Goal: Task Accomplishment & Management: Use online tool/utility

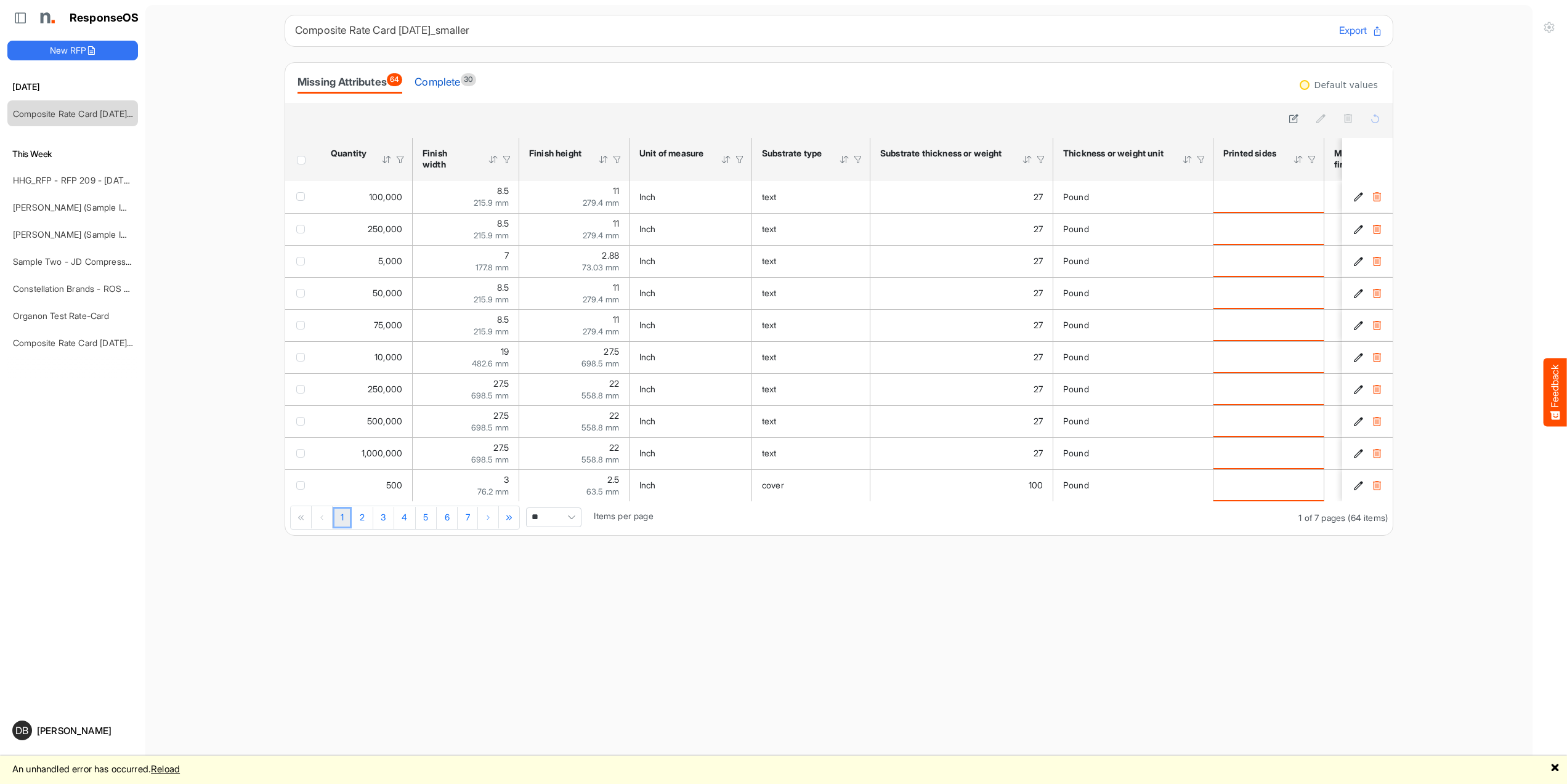
click at [444, 82] on div "Complete 30" at bounding box center [445, 82] width 62 height 17
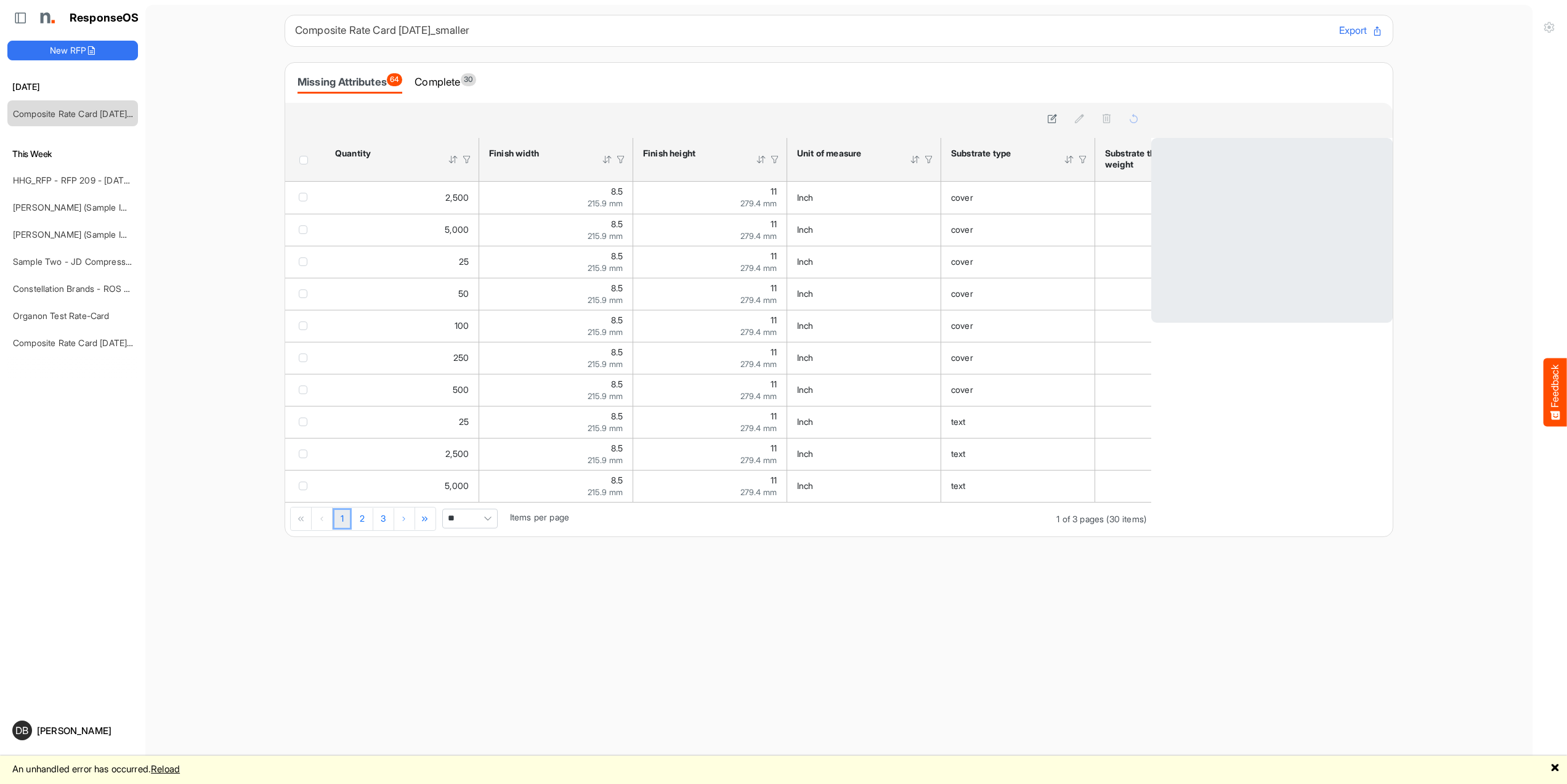
click at [178, 769] on link "Reload" at bounding box center [165, 769] width 29 height 12
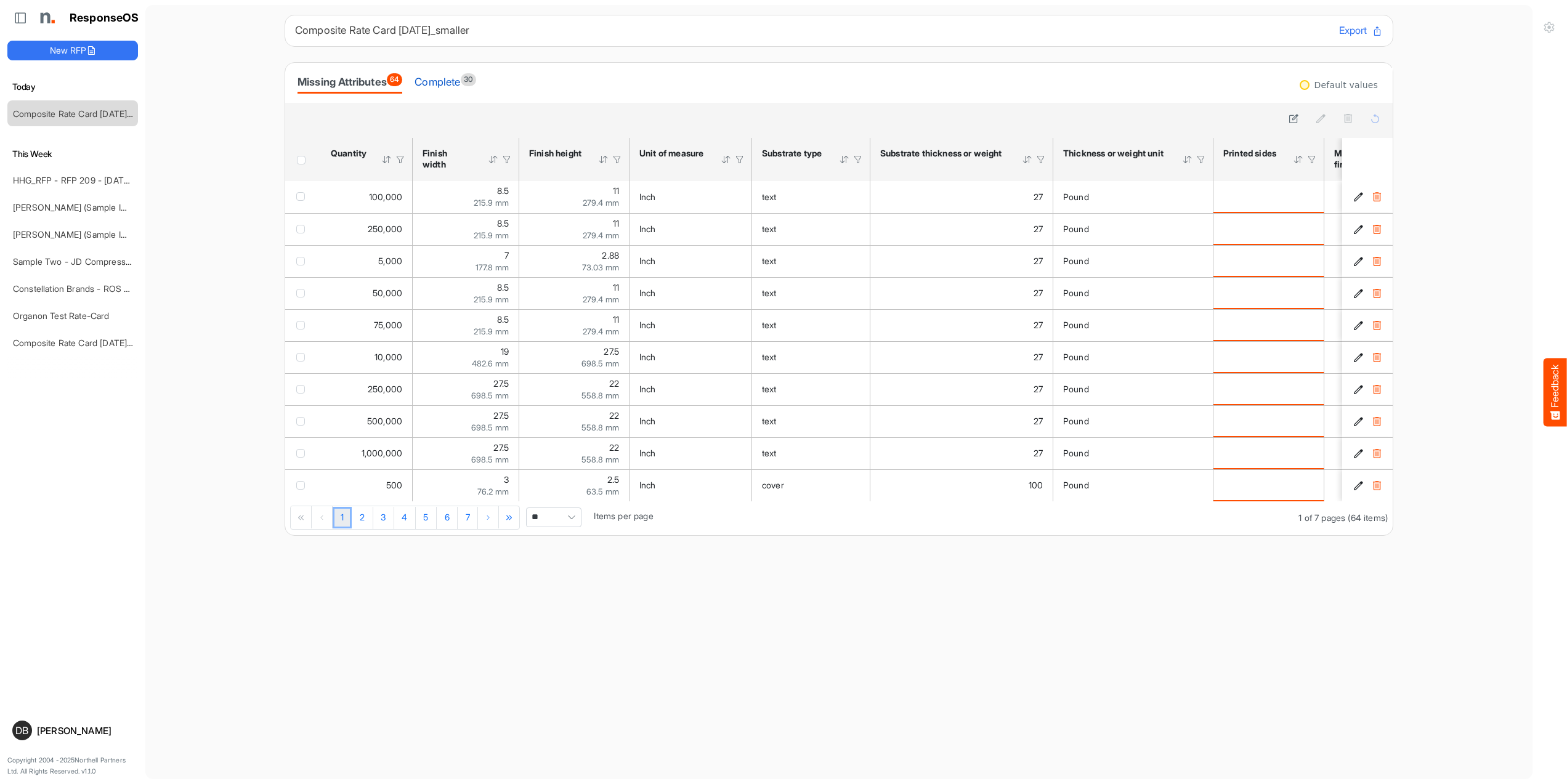
click at [455, 82] on div "Complete 30" at bounding box center [445, 82] width 62 height 17
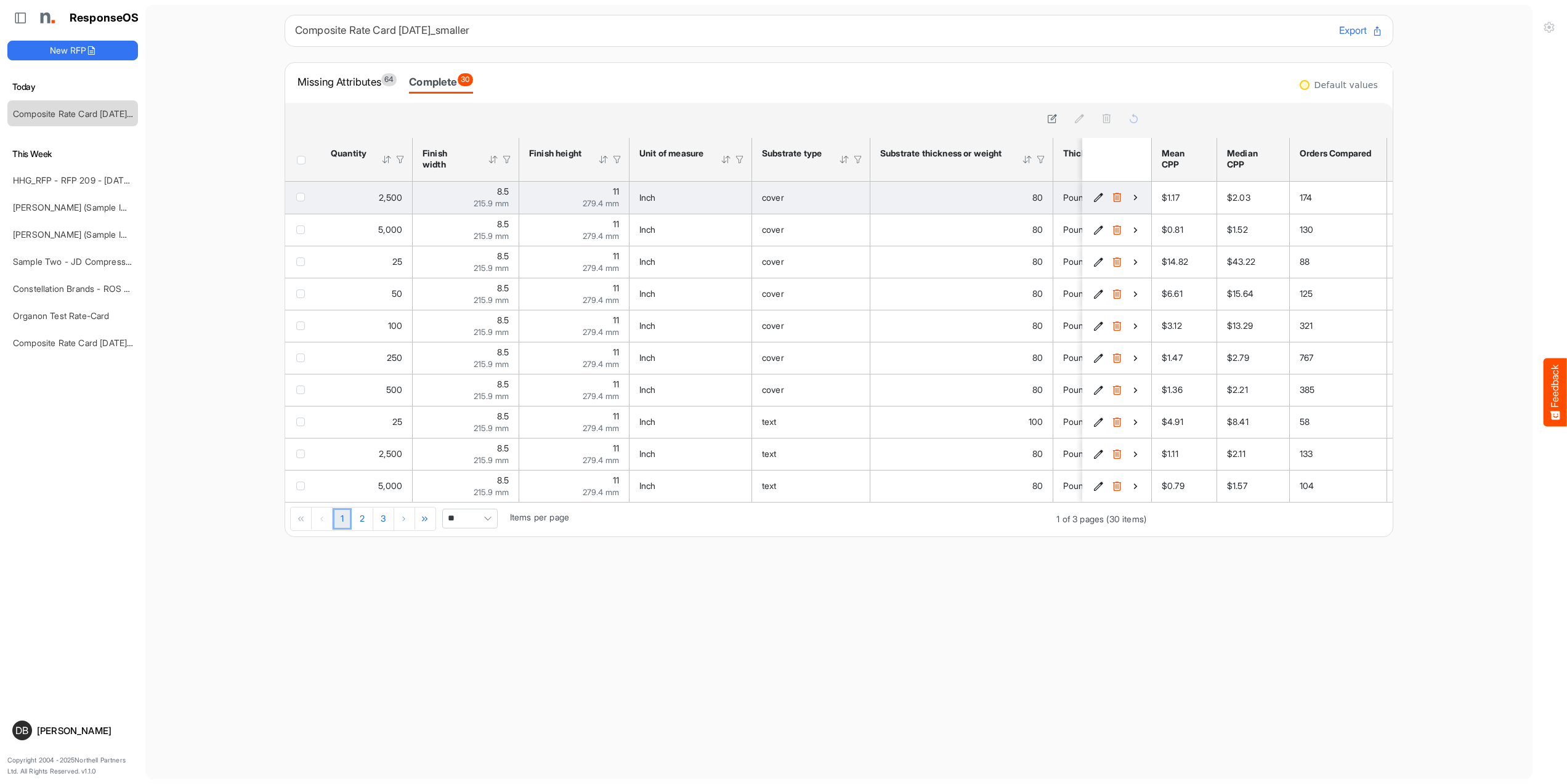
click at [1137, 197] on icon "d72e8bce-9836-4f93-b619-a506fa418bb9 is template cell Column Header" at bounding box center [1135, 197] width 10 height 10
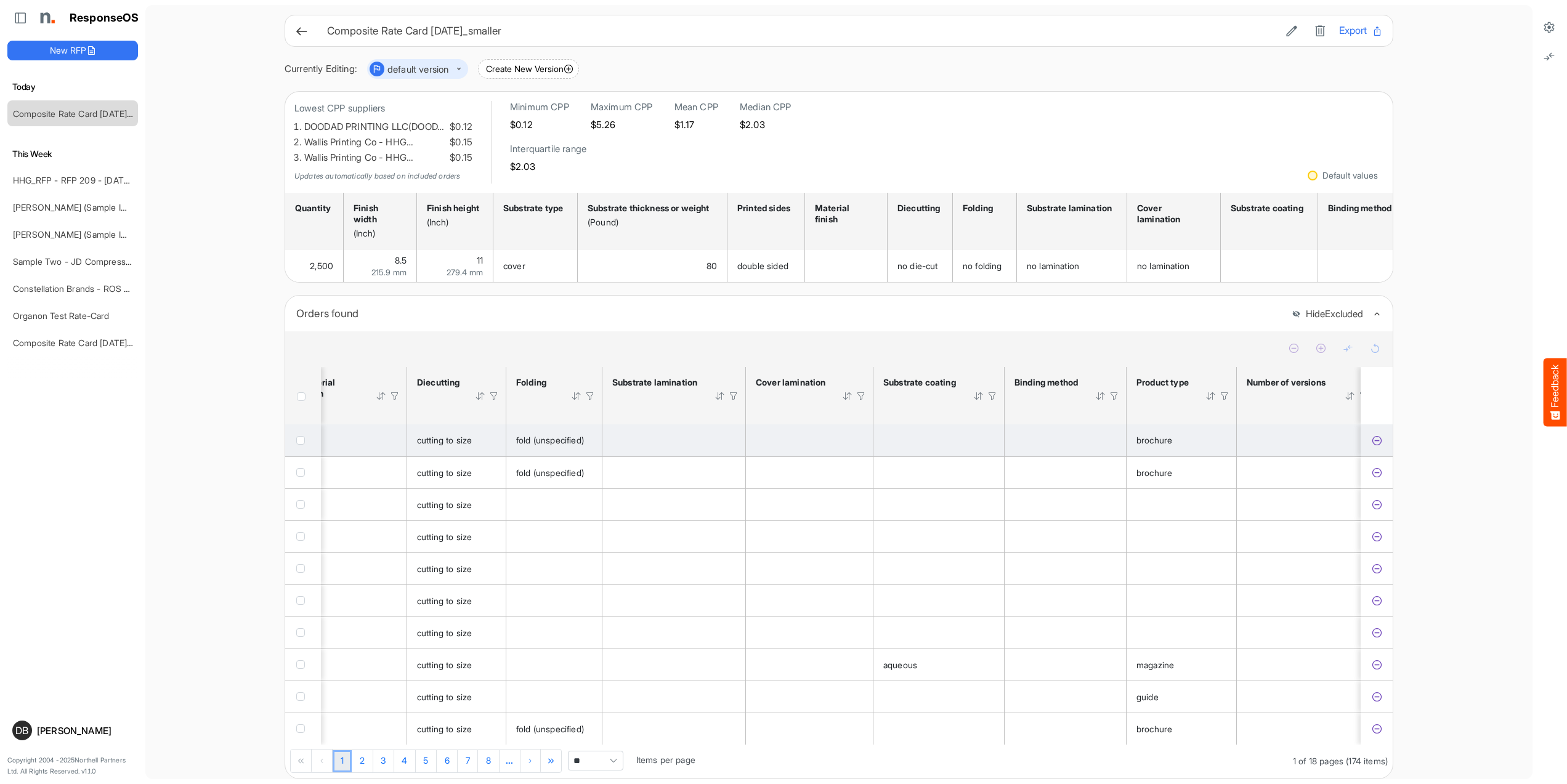
scroll to position [0, 772]
click at [1374, 446] on icon "a098fa4f-8057-46e3-824a-0f8c908388b8 is template cell Column Header" at bounding box center [1376, 441] width 10 height 10
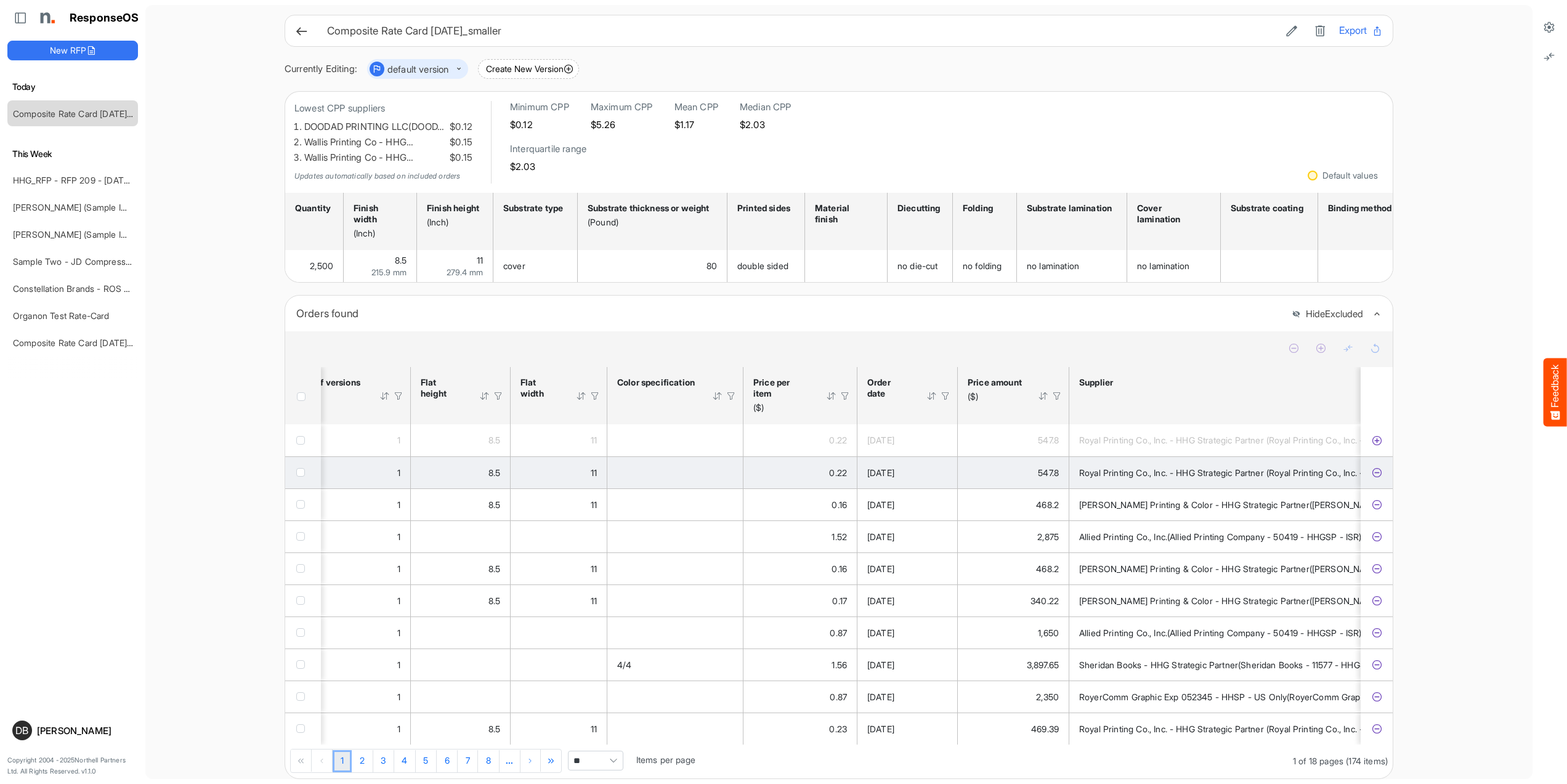
scroll to position [0, 1890]
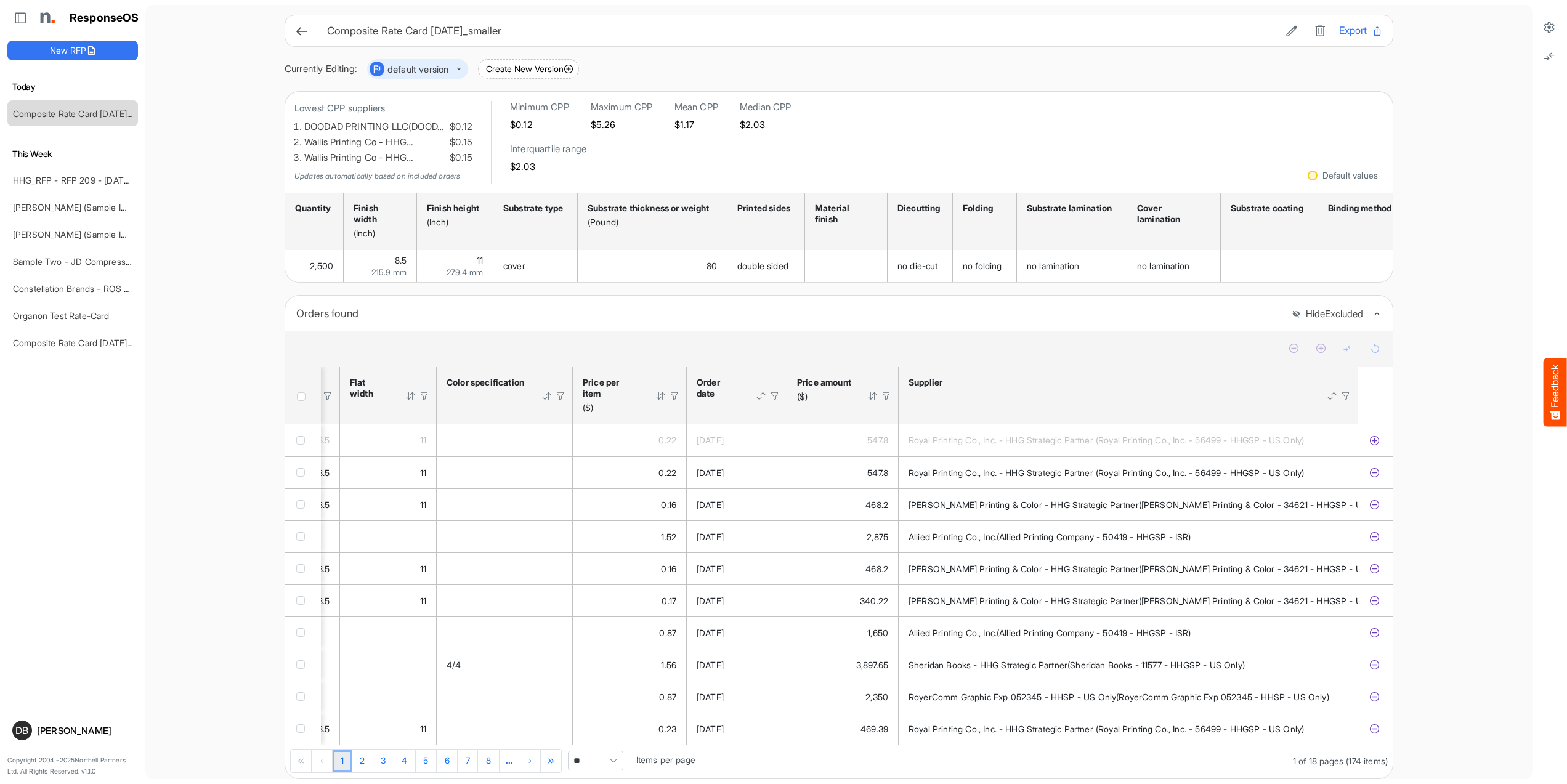
click at [656, 402] on div at bounding box center [661, 396] width 11 height 11
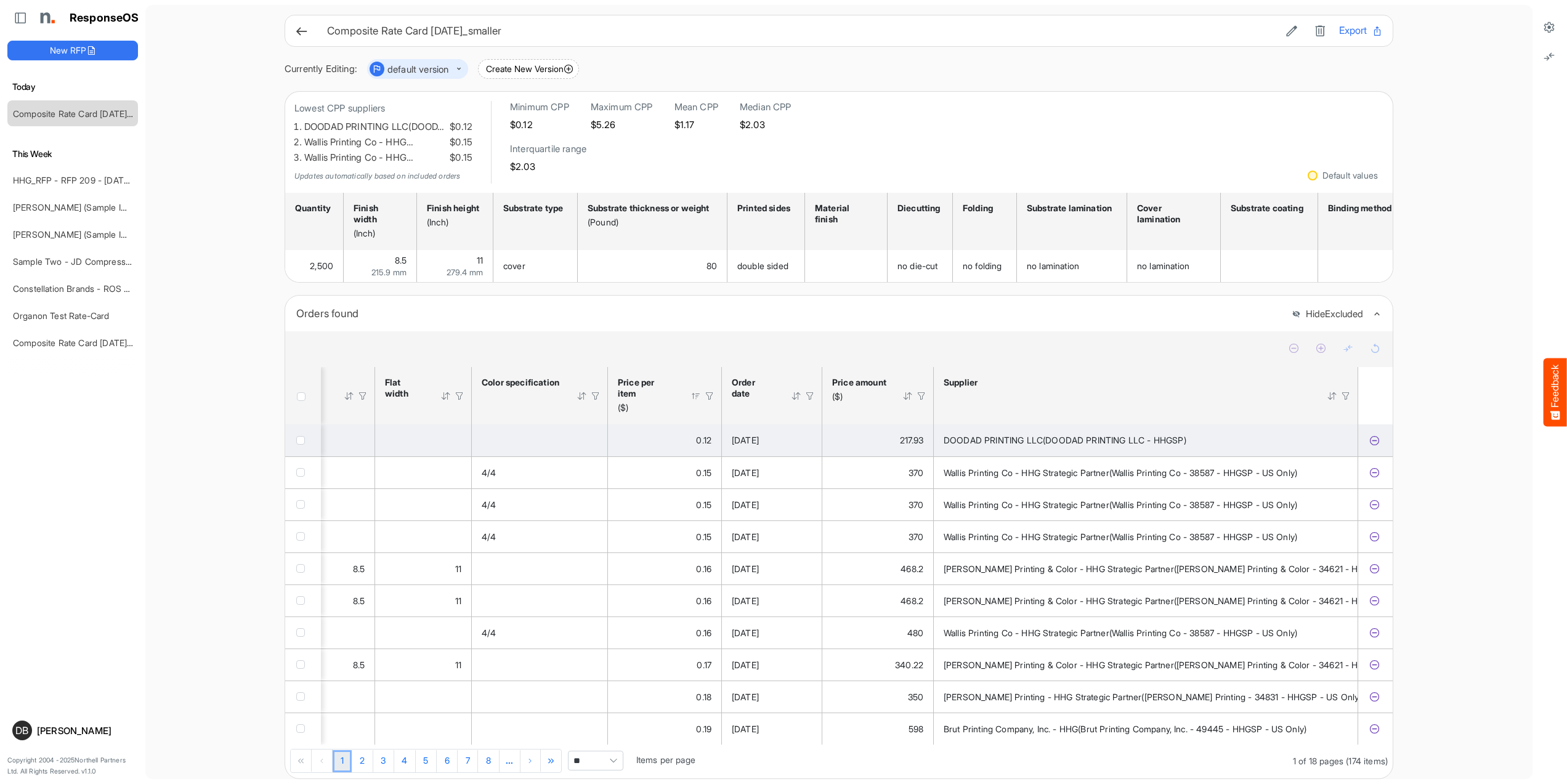
click at [1374, 446] on icon "6c8dce9e-366e-4e40-8cce-762329e8157d is template cell Column Header" at bounding box center [1374, 441] width 10 height 10
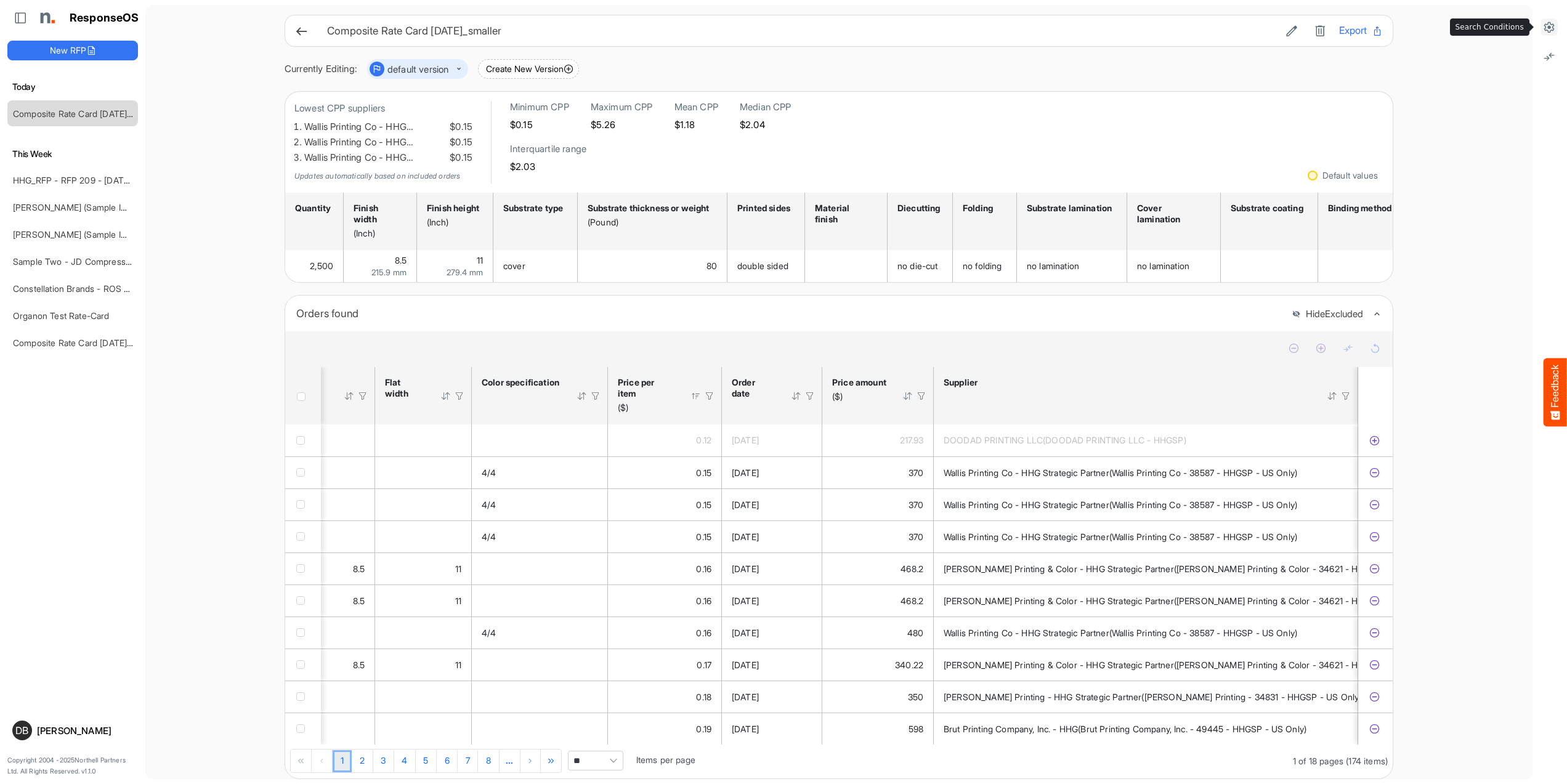
click at [1549, 32] on icon at bounding box center [1549, 26] width 13 height 13
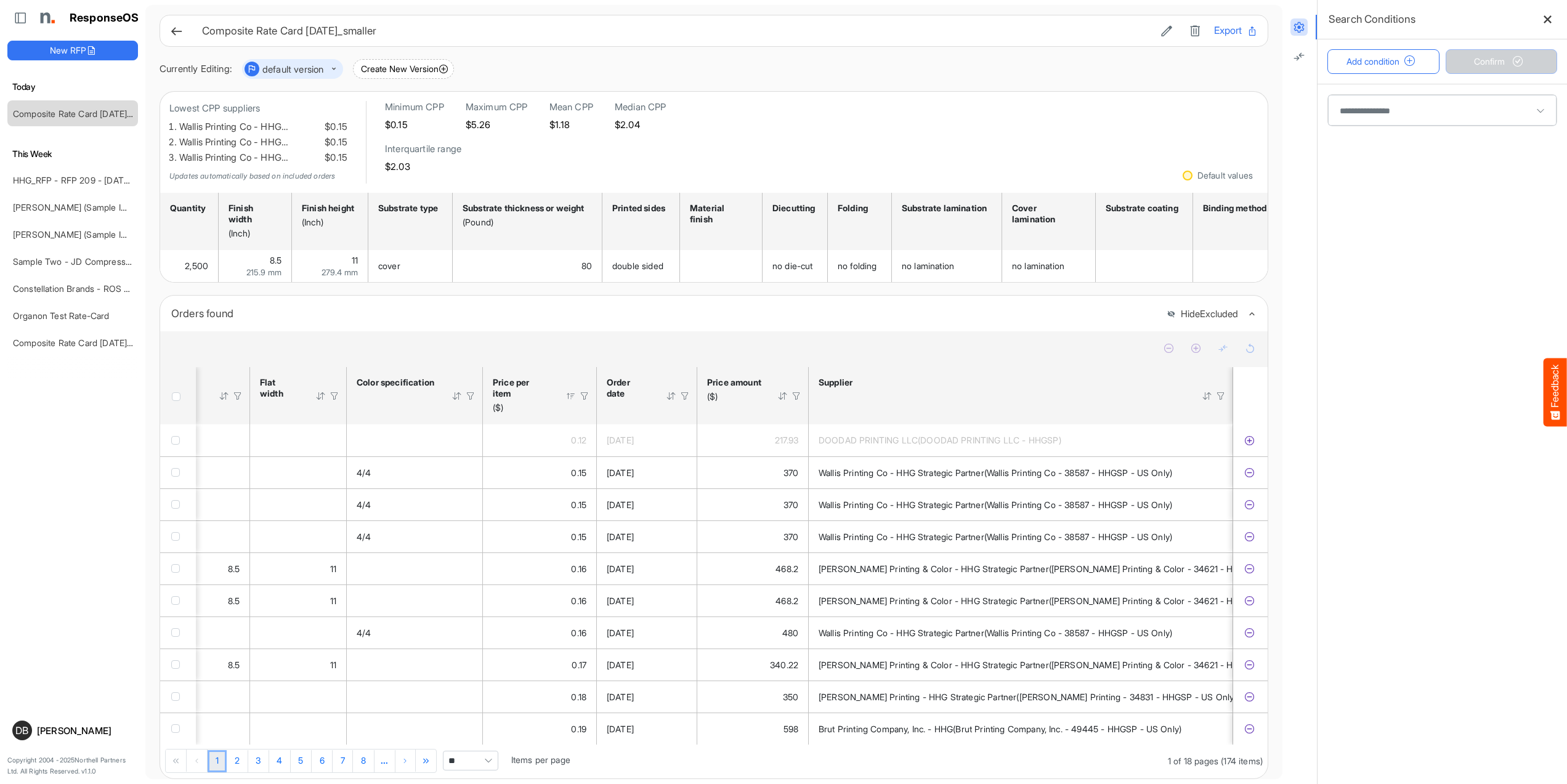
click at [1409, 105] on span at bounding box center [1442, 110] width 229 height 31
click at [1468, 107] on span at bounding box center [1442, 110] width 229 height 31
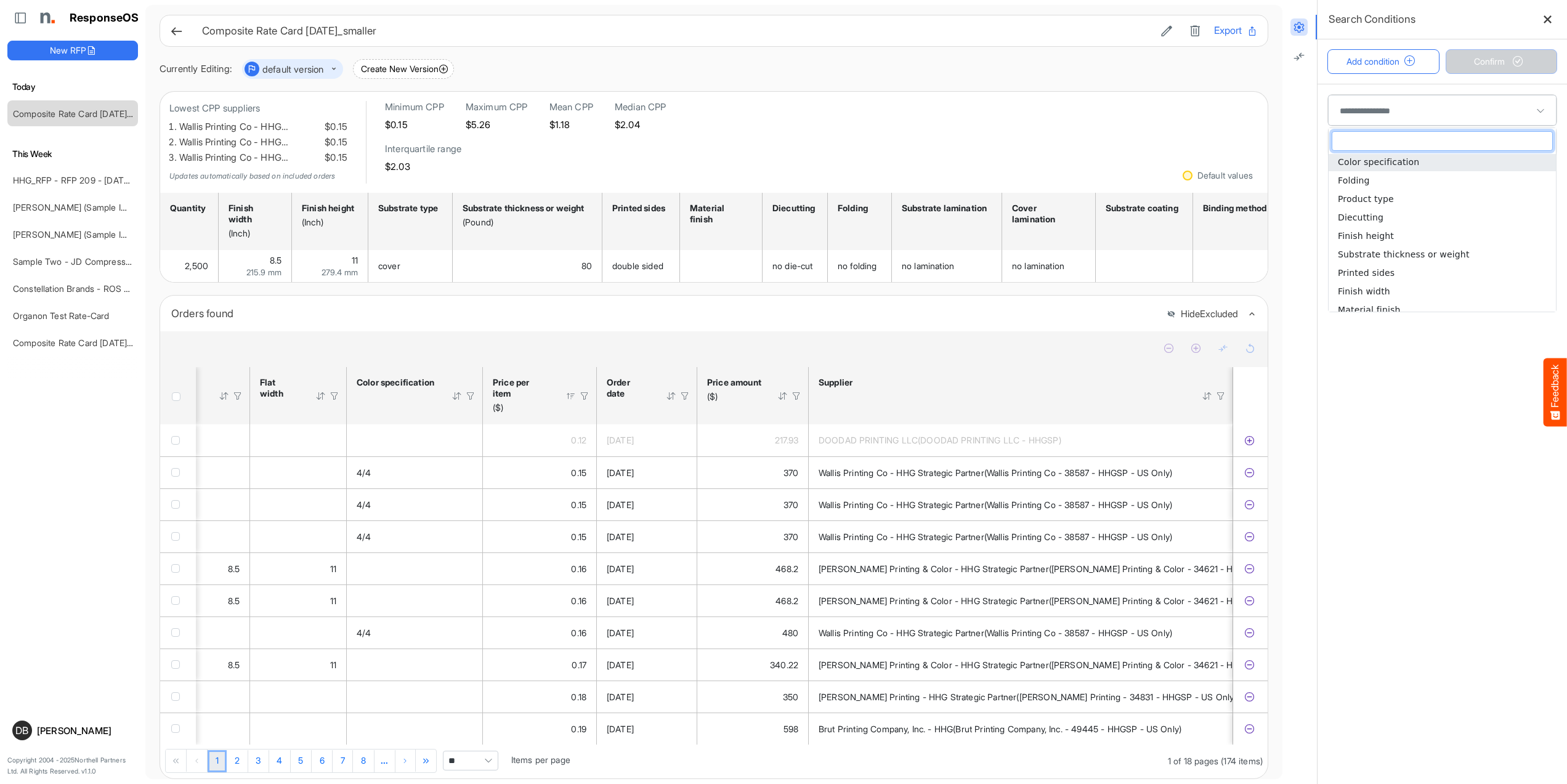
scroll to position [113, 0]
click at [1411, 252] on span "Substrate thickness or weight" at bounding box center [1403, 252] width 132 height 10
type input "**********"
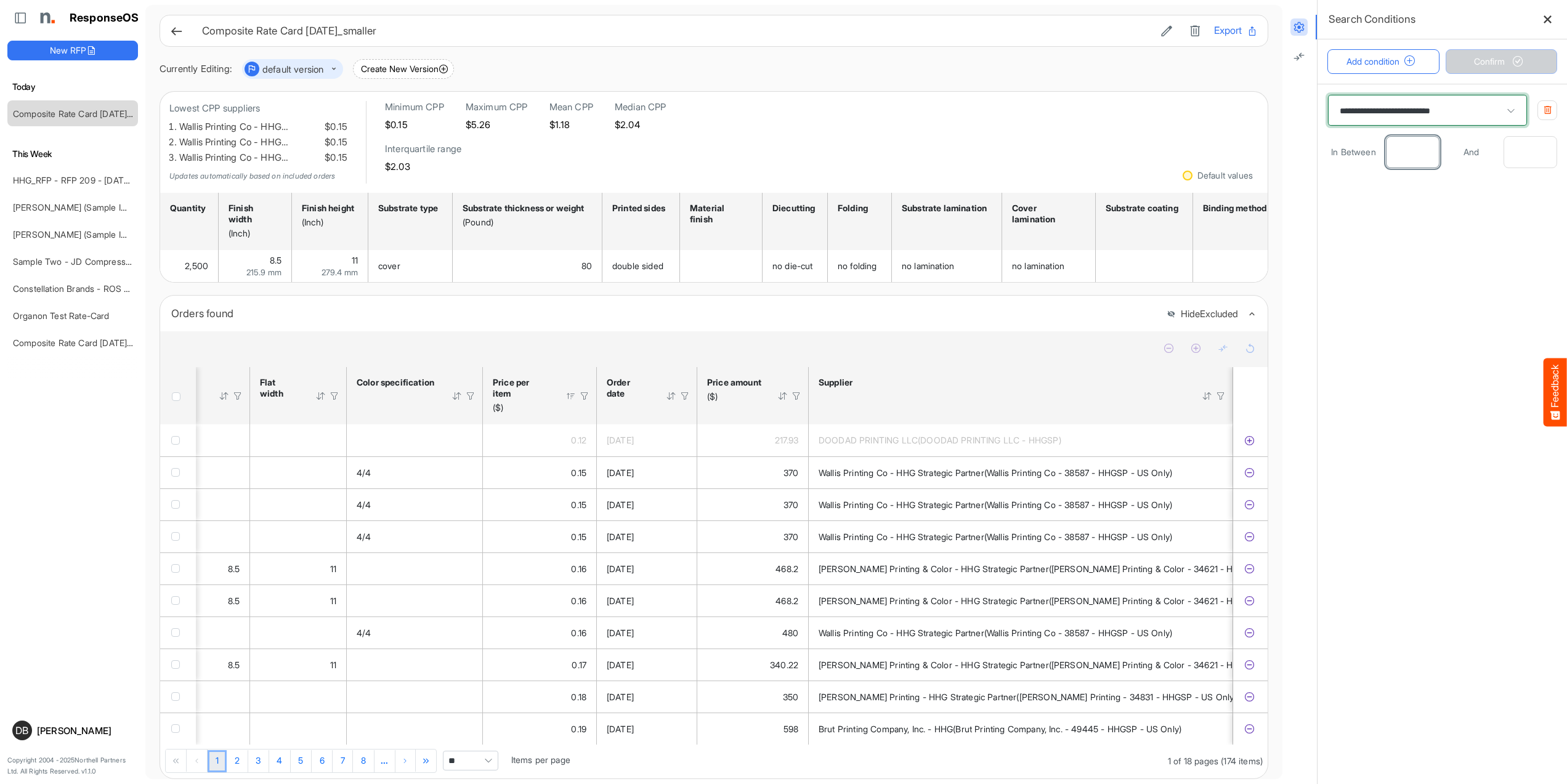
click at [1403, 159] on input "number" at bounding box center [1412, 152] width 52 height 31
type input "**"
click at [1540, 152] on input "number" at bounding box center [1529, 152] width 52 height 31
type input "**"
click at [1483, 60] on span "Confirm" at bounding box center [1501, 62] width 54 height 13
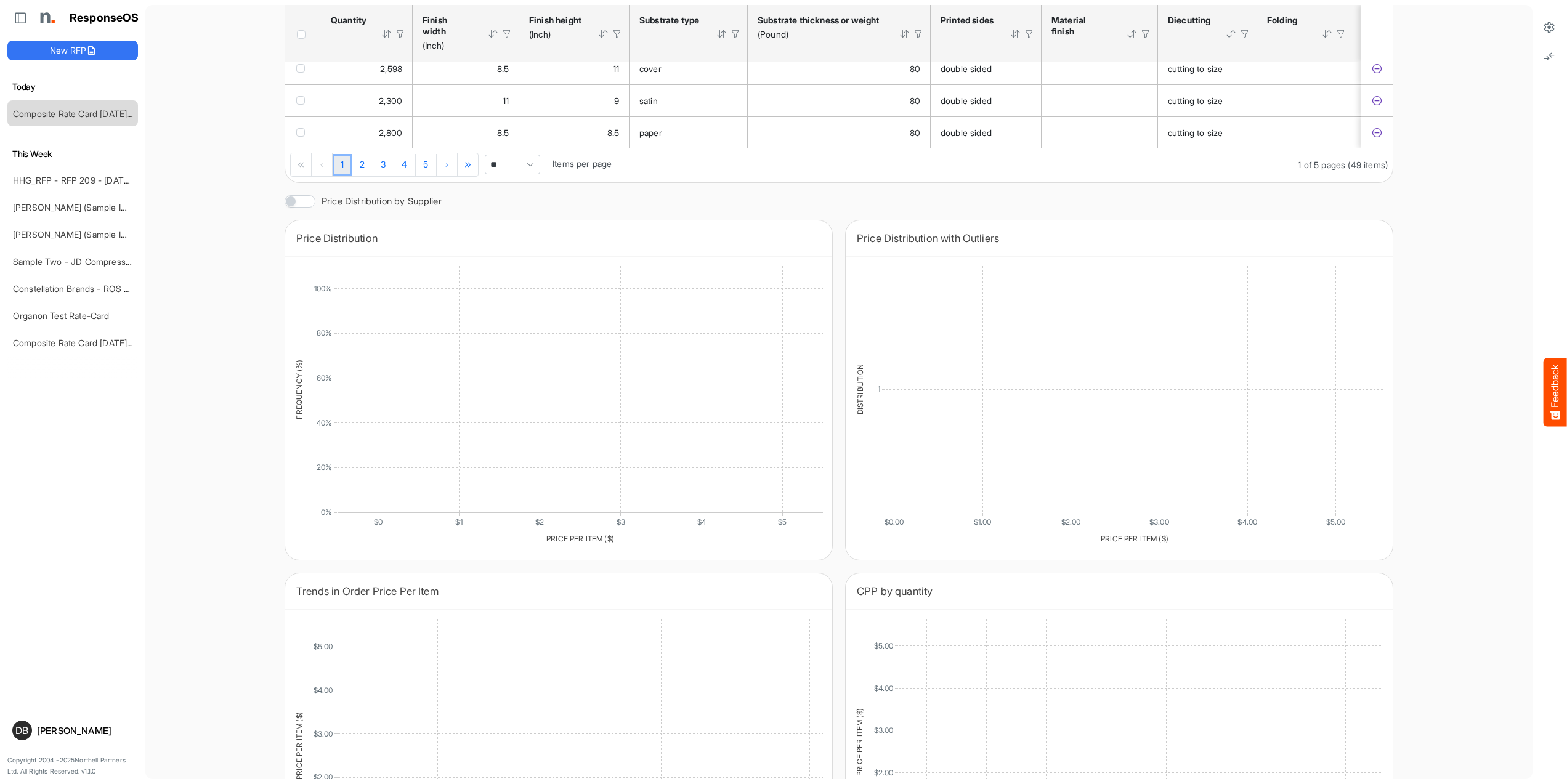
scroll to position [591, 0]
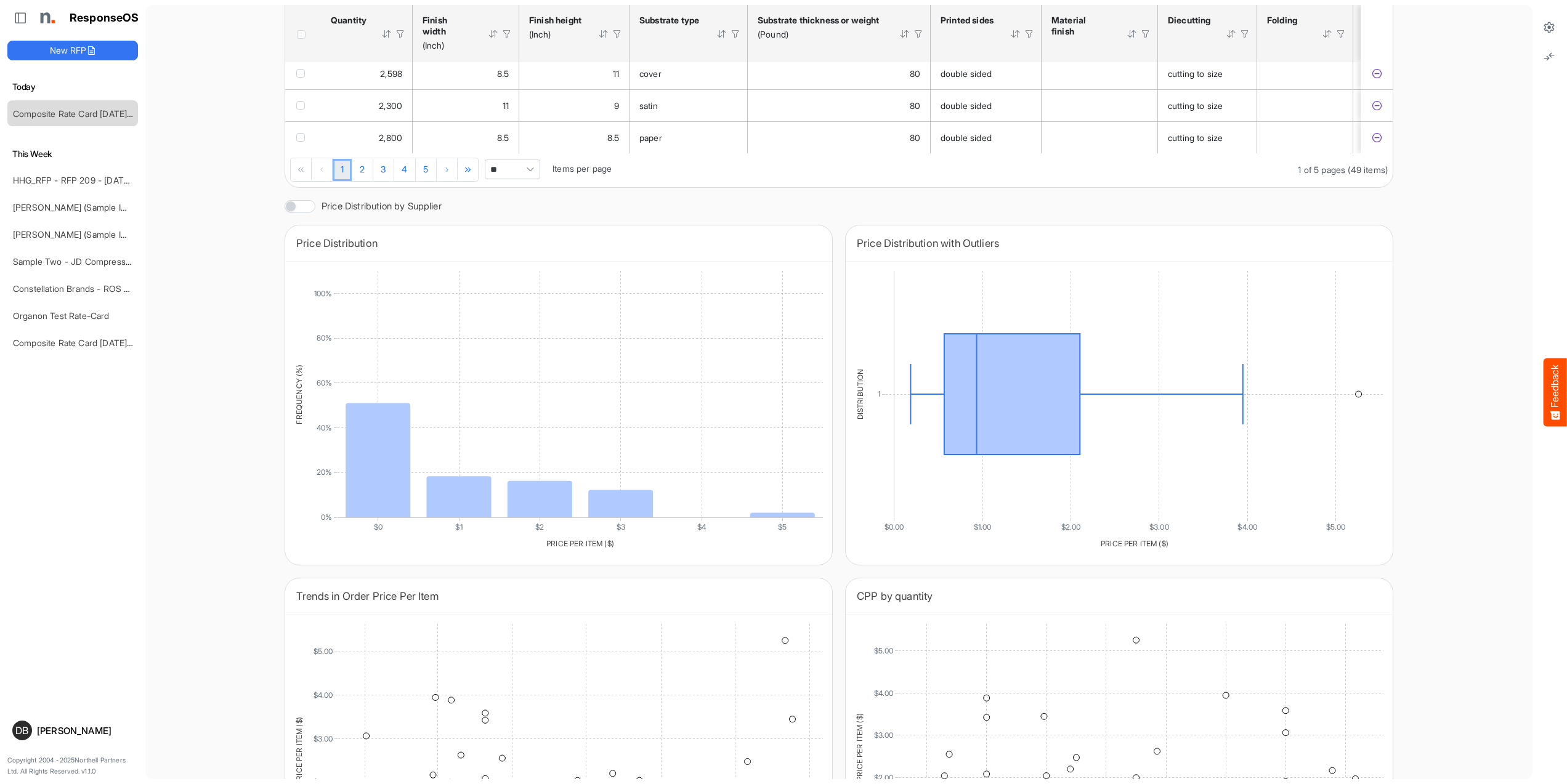
click at [531, 179] on span "Pagerdropdown" at bounding box center [530, 169] width 18 height 18
click at [527, 278] on li "All" at bounding box center [514, 277] width 54 height 18
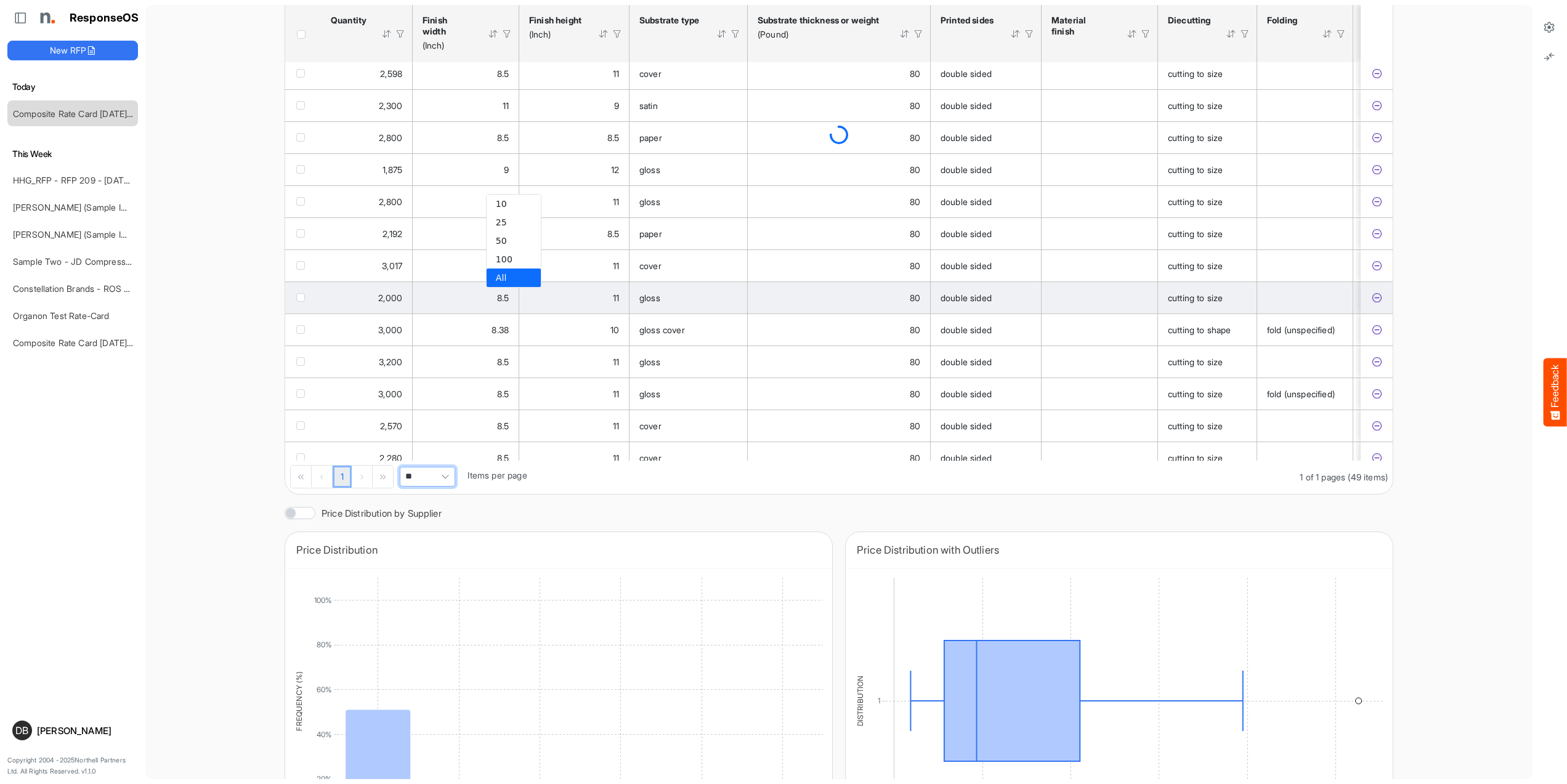
type input "***"
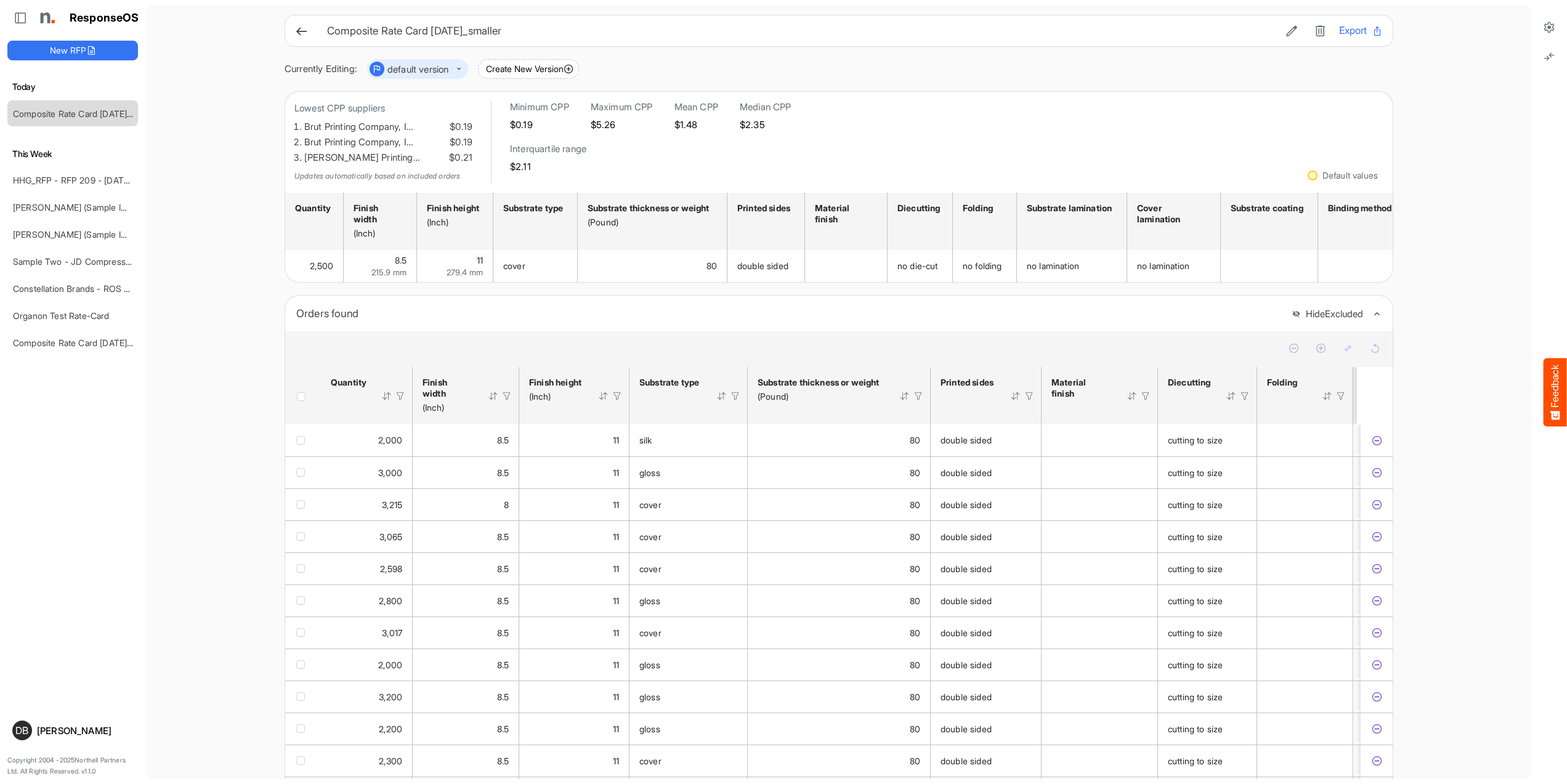
scroll to position [0, 0]
click at [1551, 26] on icon at bounding box center [1549, 26] width 13 height 13
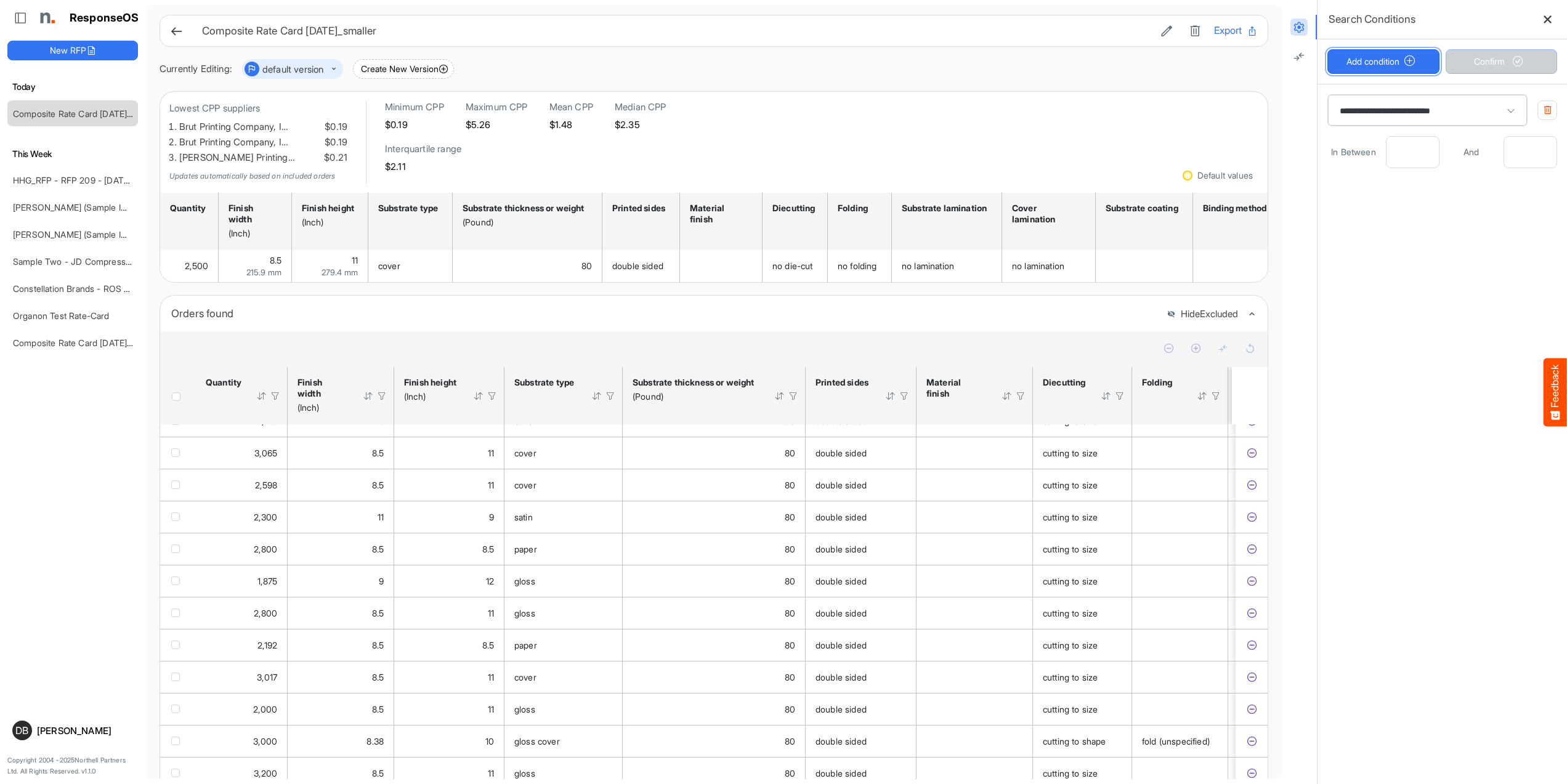
click at [1396, 59] on button "Add condition" at bounding box center [1383, 61] width 112 height 24
click at [1426, 207] on span at bounding box center [1442, 204] width 229 height 31
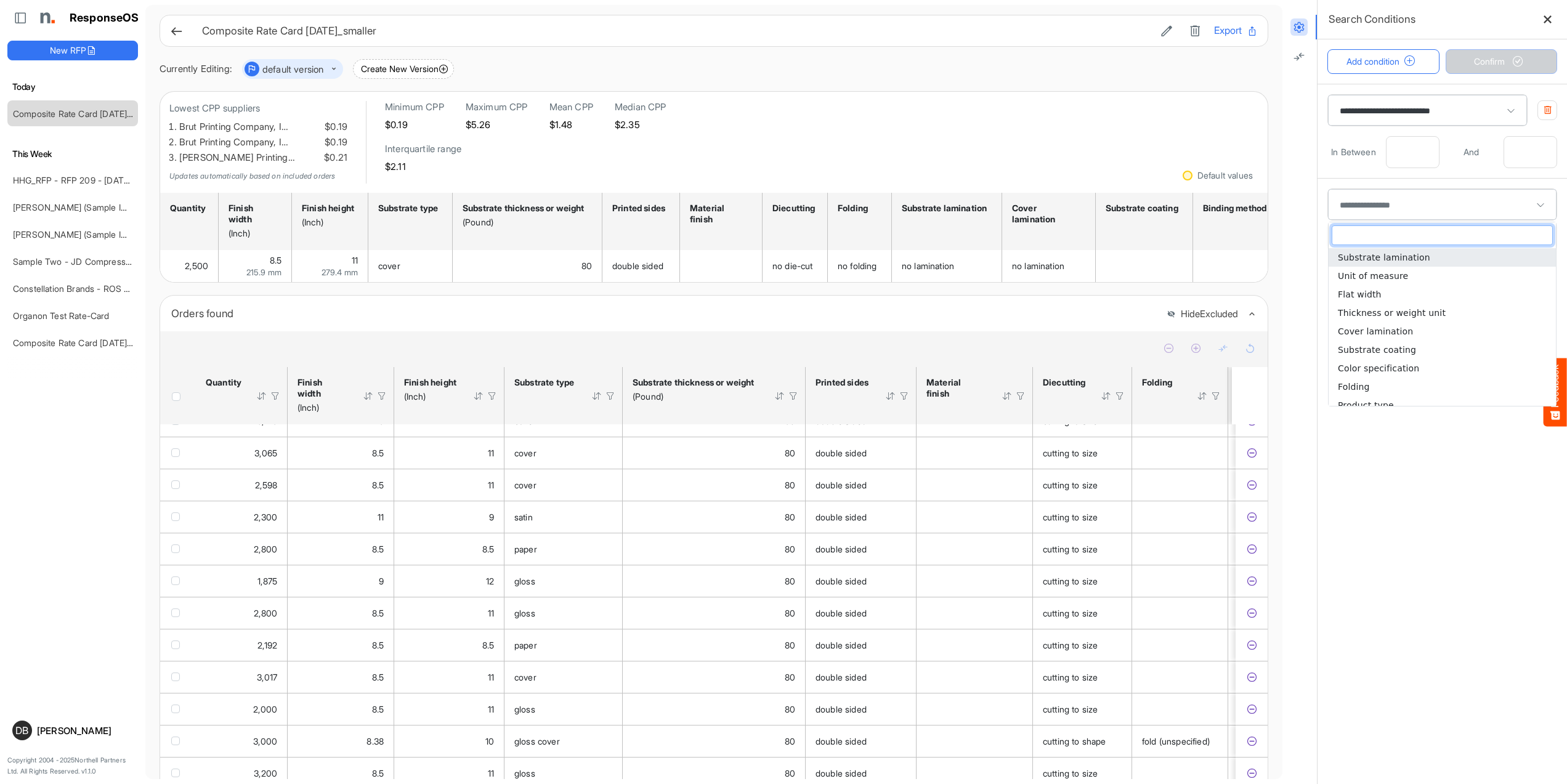
type input "*"
click at [1415, 263] on li "Quantity" at bounding box center [1442, 257] width 227 height 18
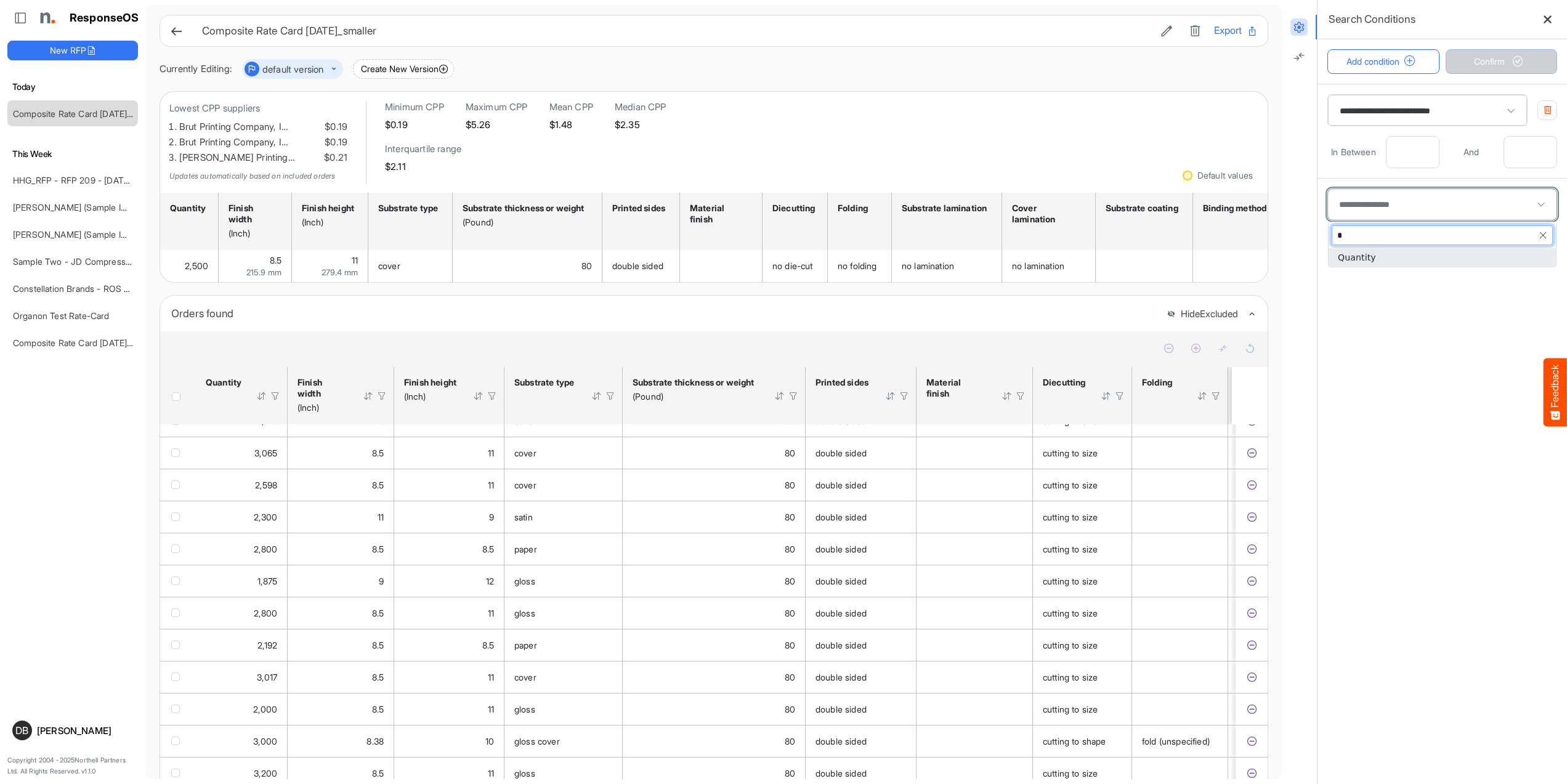
type input "********"
click at [1413, 254] on input "number" at bounding box center [1412, 246] width 52 height 31
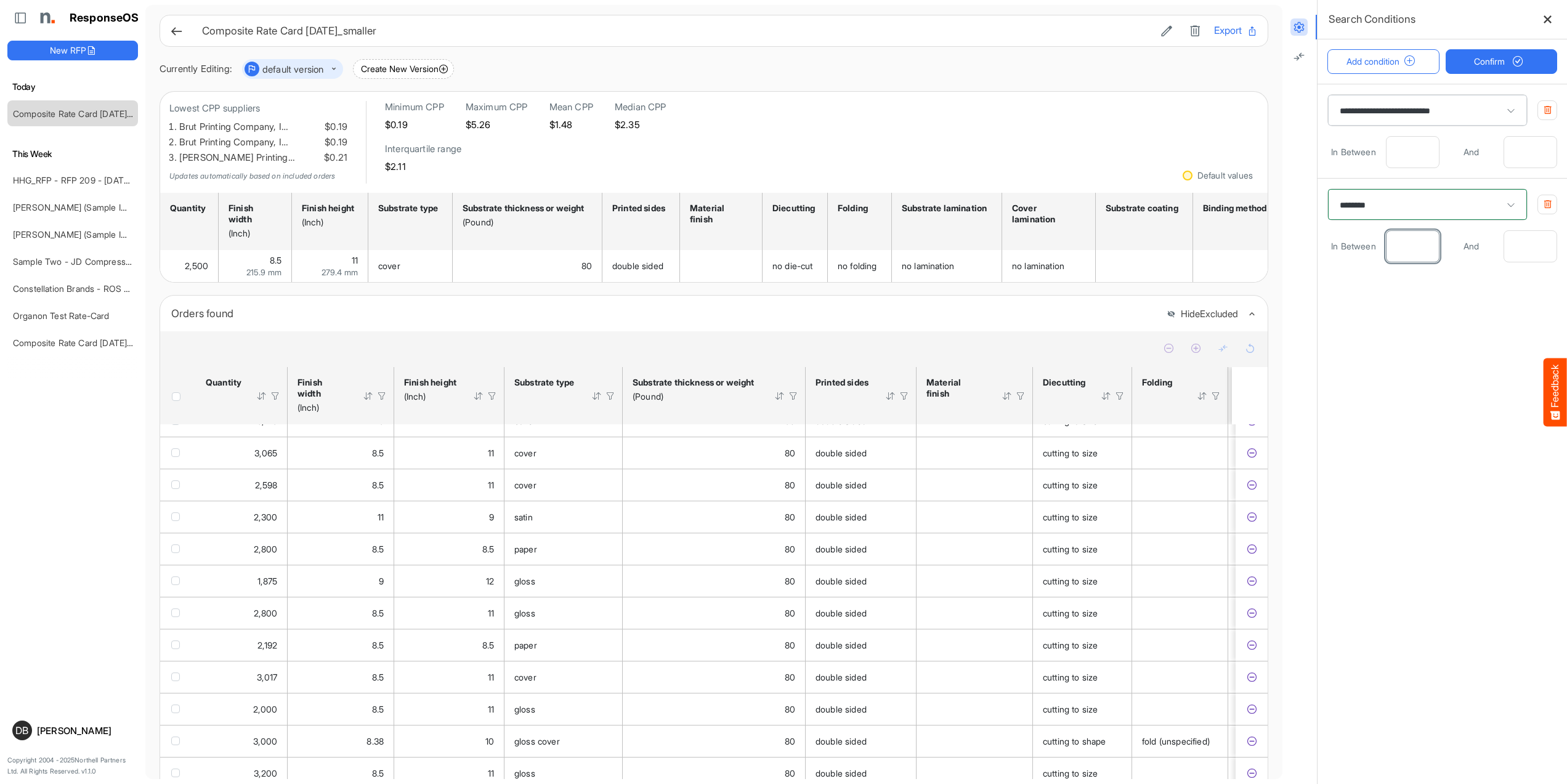
type input "****"
click at [1524, 253] on input "number" at bounding box center [1529, 246] width 52 height 31
type input "****"
click at [1504, 57] on span "Confirm" at bounding box center [1501, 62] width 54 height 13
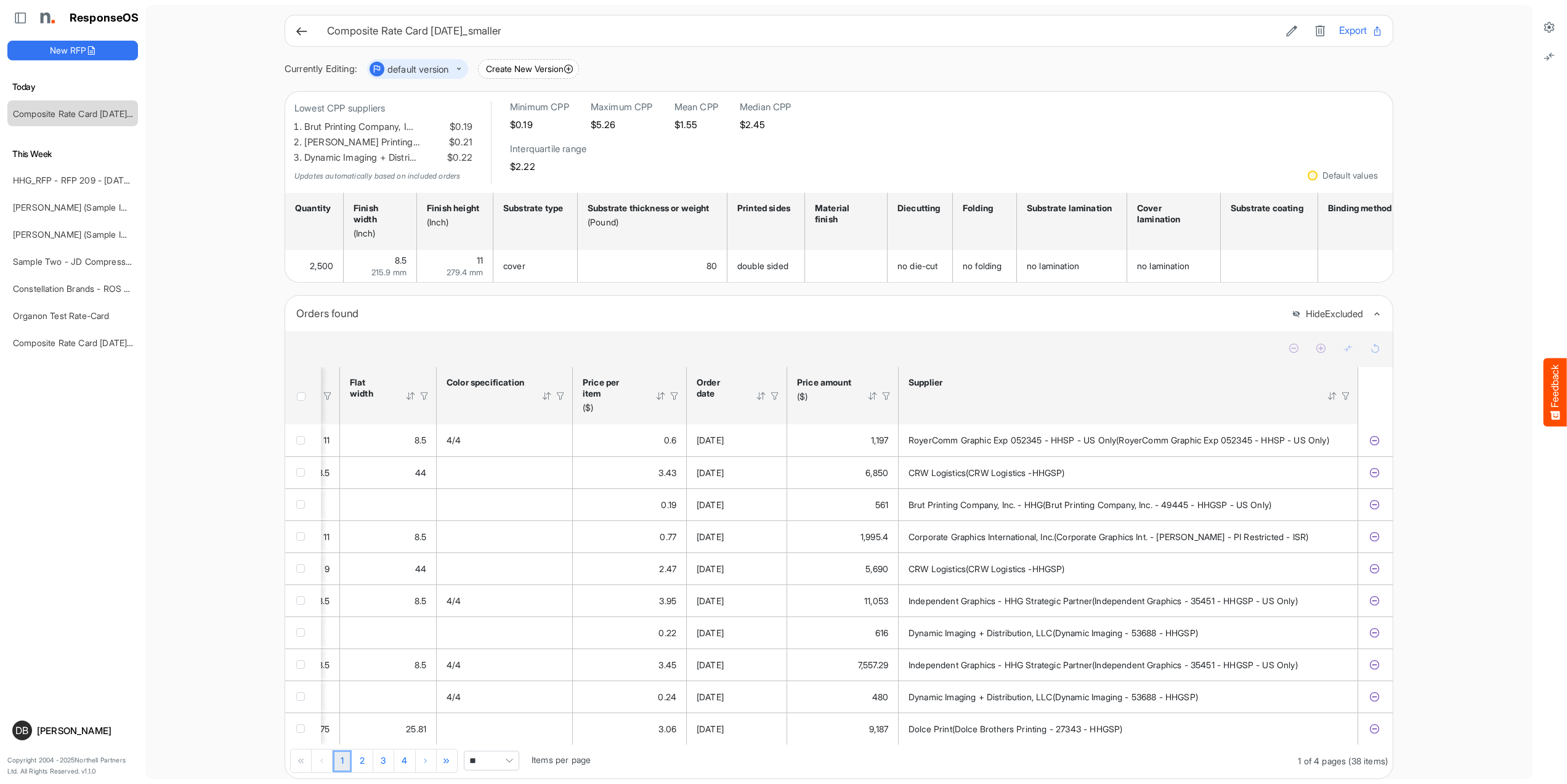
click at [653, 403] on div "Price per item ($)" at bounding box center [629, 395] width 93 height 38
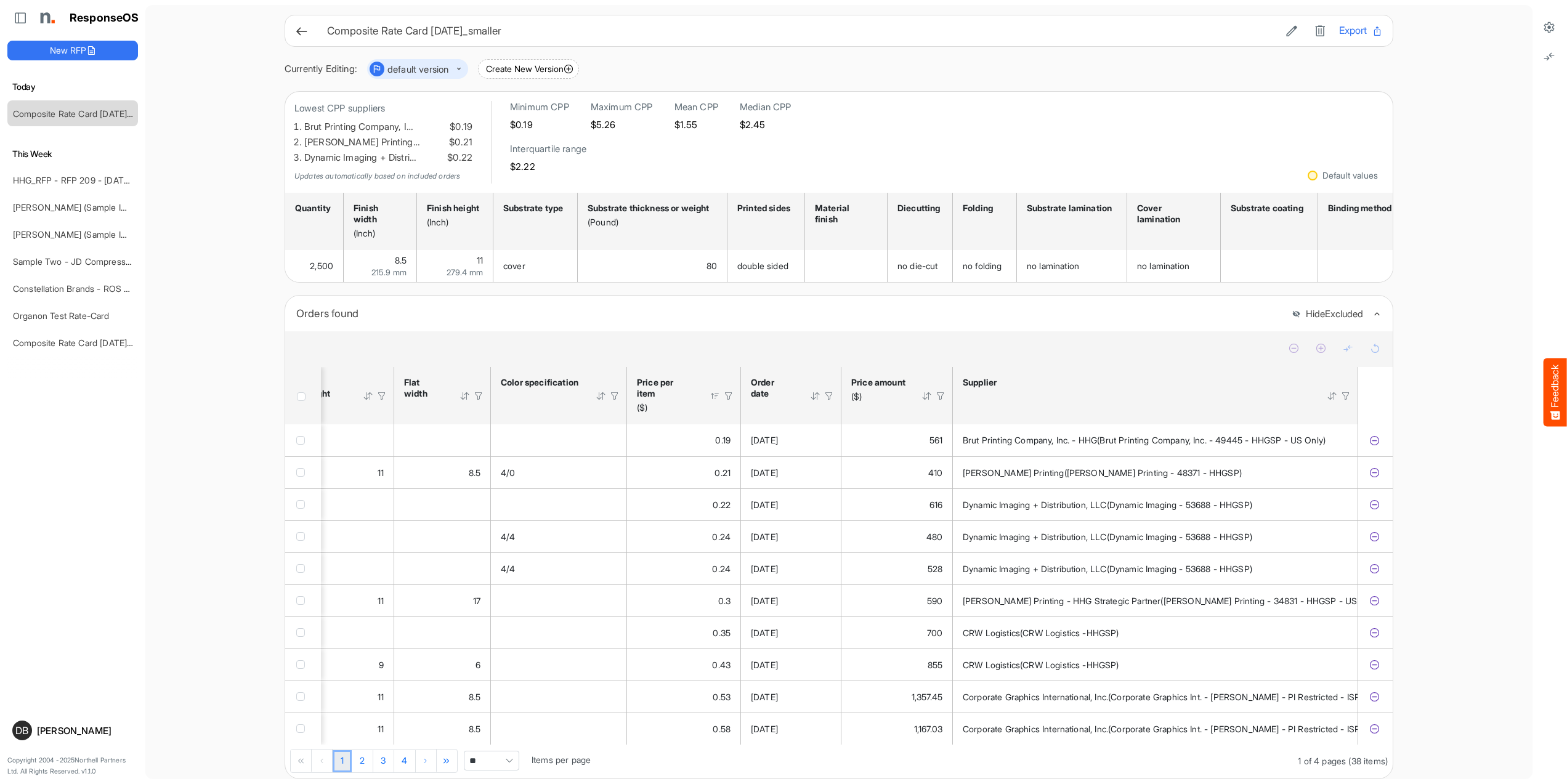
click at [711, 402] on div at bounding box center [714, 396] width 11 height 11
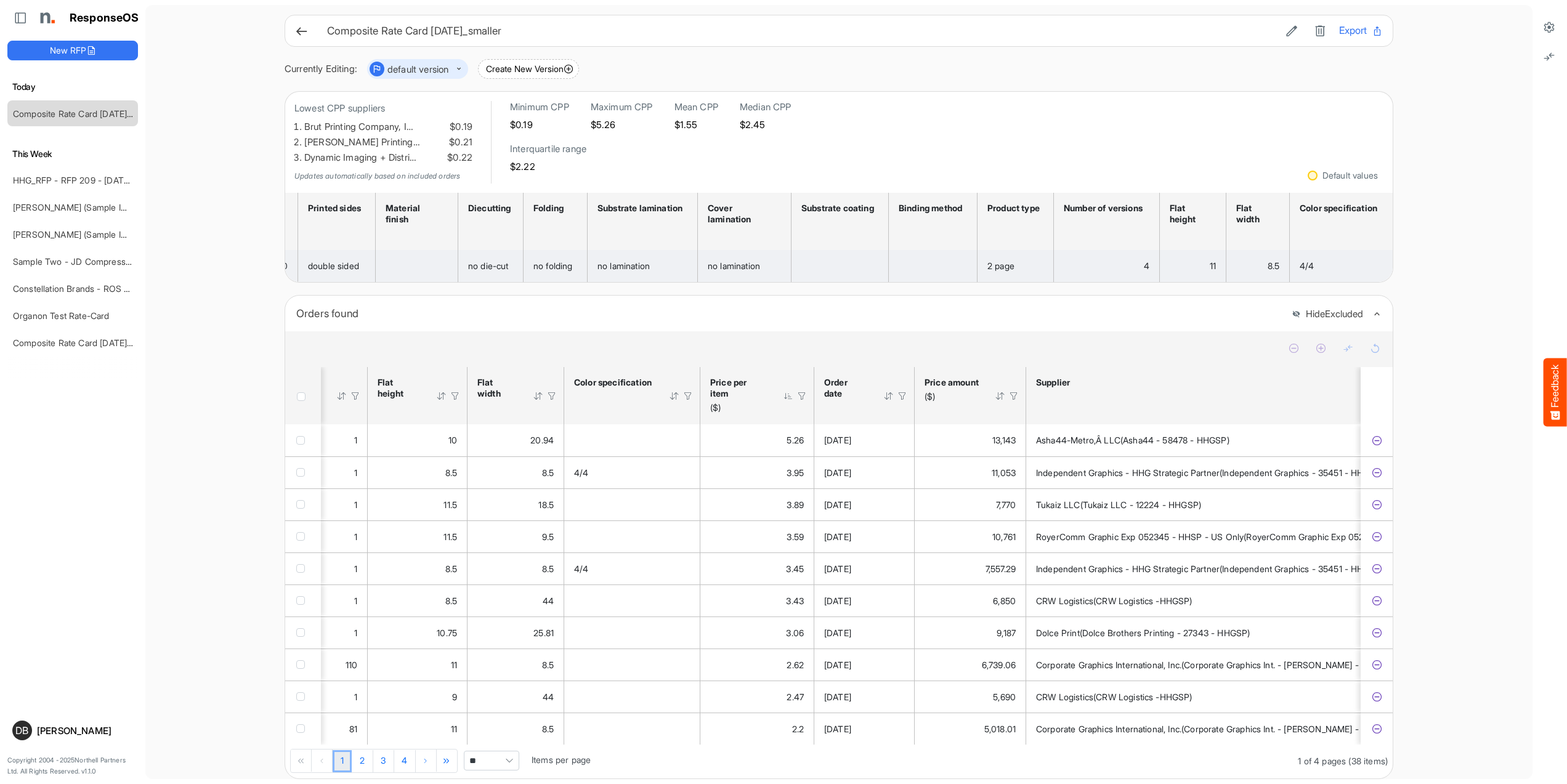
scroll to position [0, 433]
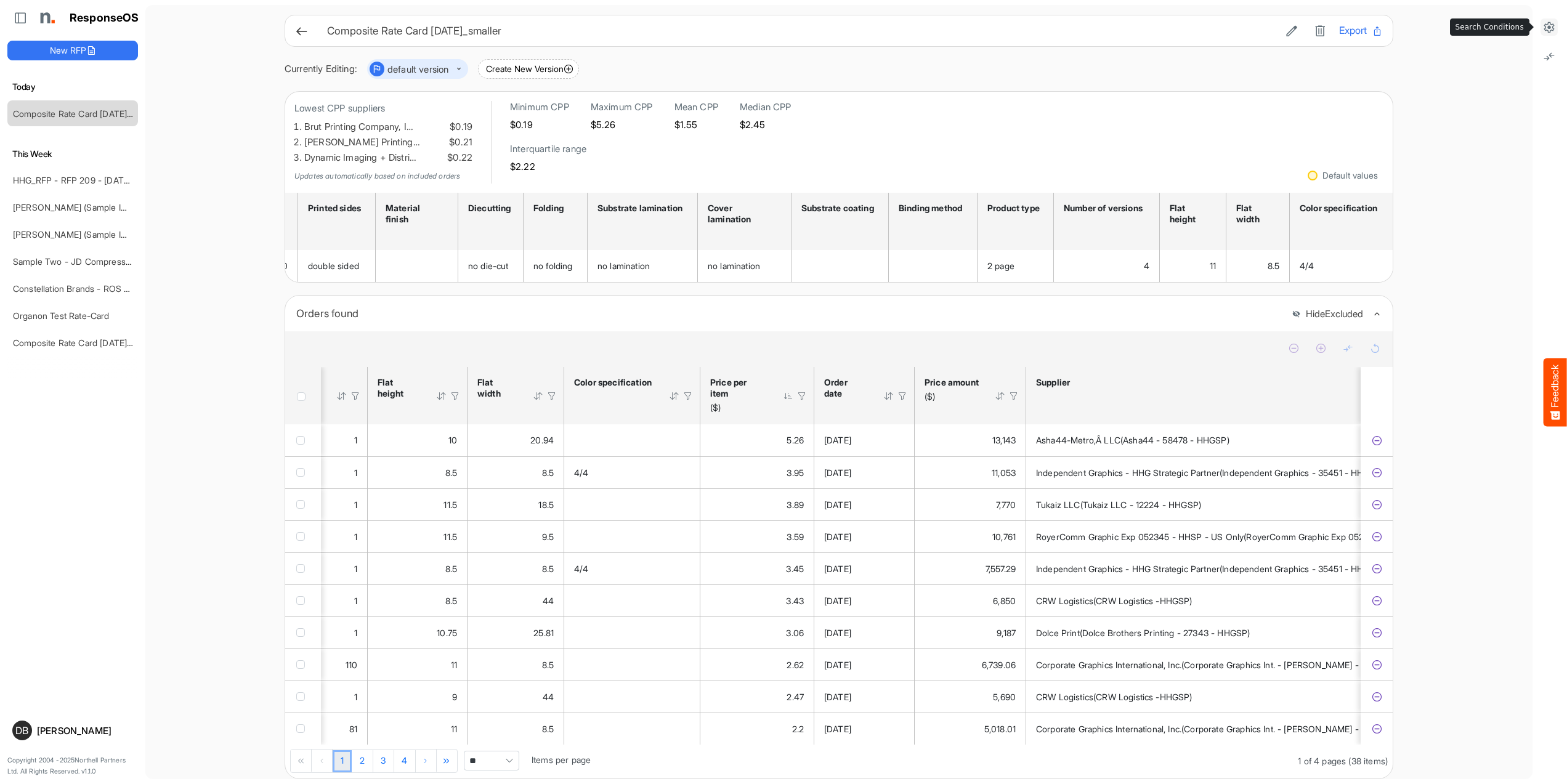
click at [1543, 28] on icon at bounding box center [1549, 26] width 13 height 13
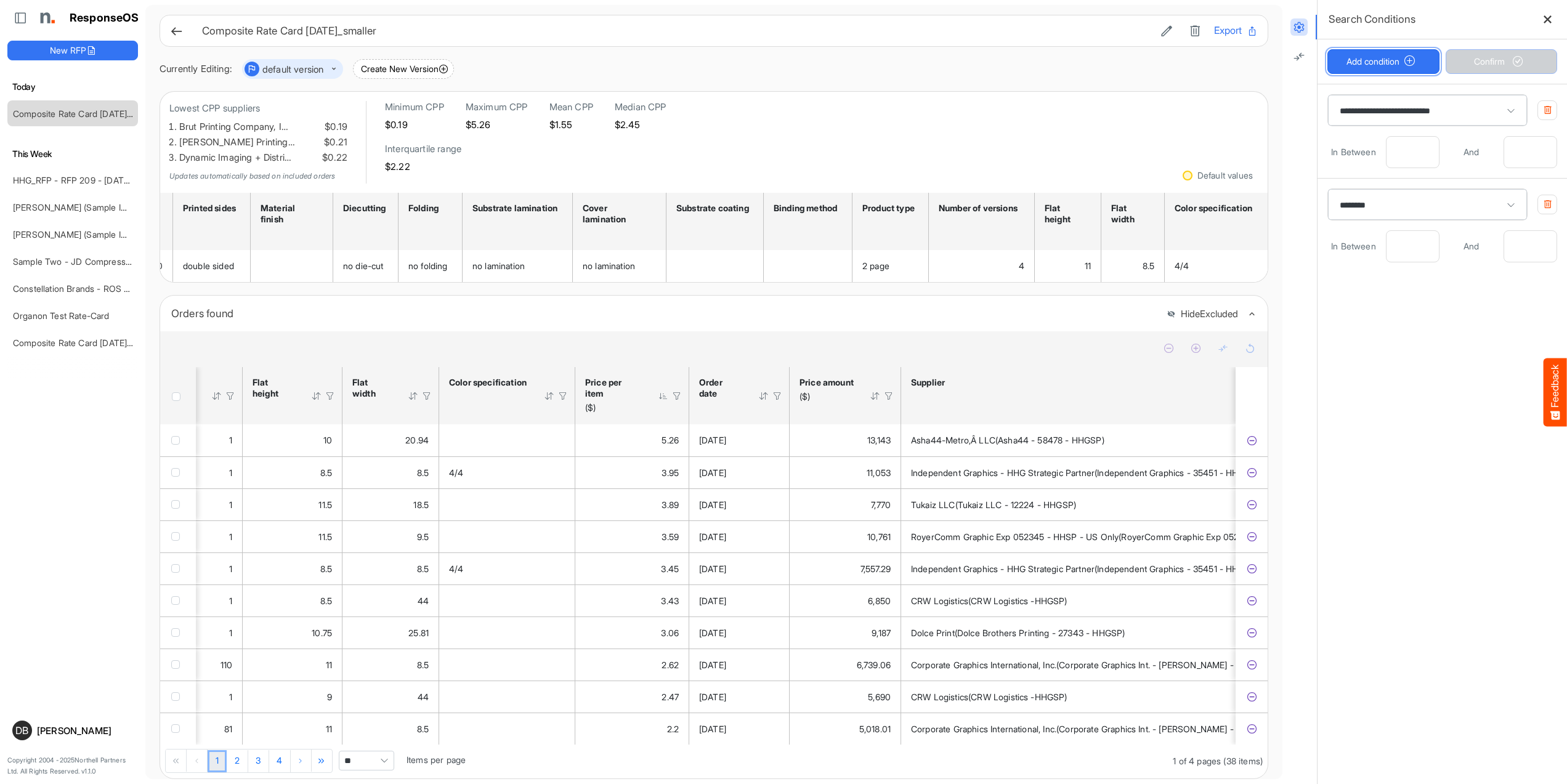
click at [1389, 59] on button "Add condition" at bounding box center [1383, 61] width 112 height 24
click at [1426, 299] on span at bounding box center [1442, 299] width 229 height 31
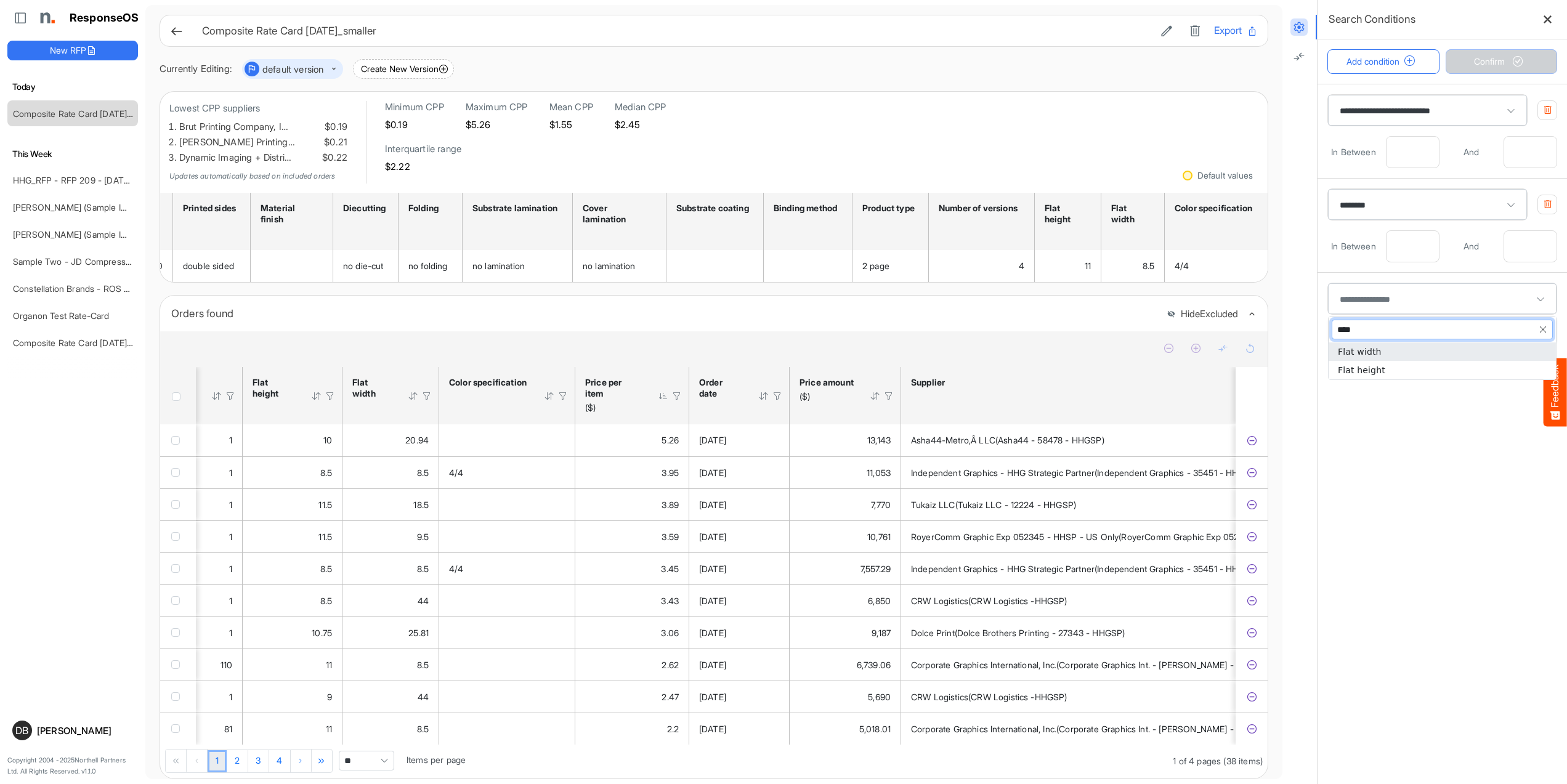
click at [1453, 354] on li "Flat width" at bounding box center [1442, 351] width 227 height 18
type input "****"
type input "**********"
click at [1410, 339] on input "number" at bounding box center [1412, 341] width 52 height 31
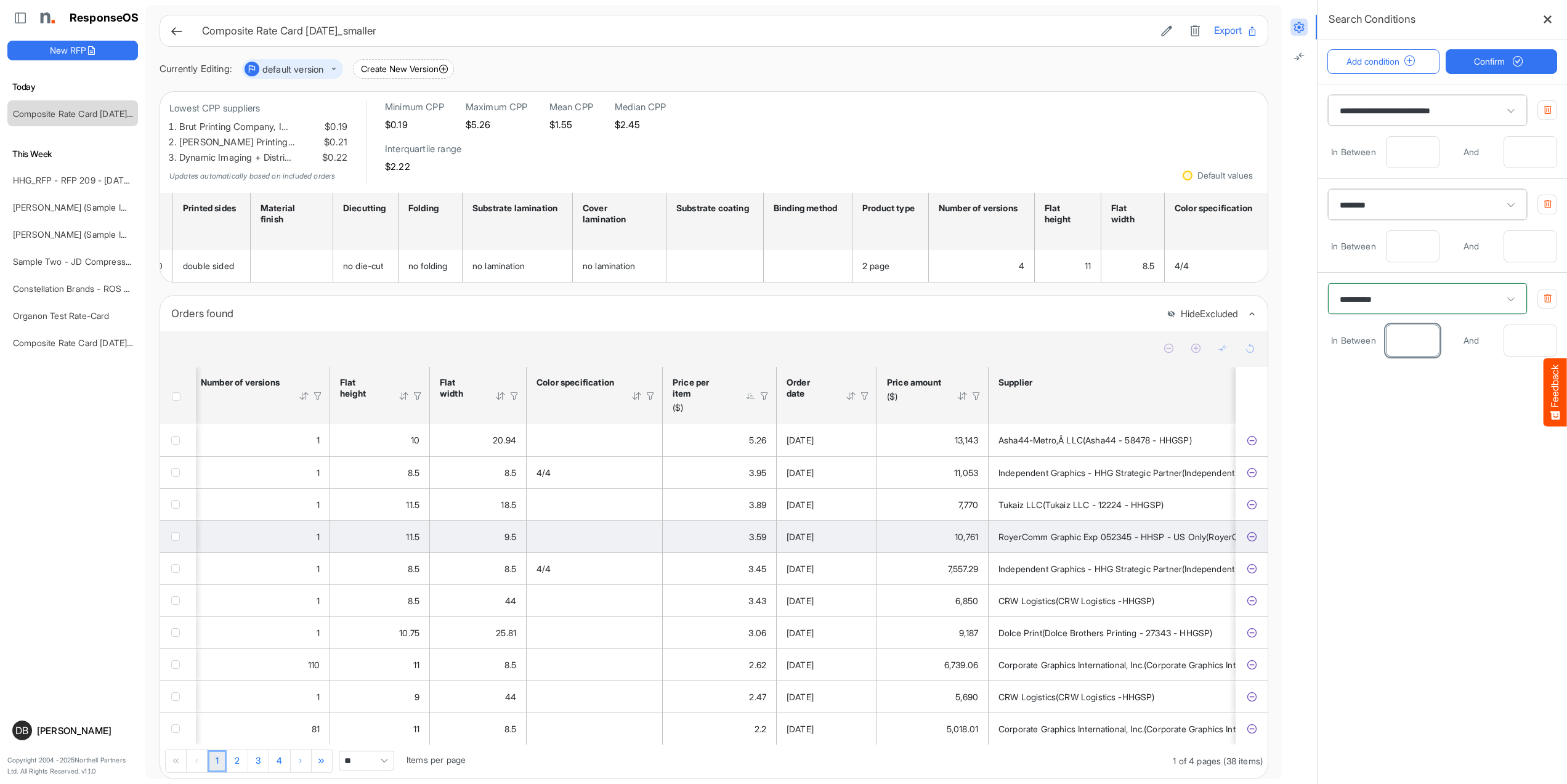
scroll to position [0, 1666]
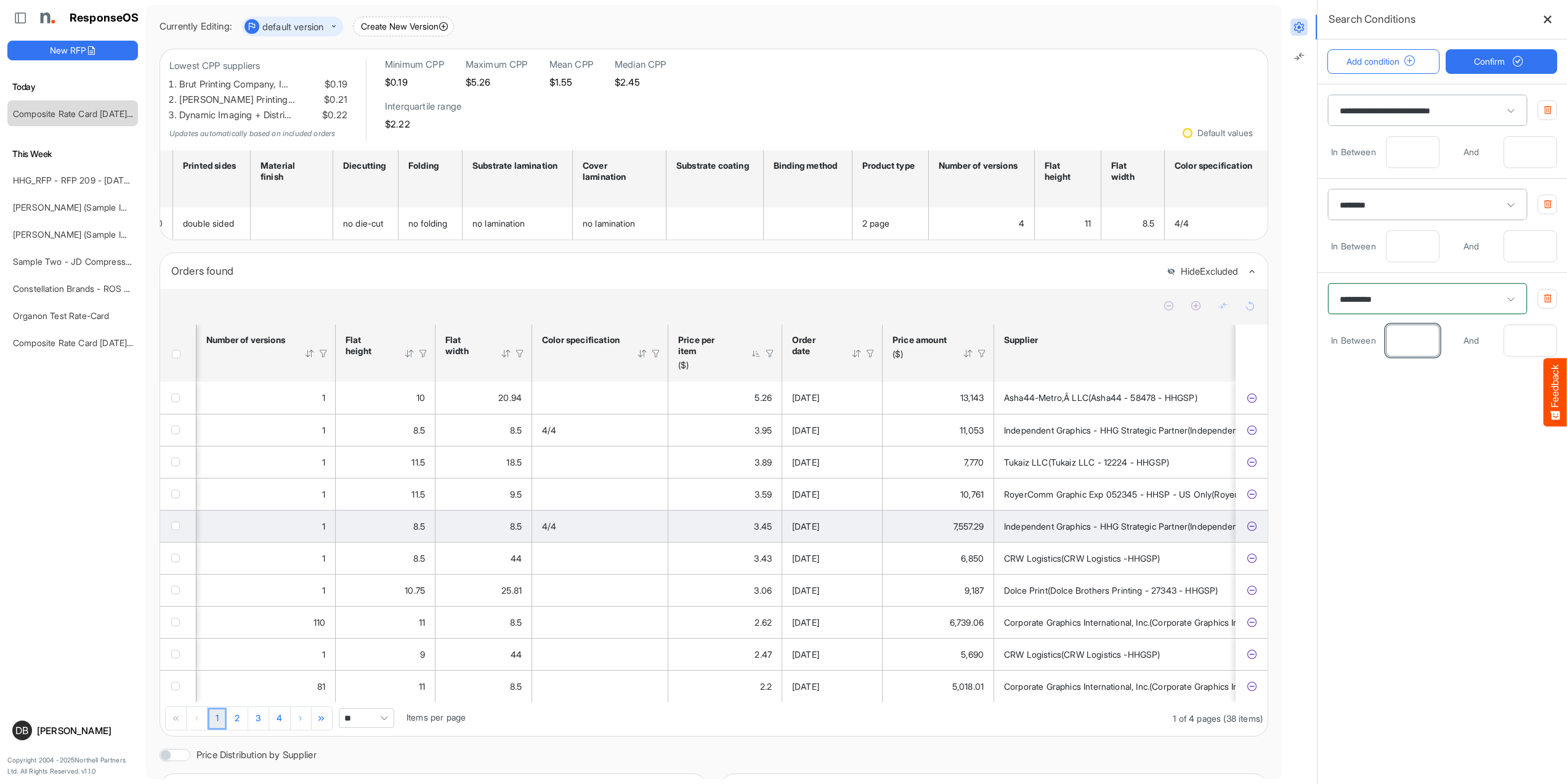
type input "*"
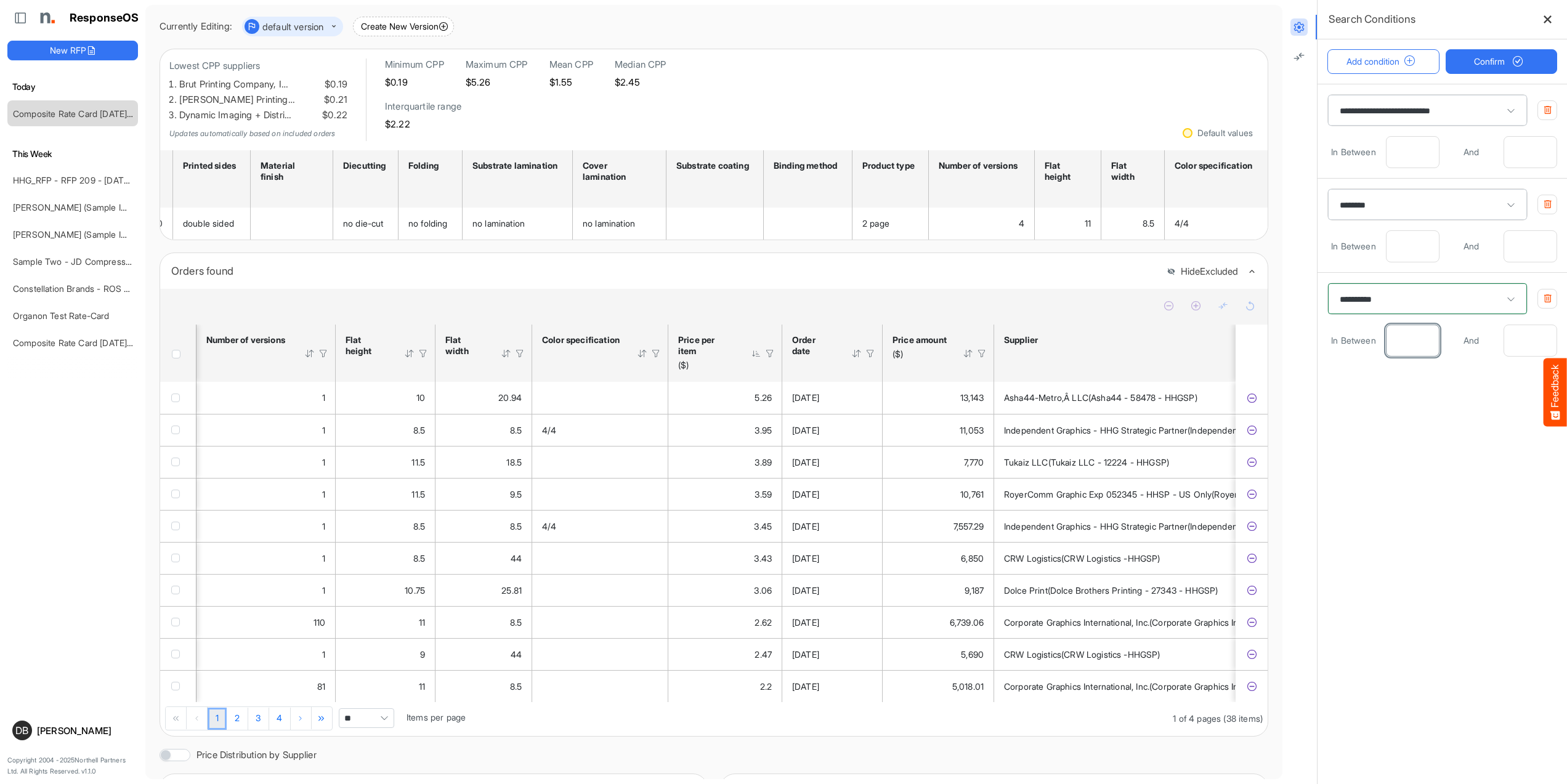
type input "*"
click at [1538, 337] on input "number" at bounding box center [1529, 341] width 52 height 31
type input "***"
click at [1510, 61] on span "submit" at bounding box center [1517, 62] width 21 height 10
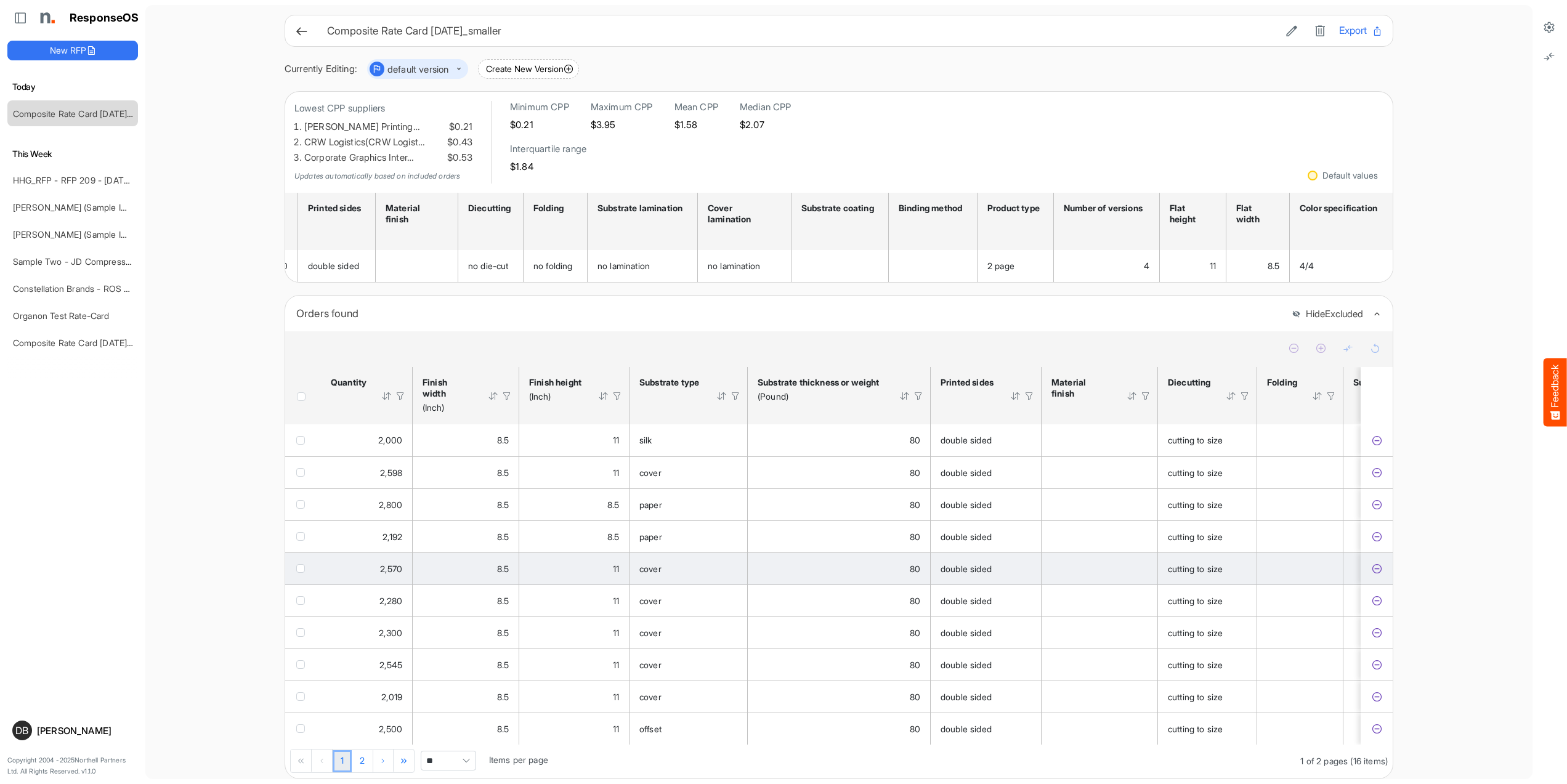
scroll to position [55, 0]
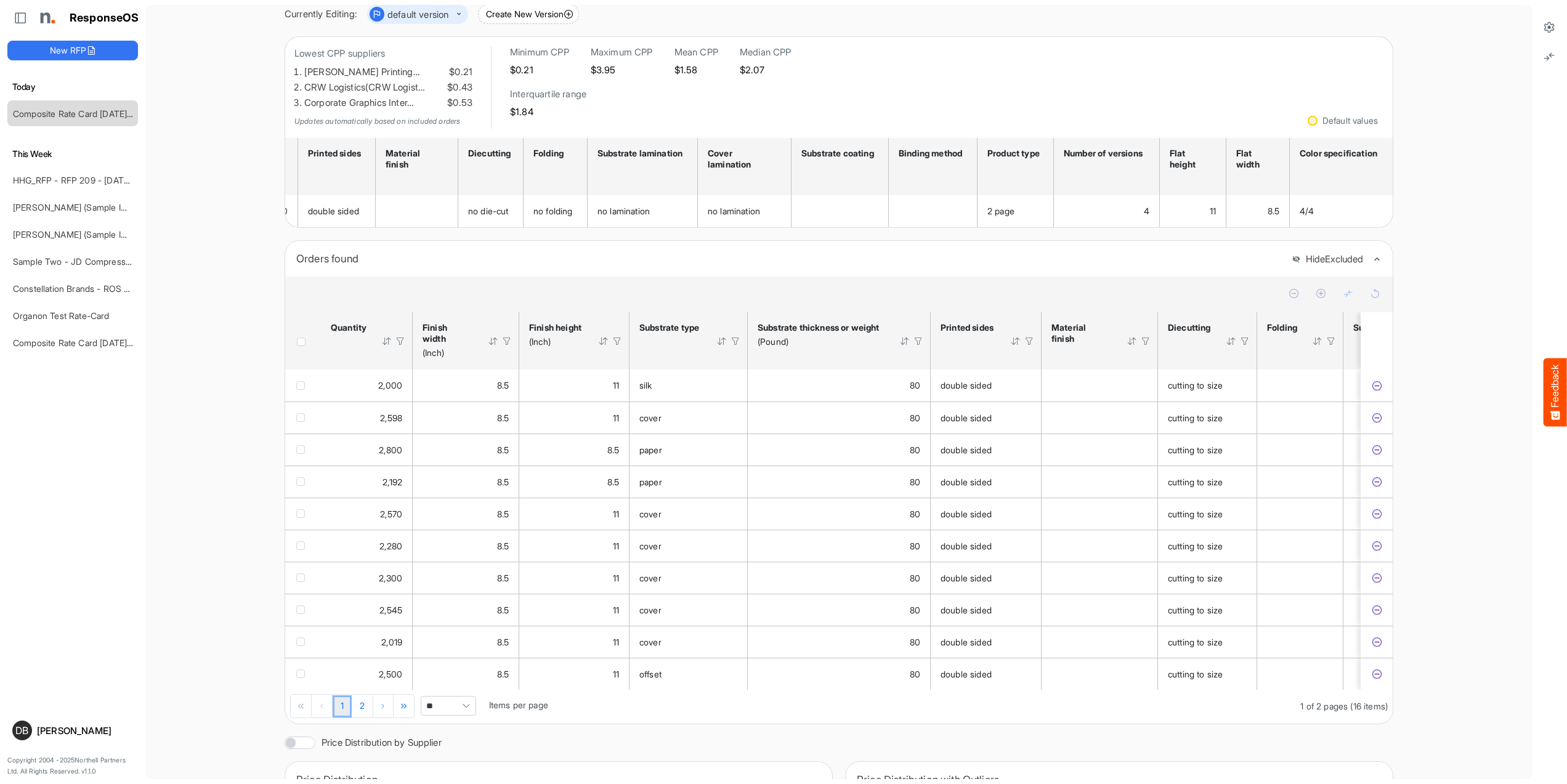
click at [467, 715] on span "Pagerdropdown" at bounding box center [466, 705] width 18 height 18
click at [455, 694] on li "All" at bounding box center [449, 696] width 54 height 18
type input "***"
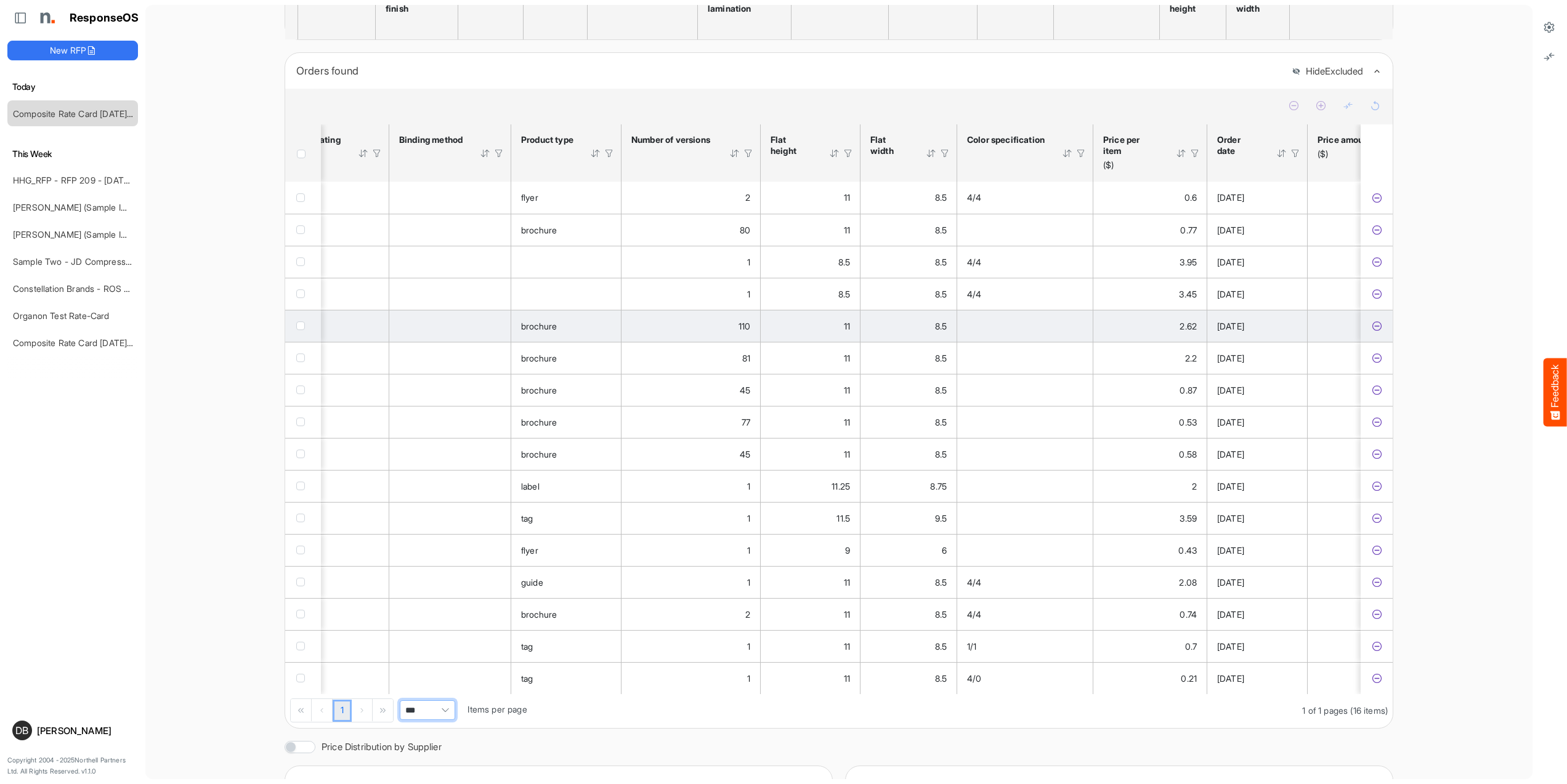
scroll to position [0, 1365]
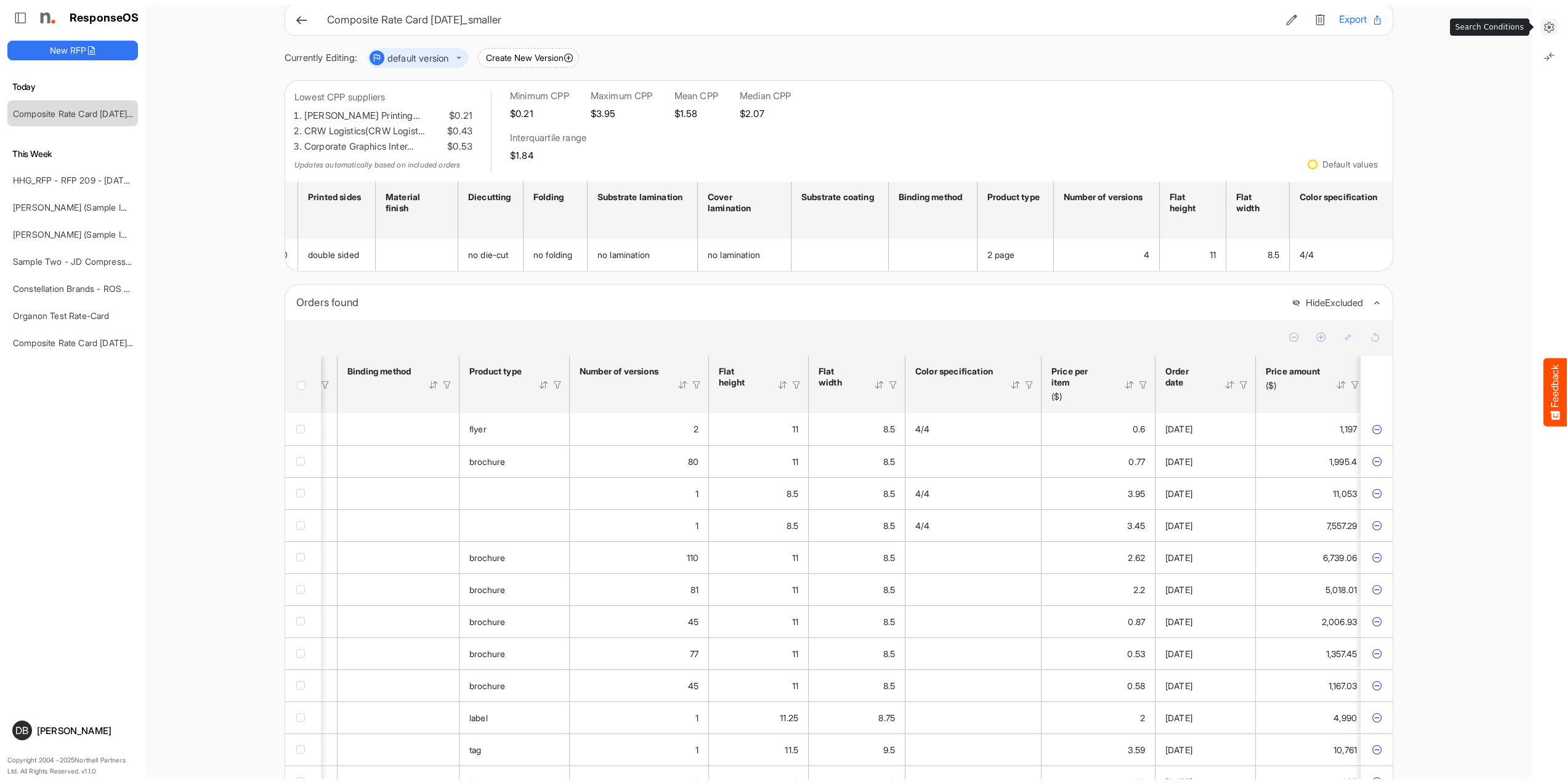
click at [1552, 26] on icon at bounding box center [1549, 26] width 13 height 13
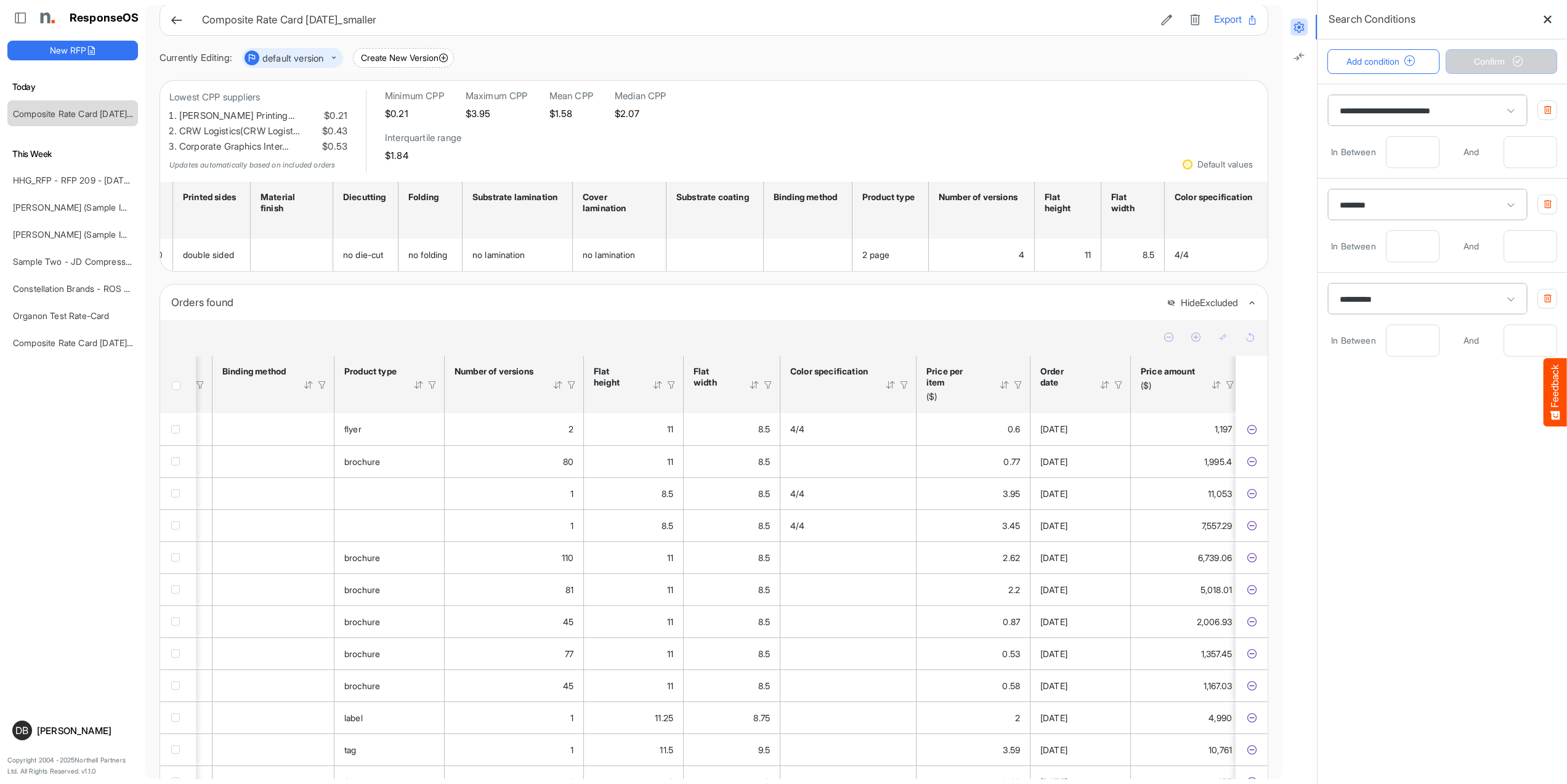
click at [1547, 297] on icon "button" at bounding box center [1547, 298] width 10 height 10
click at [1502, 63] on span "Confirm" at bounding box center [1501, 62] width 54 height 13
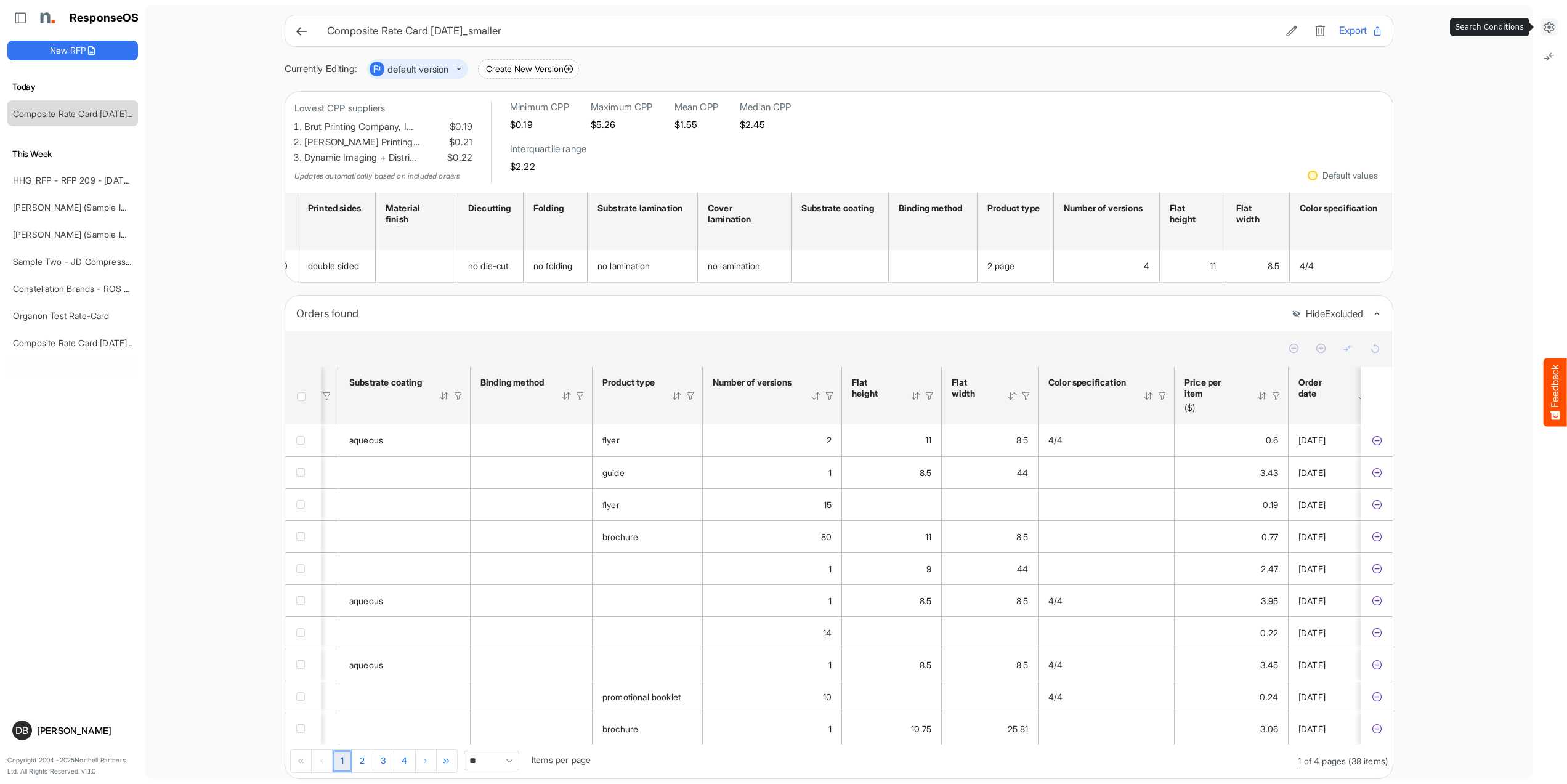
click at [1556, 26] on button at bounding box center [1549, 26] width 17 height 17
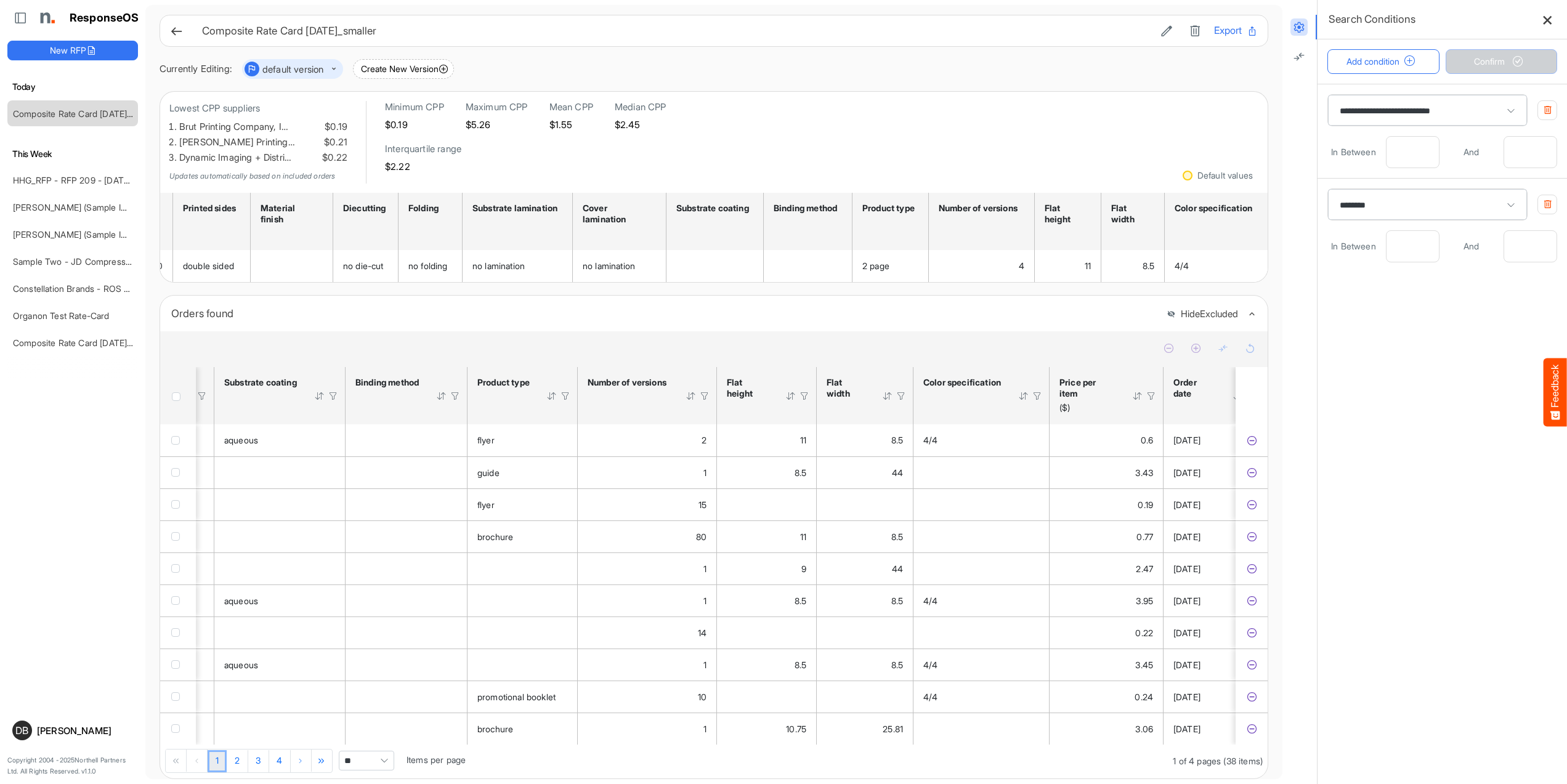
click at [1554, 21] on button at bounding box center [1547, 19] width 19 height 19
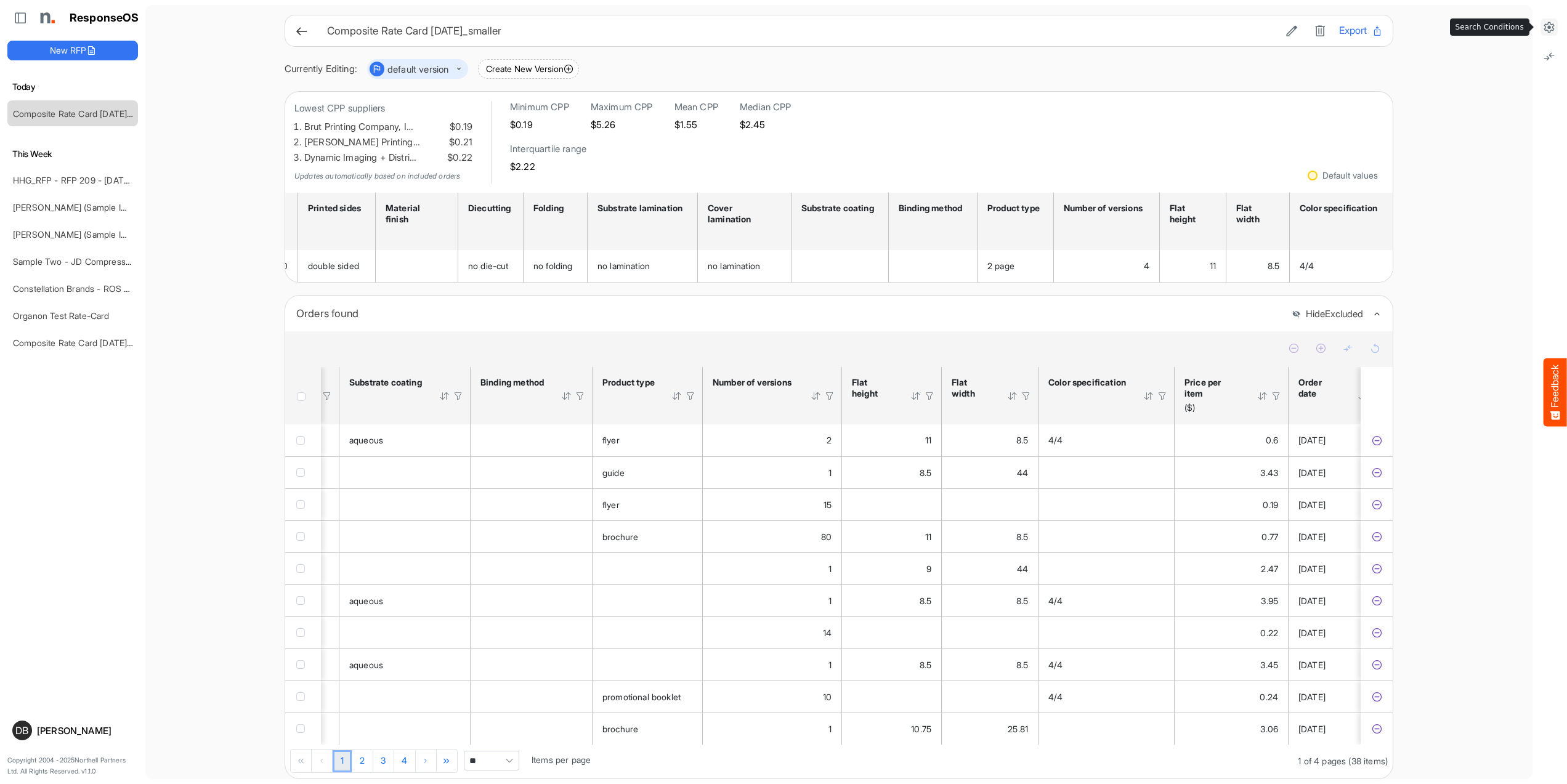
click at [1549, 21] on icon at bounding box center [1549, 26] width 13 height 13
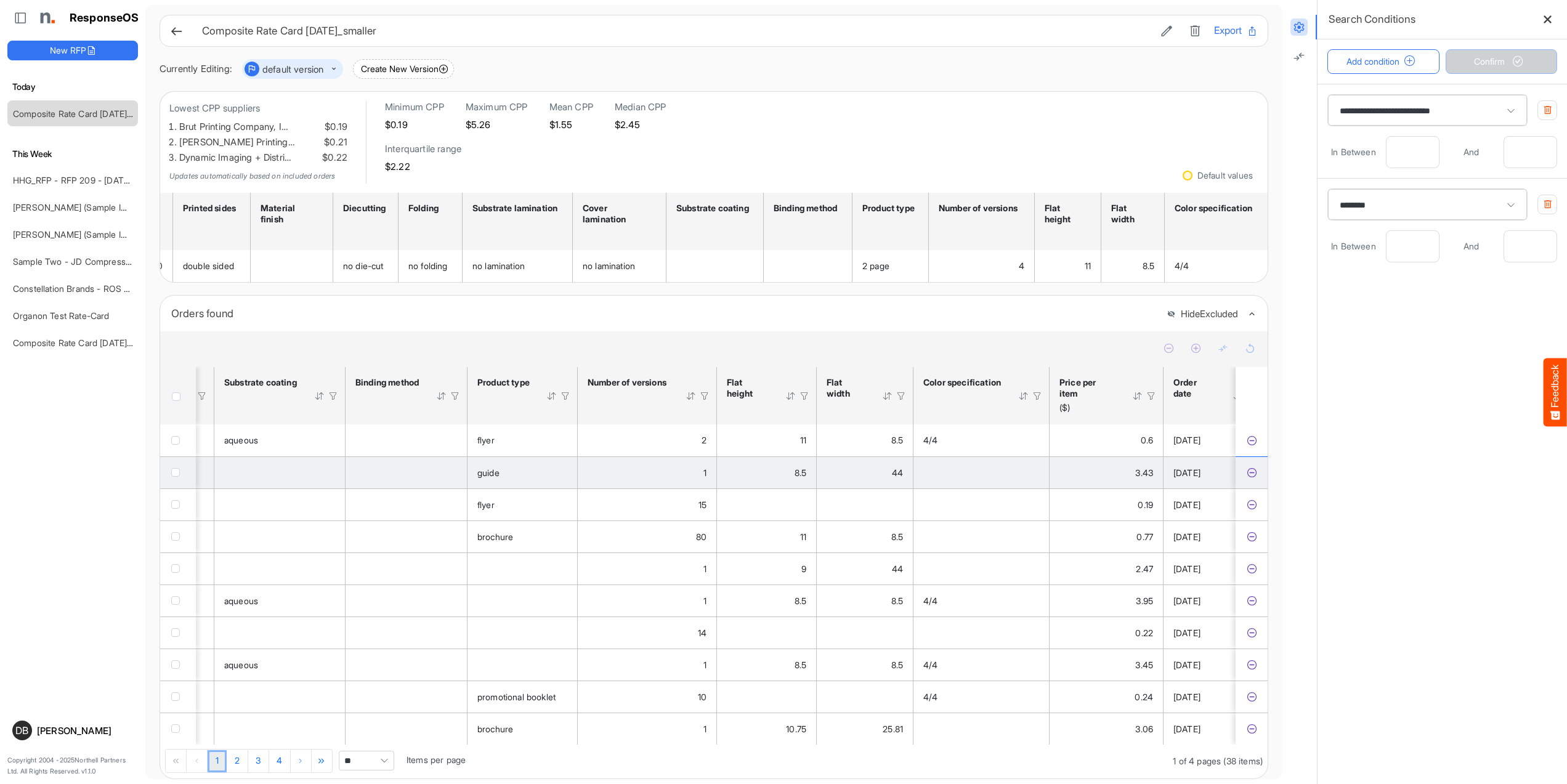
click at [1253, 476] on icon "7fa22400-a5ee-482a-aaba-397bac001b38 is template cell Column Header" at bounding box center [1251, 472] width 10 height 10
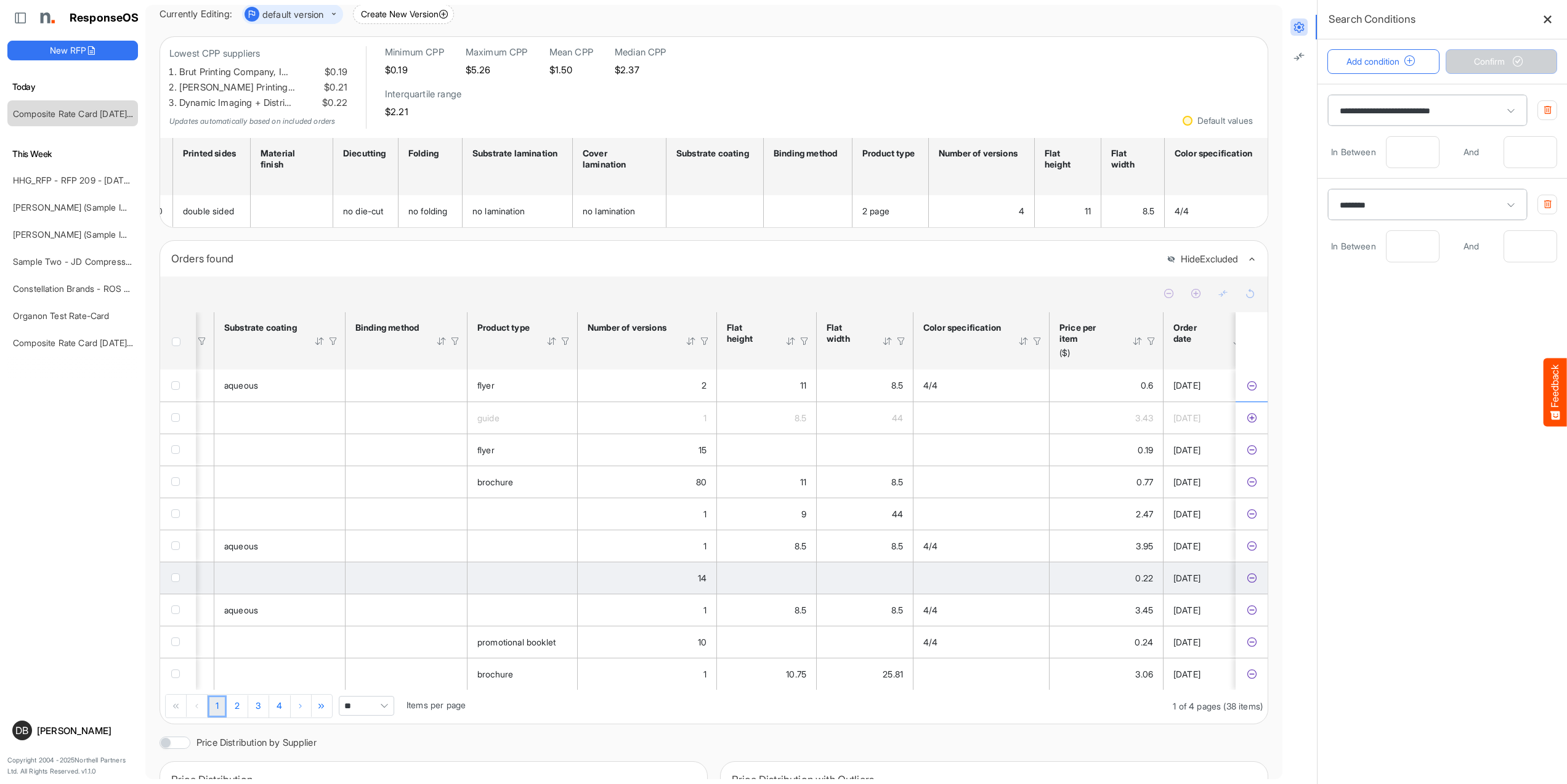
scroll to position [63, 0]
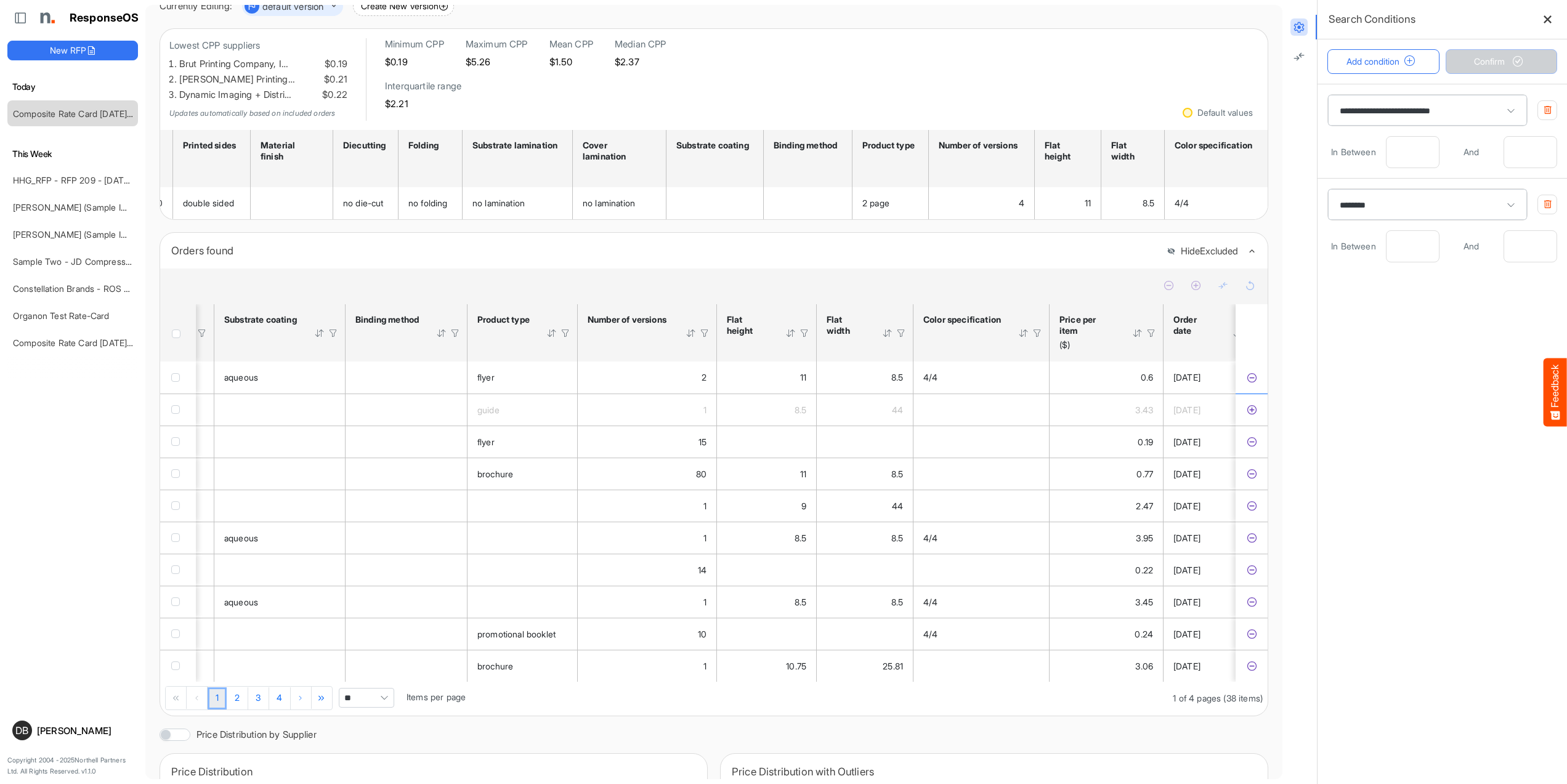
click at [378, 707] on span "Pagerdropdown" at bounding box center [384, 697] width 18 height 18
click at [366, 693] on li "All" at bounding box center [367, 688] width 54 height 18
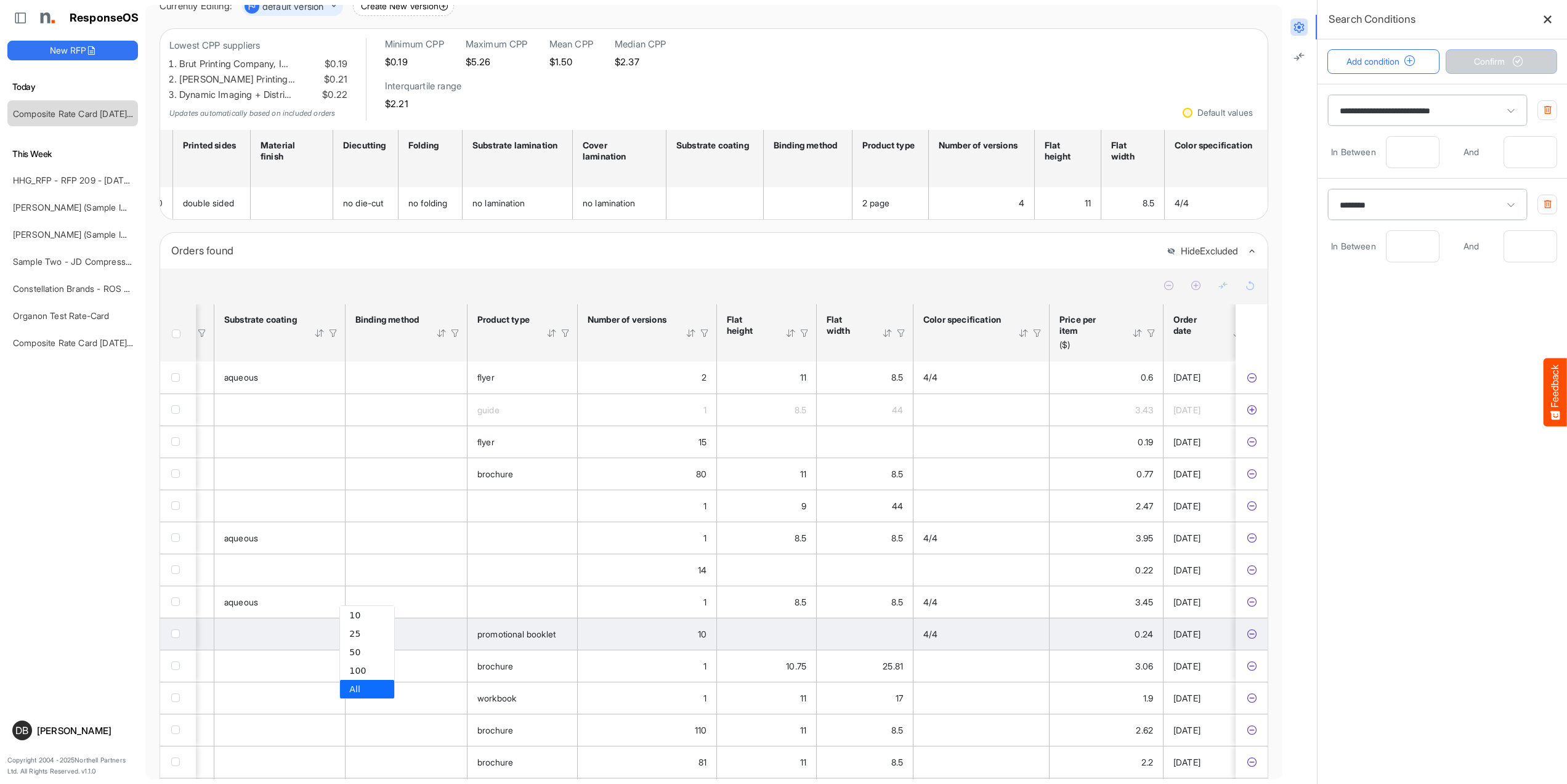
type input "***"
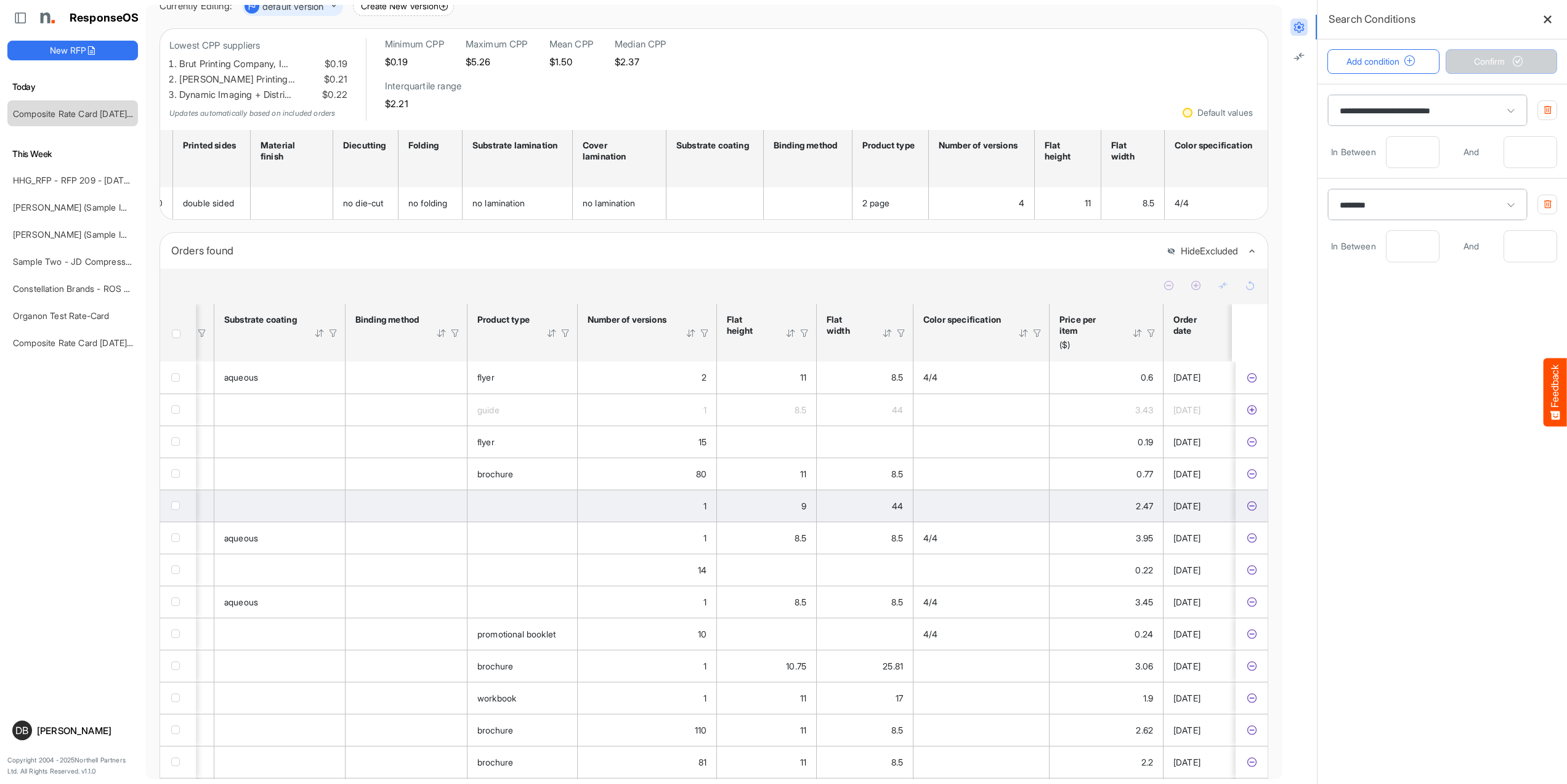
click at [1248, 511] on icon "a895ae48-3e63-4629-8f27-a1d14f2720fd is template cell Column Header" at bounding box center [1251, 506] width 10 height 10
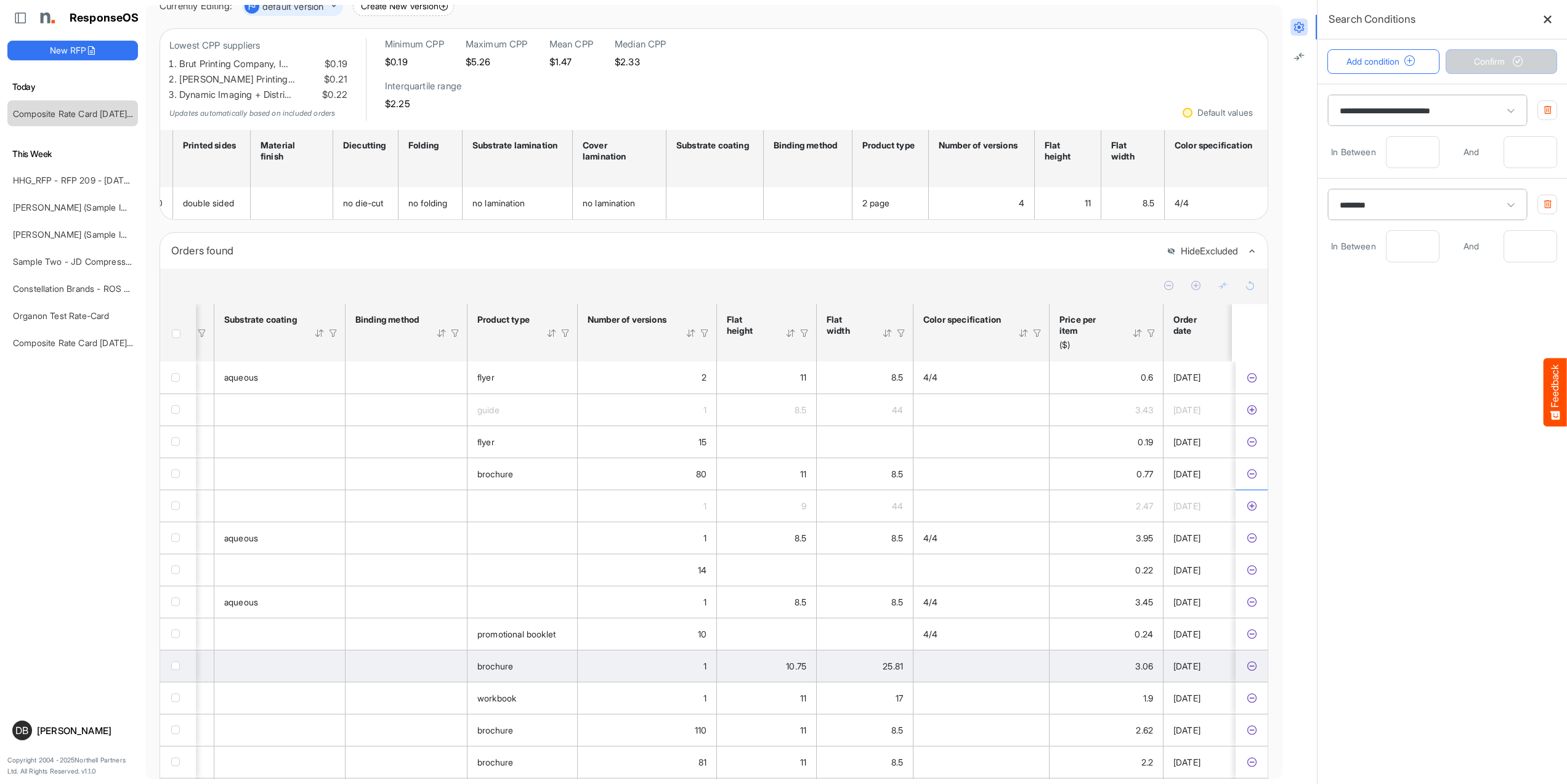
click at [1246, 671] on icon "d3c7f1f8-3c12-4bb1-a92b-ae1c2836496c is template cell Column Header" at bounding box center [1251, 666] width 10 height 10
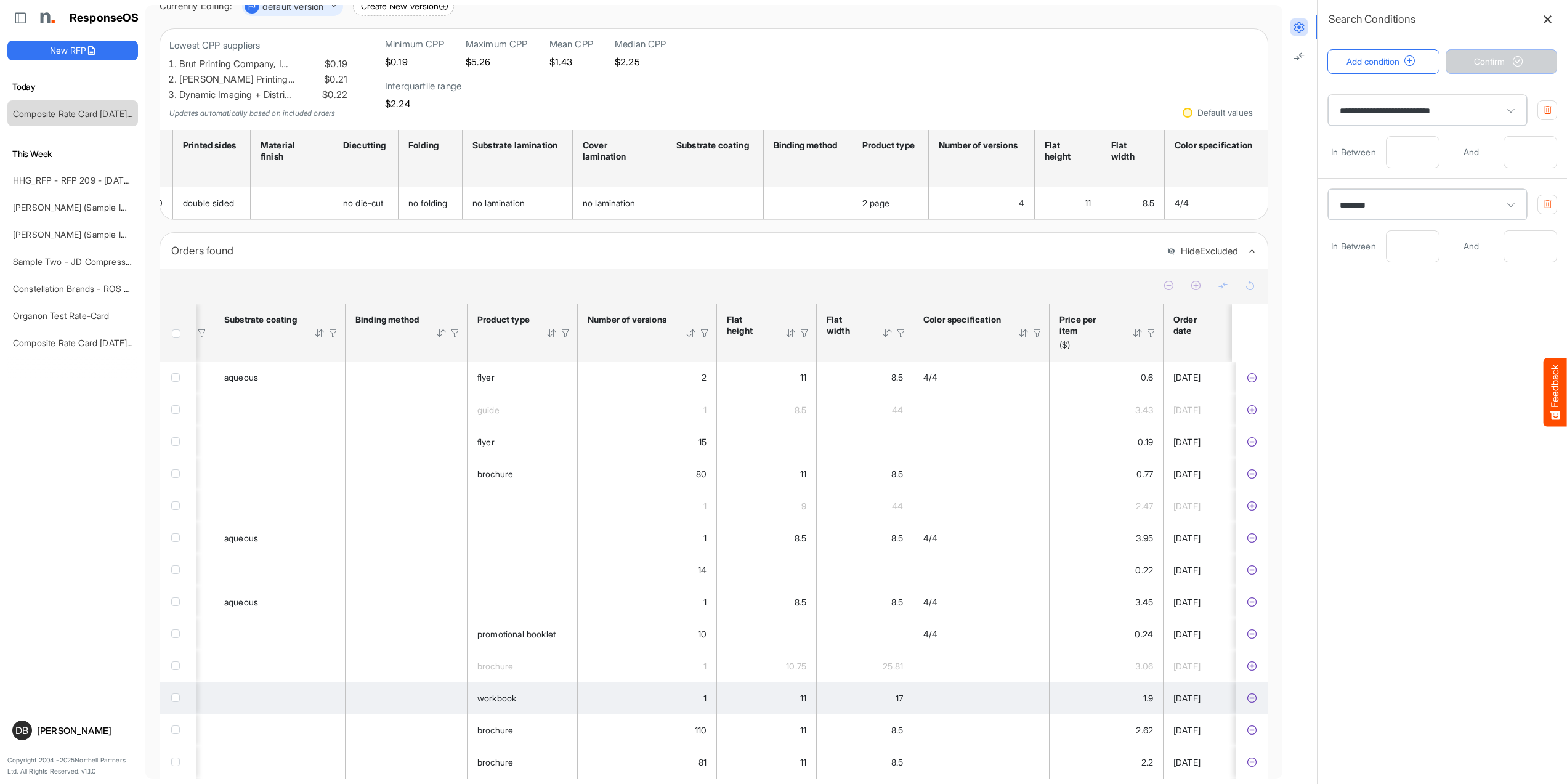
click at [1248, 703] on icon "aee44b04-4a72-4a05-811a-d7536caee841 is template cell Column Header" at bounding box center [1251, 698] width 10 height 10
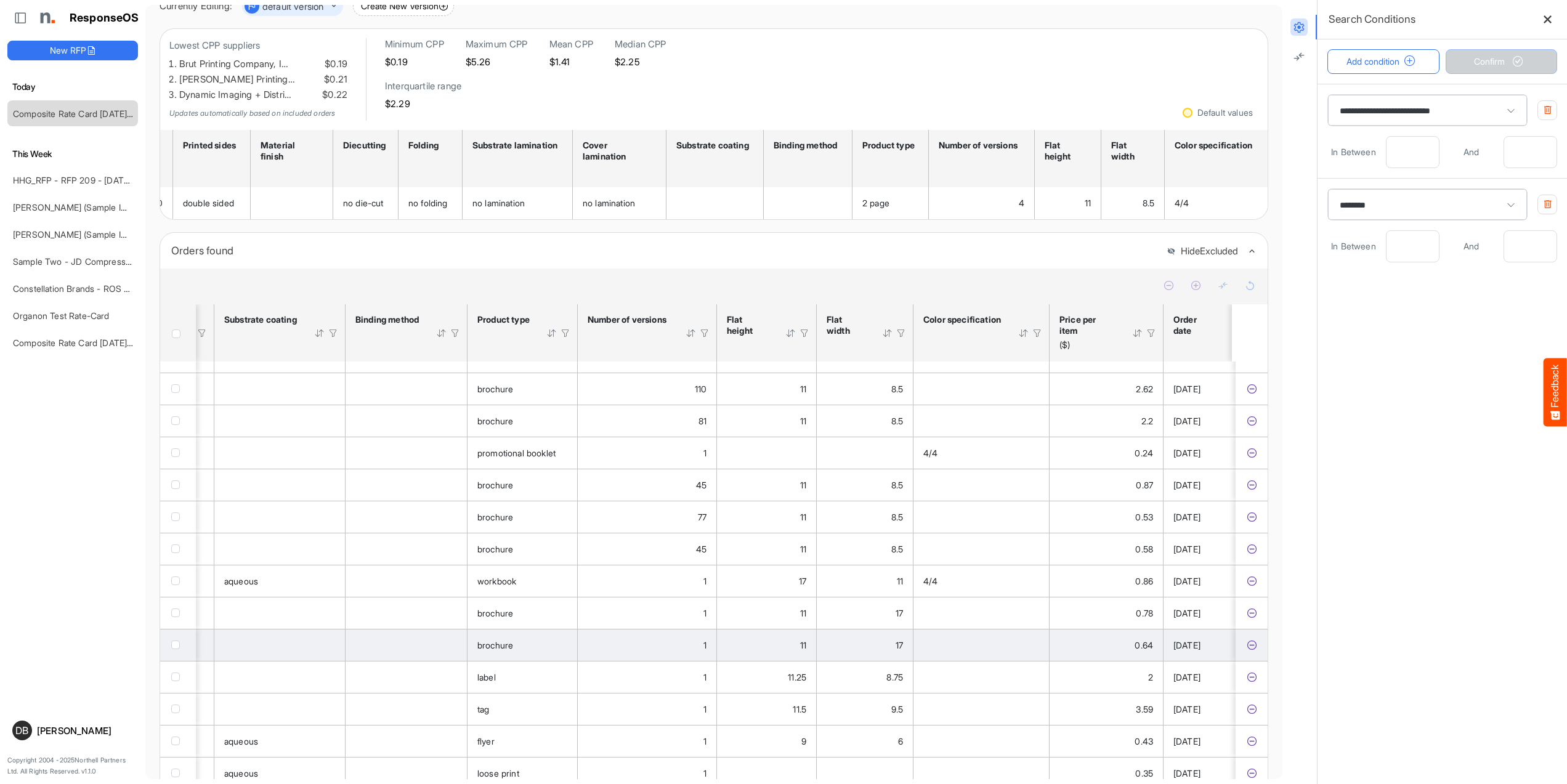
scroll to position [347, 1284]
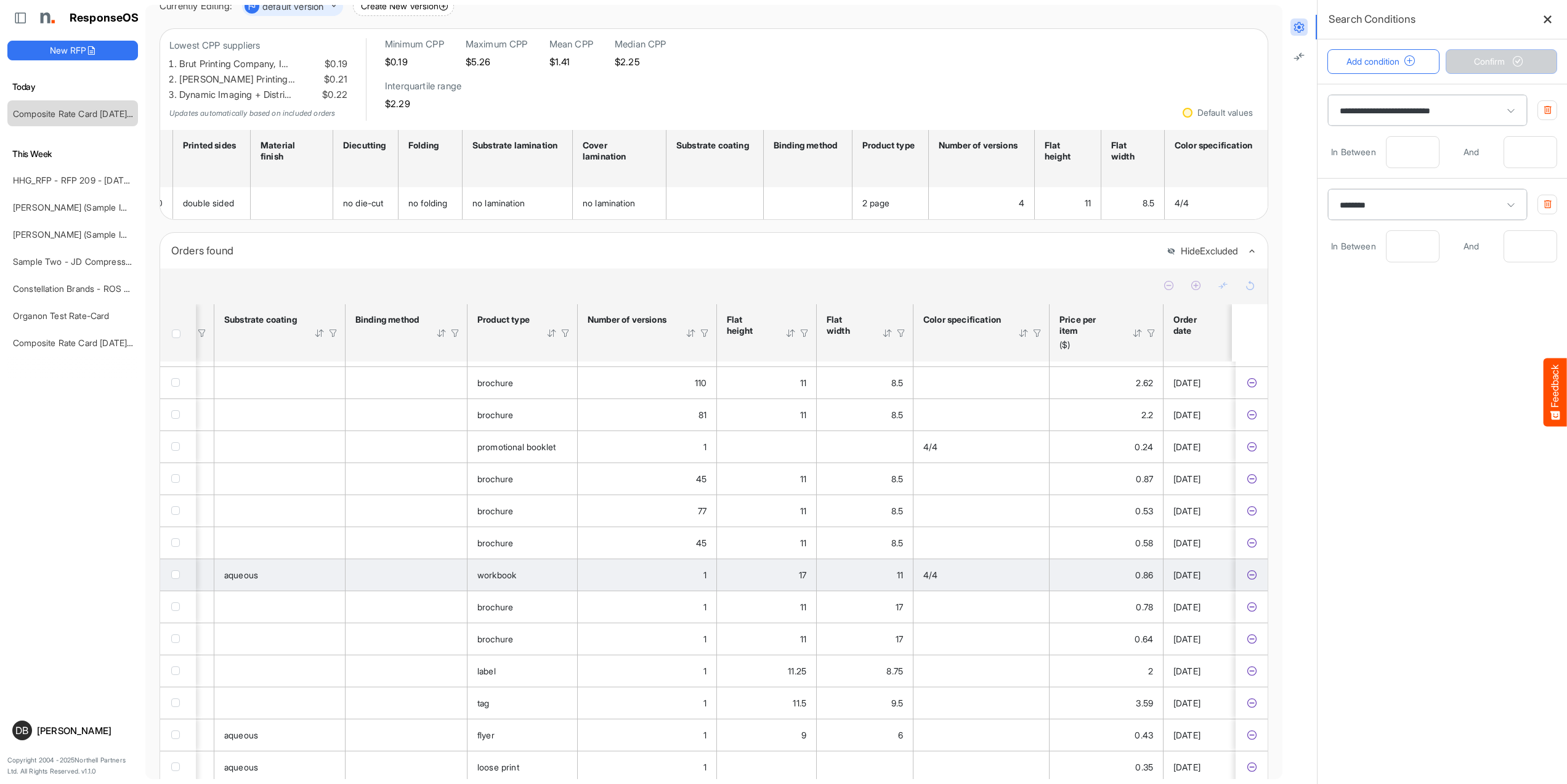
click at [1246, 580] on icon "40ea3fe0-cbe1-4059-be69-0f68f8458825 is template cell Column Header" at bounding box center [1251, 574] width 10 height 10
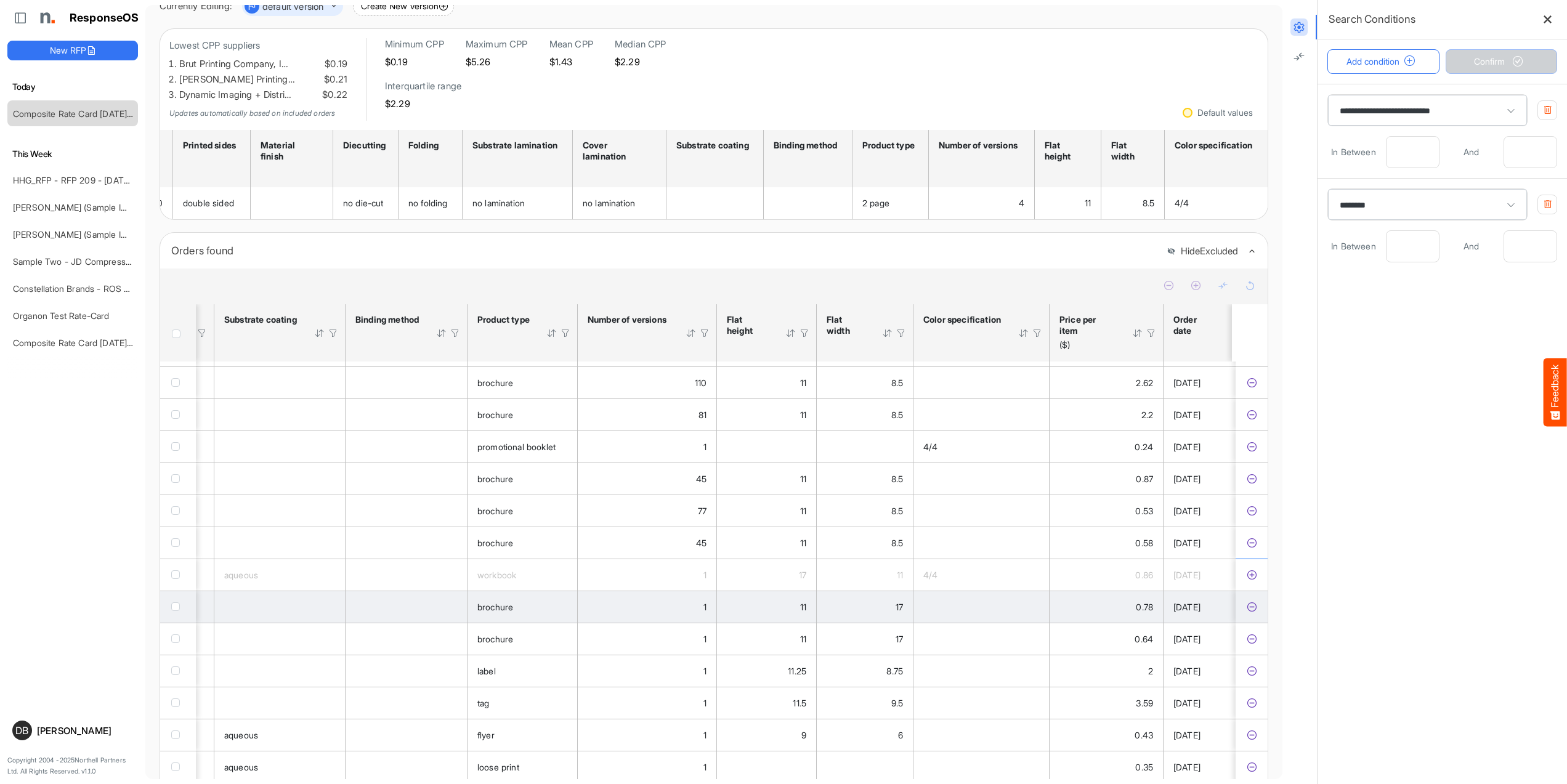
click at [1247, 612] on icon "a594f5df-1d82-435e-a56e-42cd8e54cbe8 is template cell Column Header" at bounding box center [1251, 607] width 10 height 10
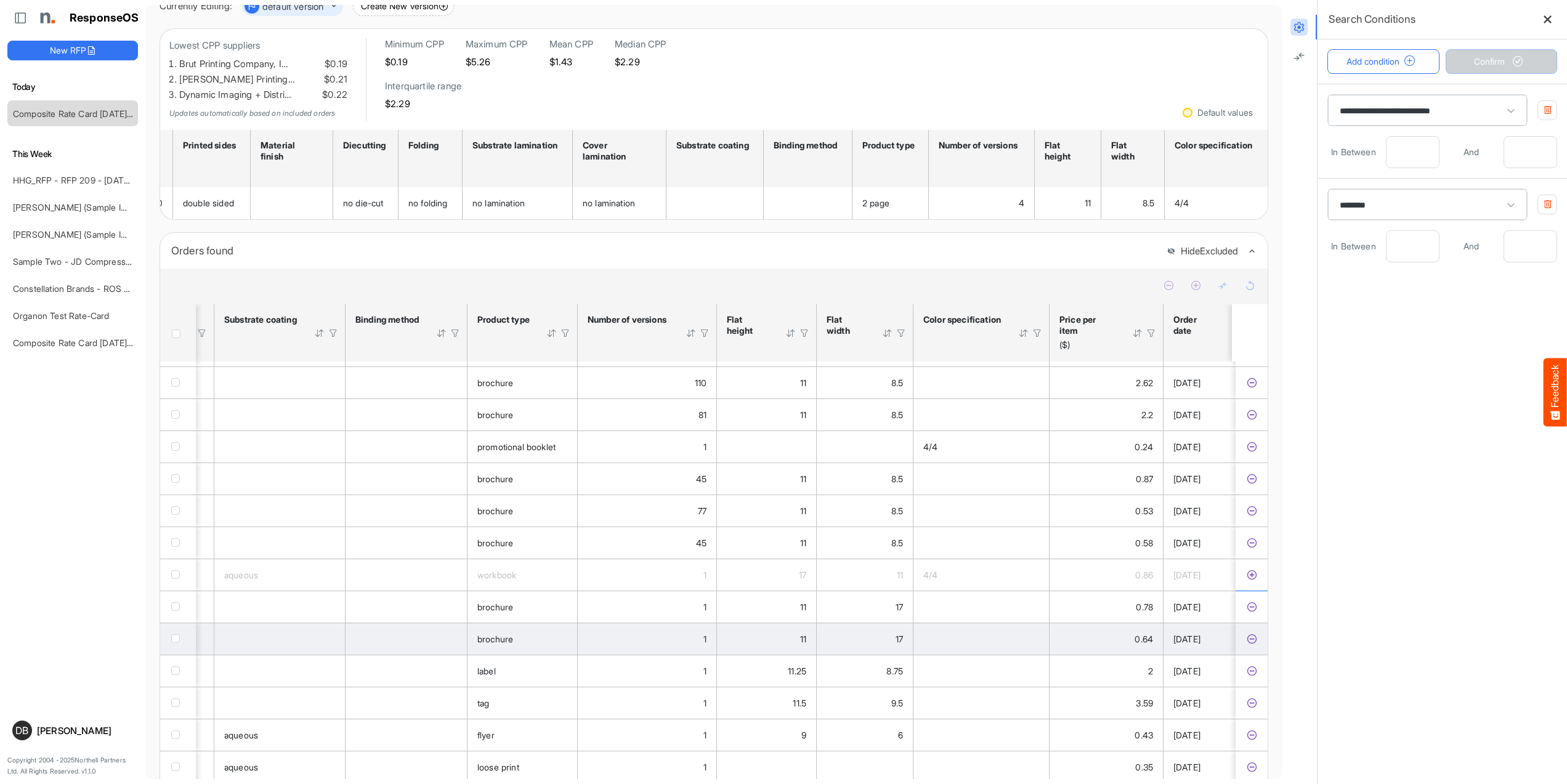
click at [1249, 644] on icon "0daded03-70da-4f90-a216-2e77baf374aa is template cell Column Header" at bounding box center [1251, 638] width 10 height 10
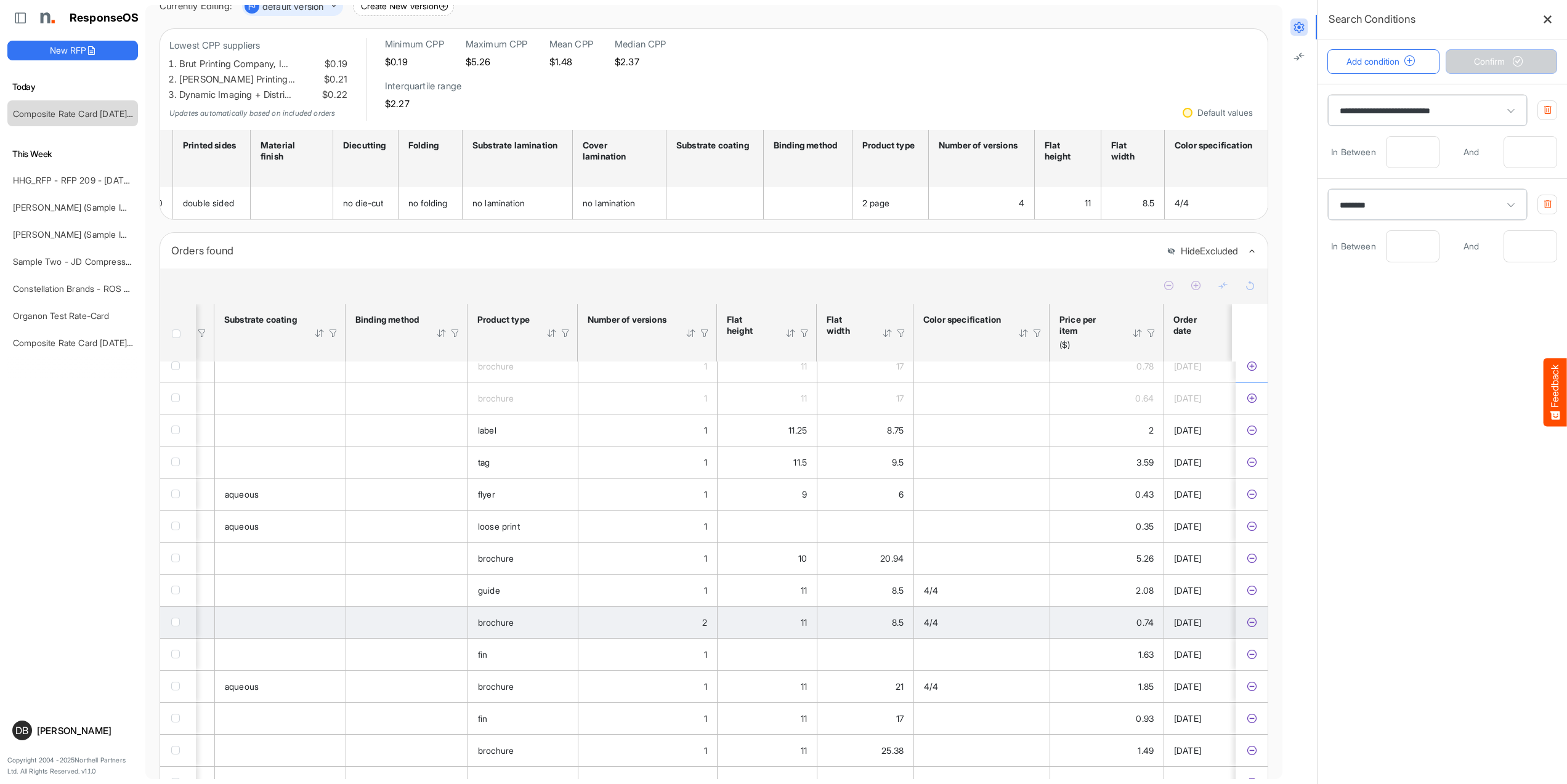
scroll to position [0, 1284]
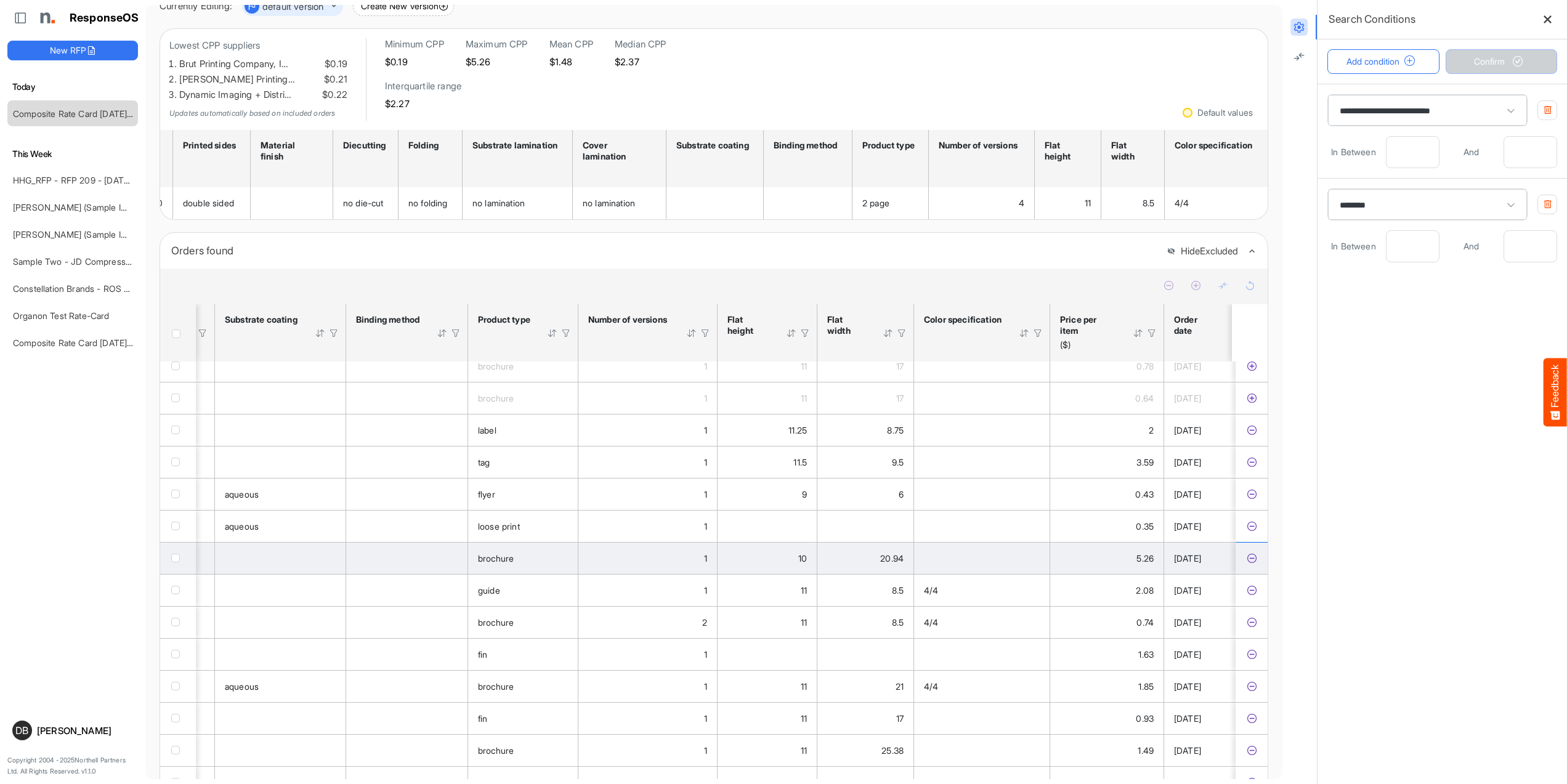
click at [1248, 563] on icon "fbff2280-9d74-4f24-bc53-7689276e199c is template cell Column Header" at bounding box center [1251, 558] width 10 height 10
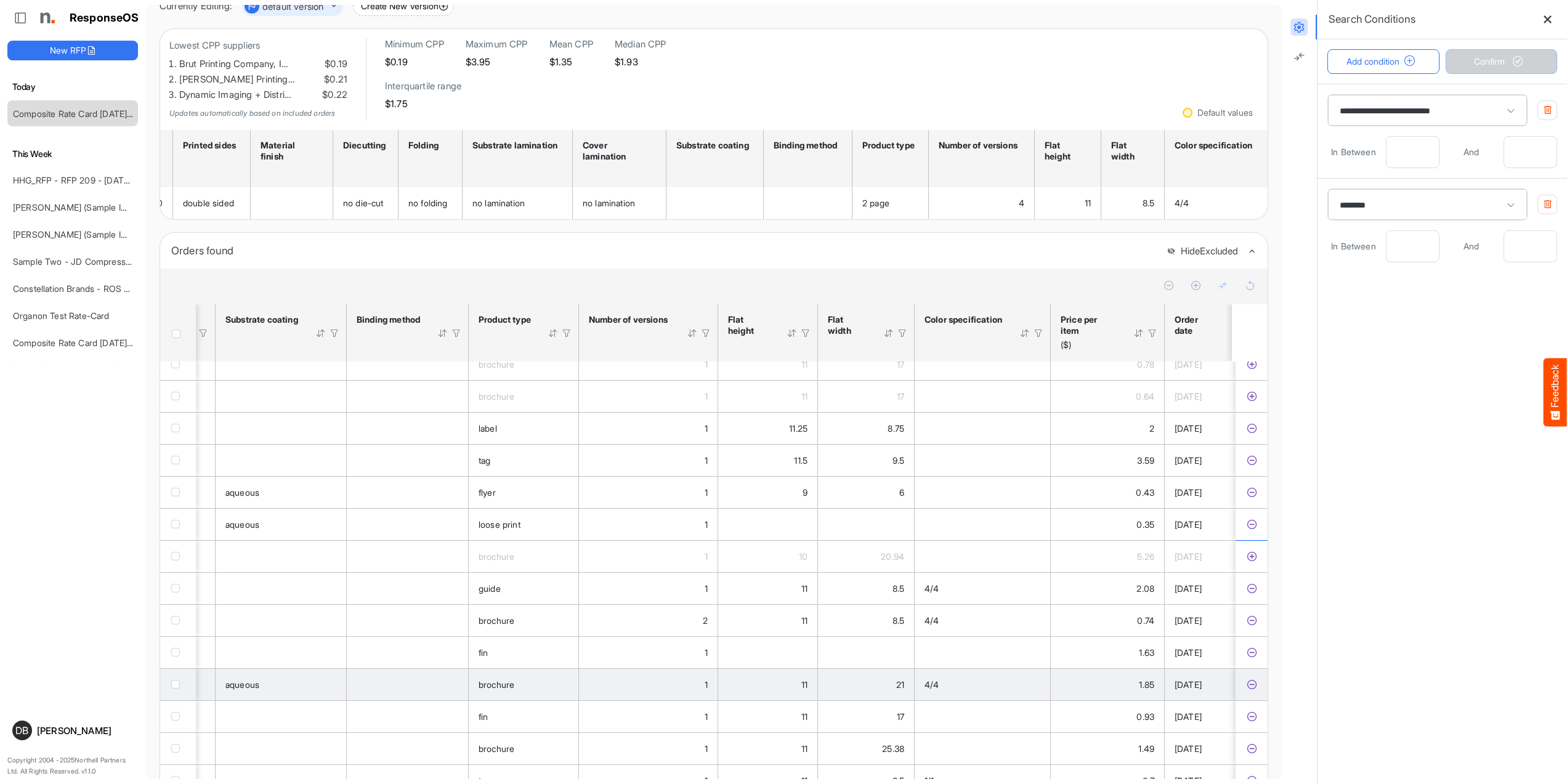
scroll to position [599, 1284]
click at [1246, 686] on icon "afd370f2-7e02-4db1-bc75-8ac9113a6678 is template cell Column Header" at bounding box center [1251, 684] width 10 height 10
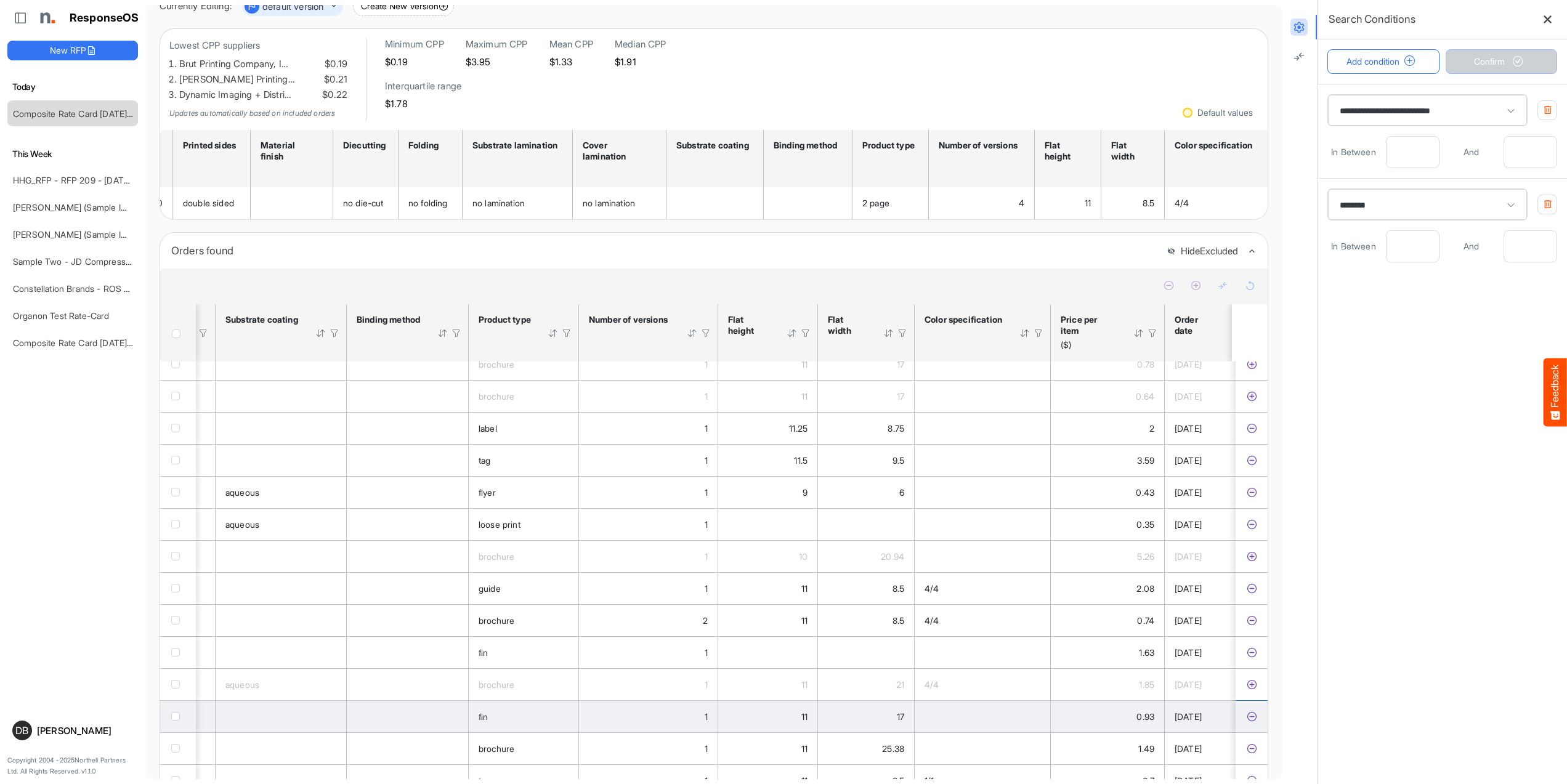
click at [1246, 721] on icon "79eb09f0-619b-47d1-b869-f25452f9de15 is template cell Column Header" at bounding box center [1251, 716] width 10 height 10
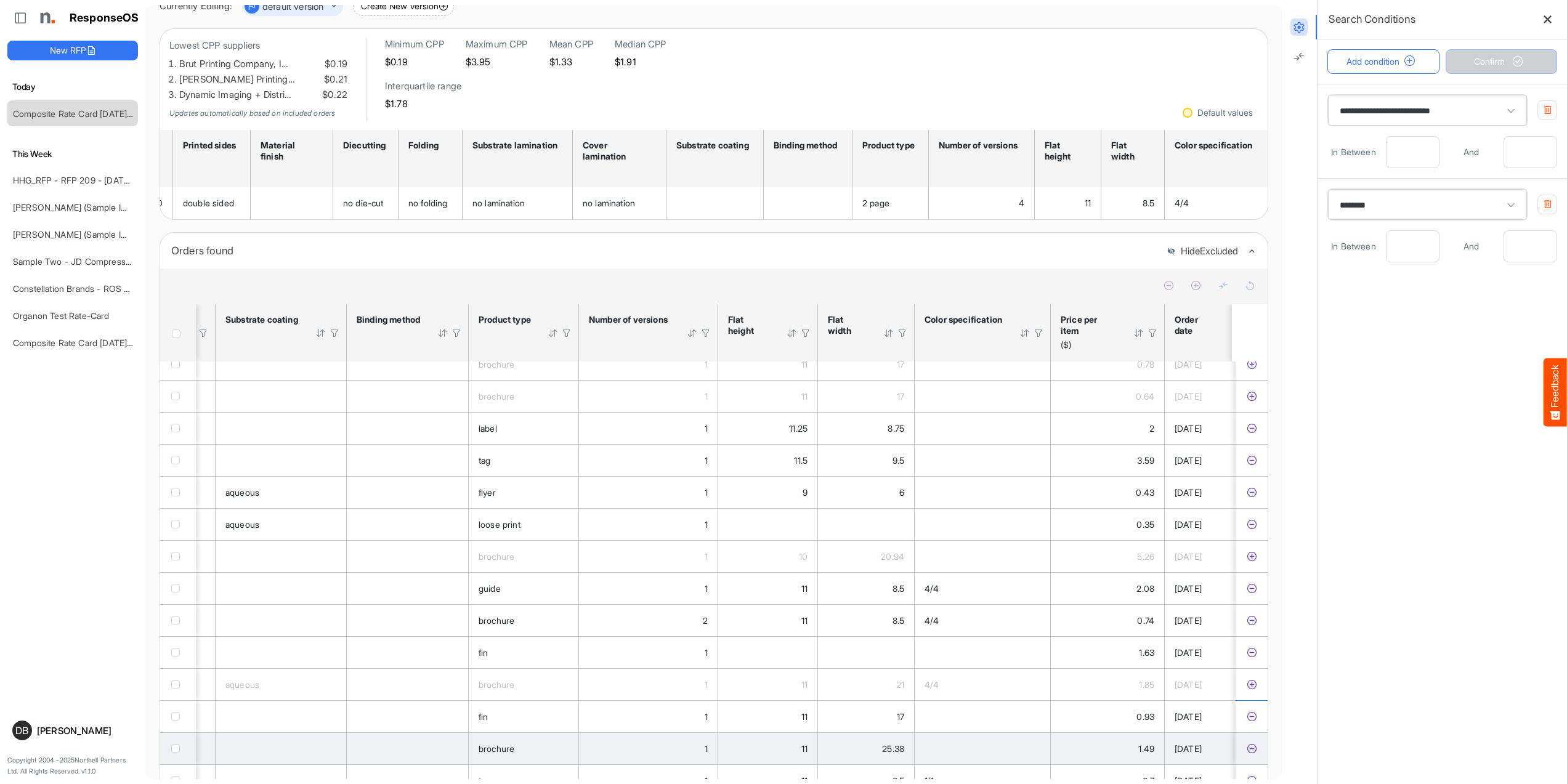
click at [1249, 752] on icon "52f03830-2369-4ce3-b340-e703ba7dbffe is template cell Column Header" at bounding box center [1251, 748] width 10 height 10
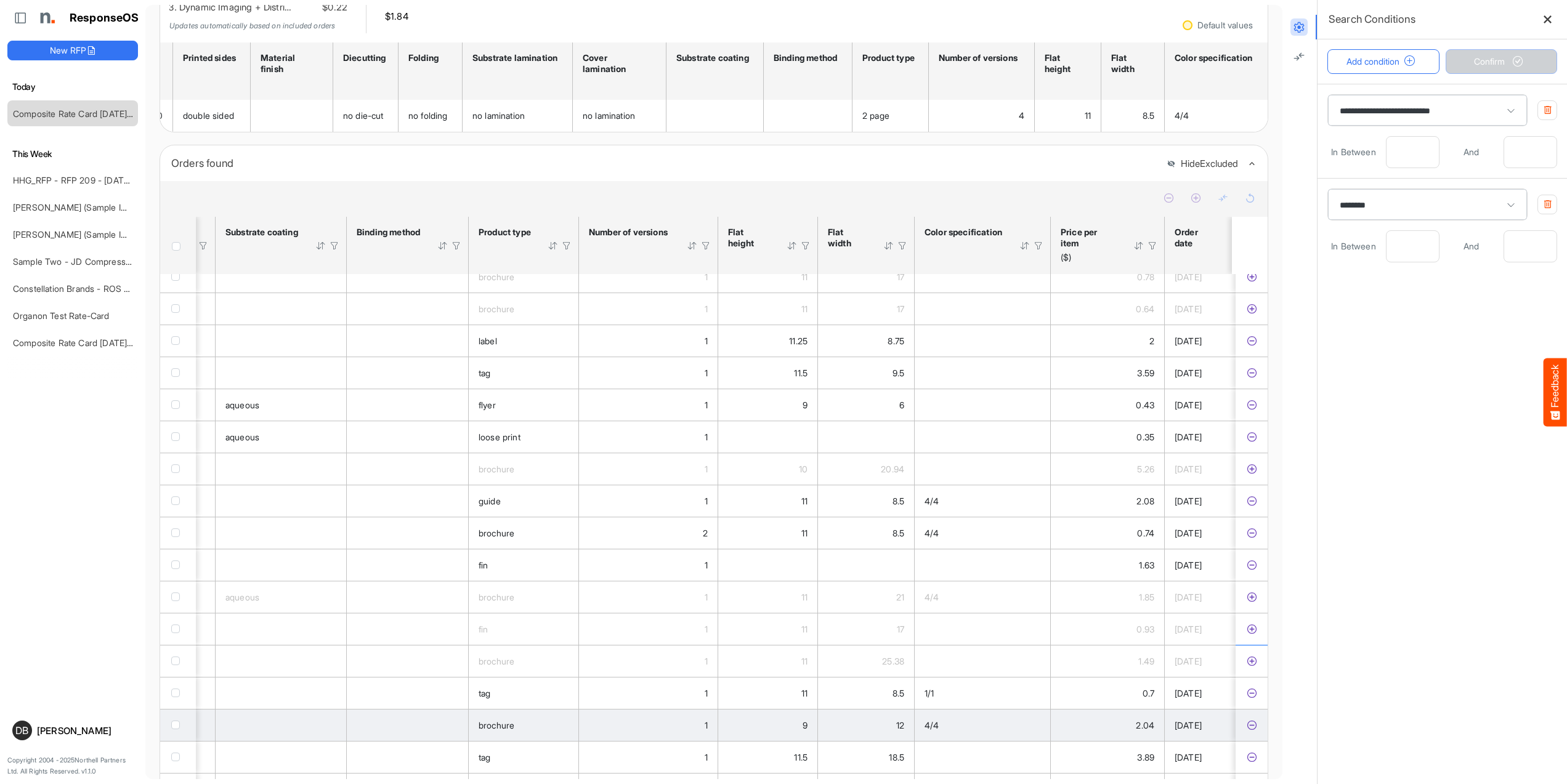
scroll to position [225, 0]
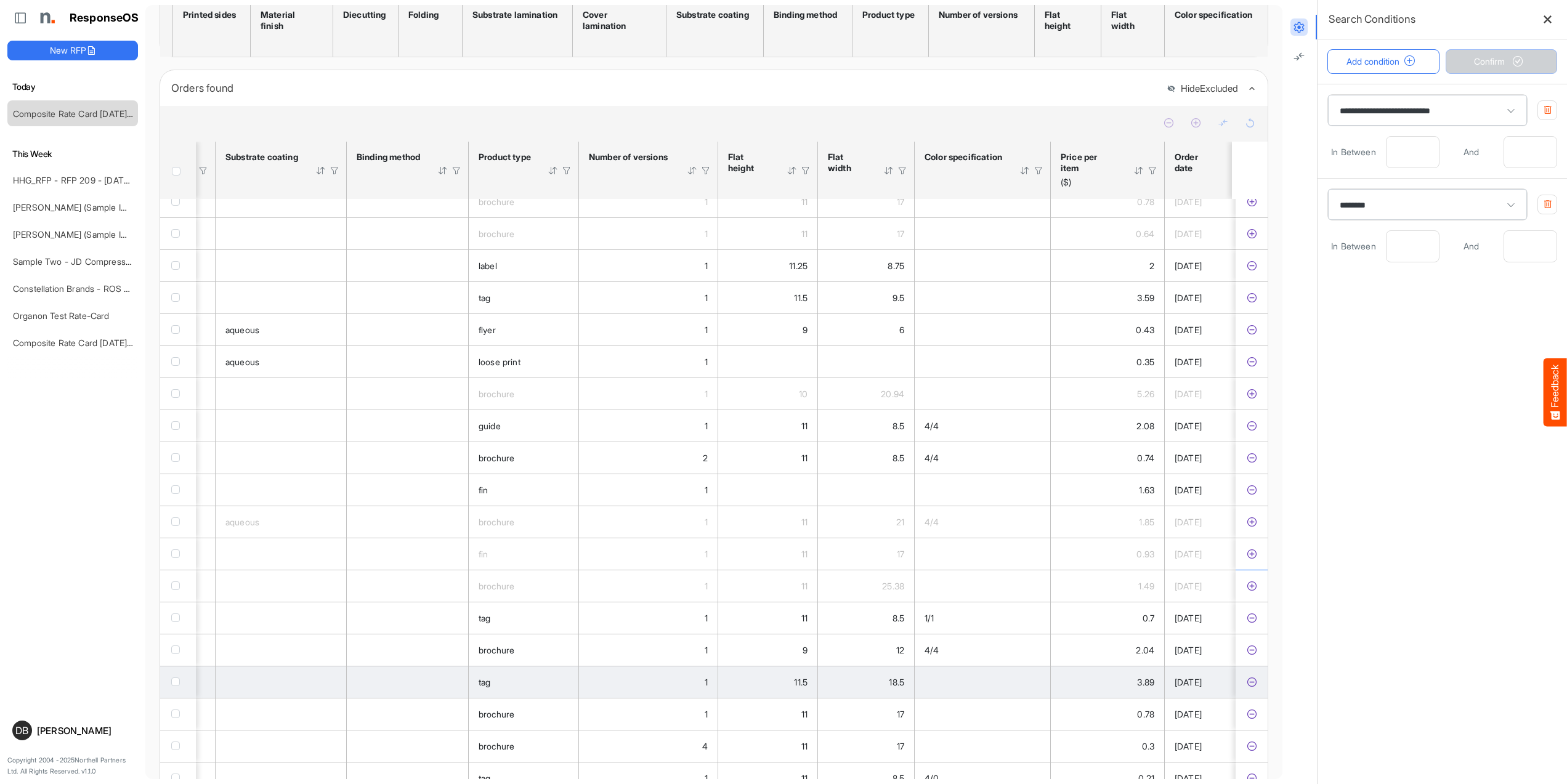
click at [1248, 681] on icon "c6bf2c1d-0664-413c-abf0-be296ace146c is template cell Column Header" at bounding box center [1251, 682] width 10 height 10
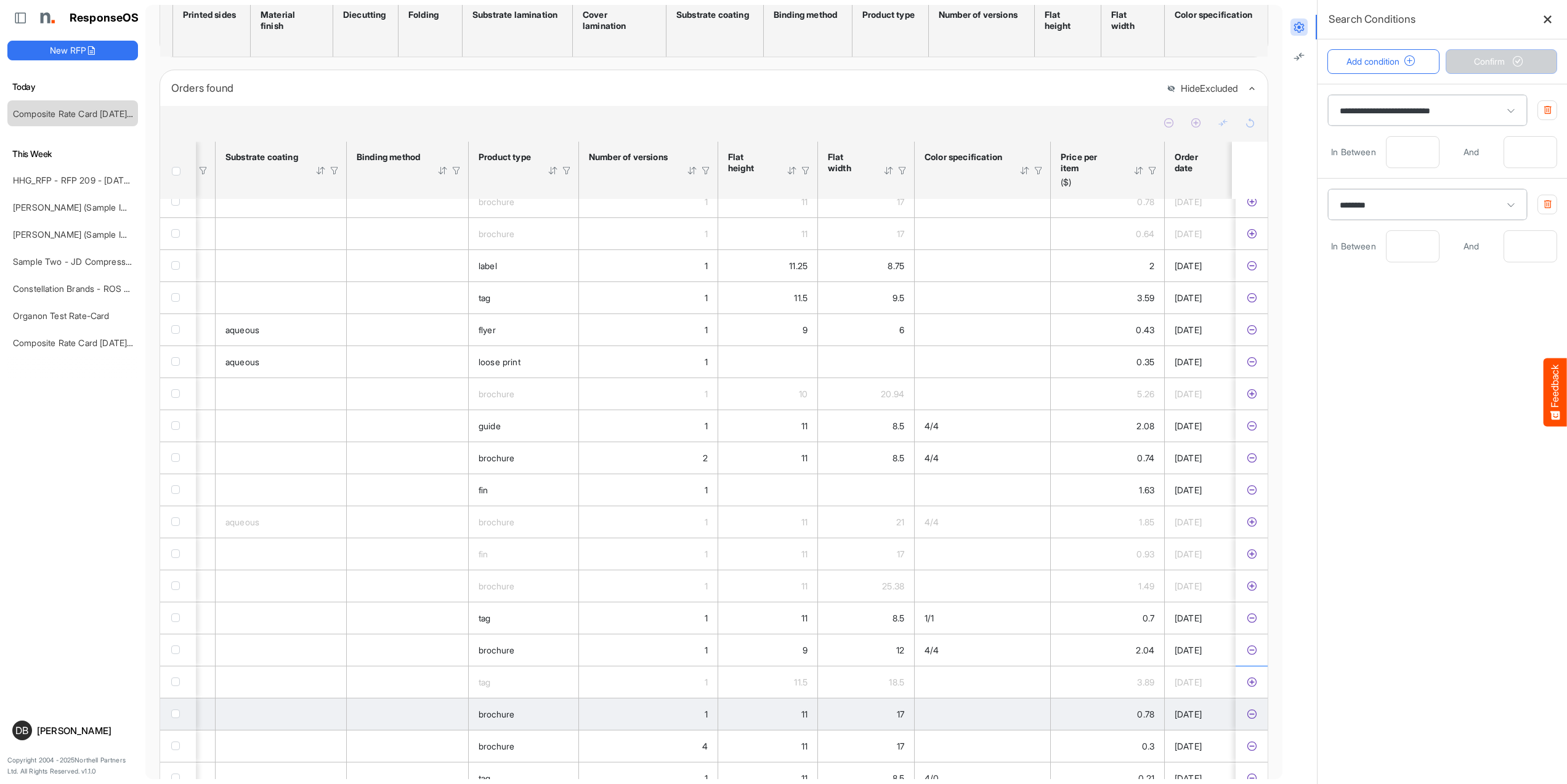
click at [1247, 716] on icon "70d0cc06-9711-43b5-8918-a464ffee5248 is template cell Column Header" at bounding box center [1251, 714] width 10 height 10
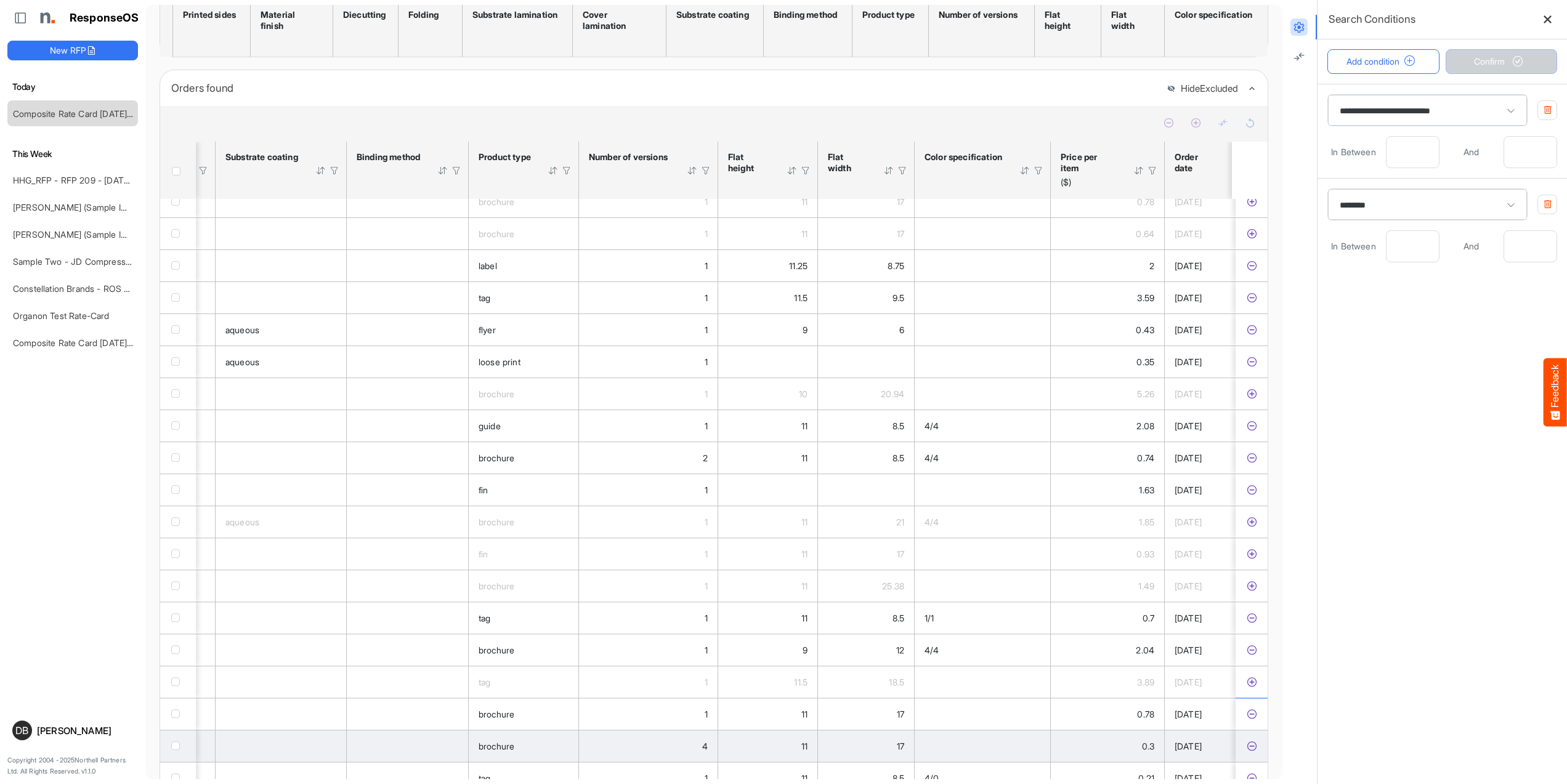
click at [1249, 747] on icon "9fff6959-9968-467d-848e-51484cf62588 is template cell Column Header" at bounding box center [1251, 746] width 10 height 10
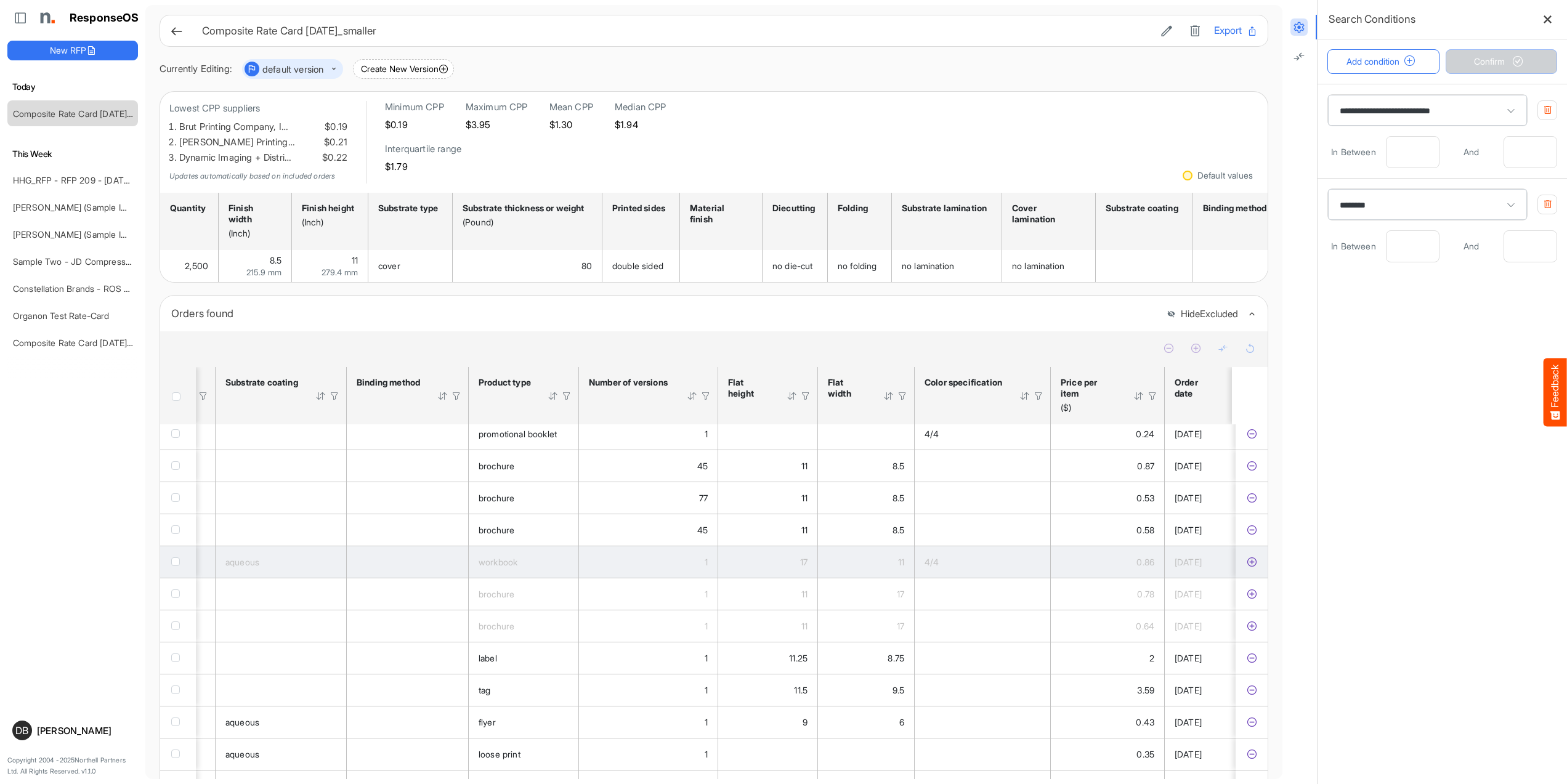
scroll to position [423, 1166]
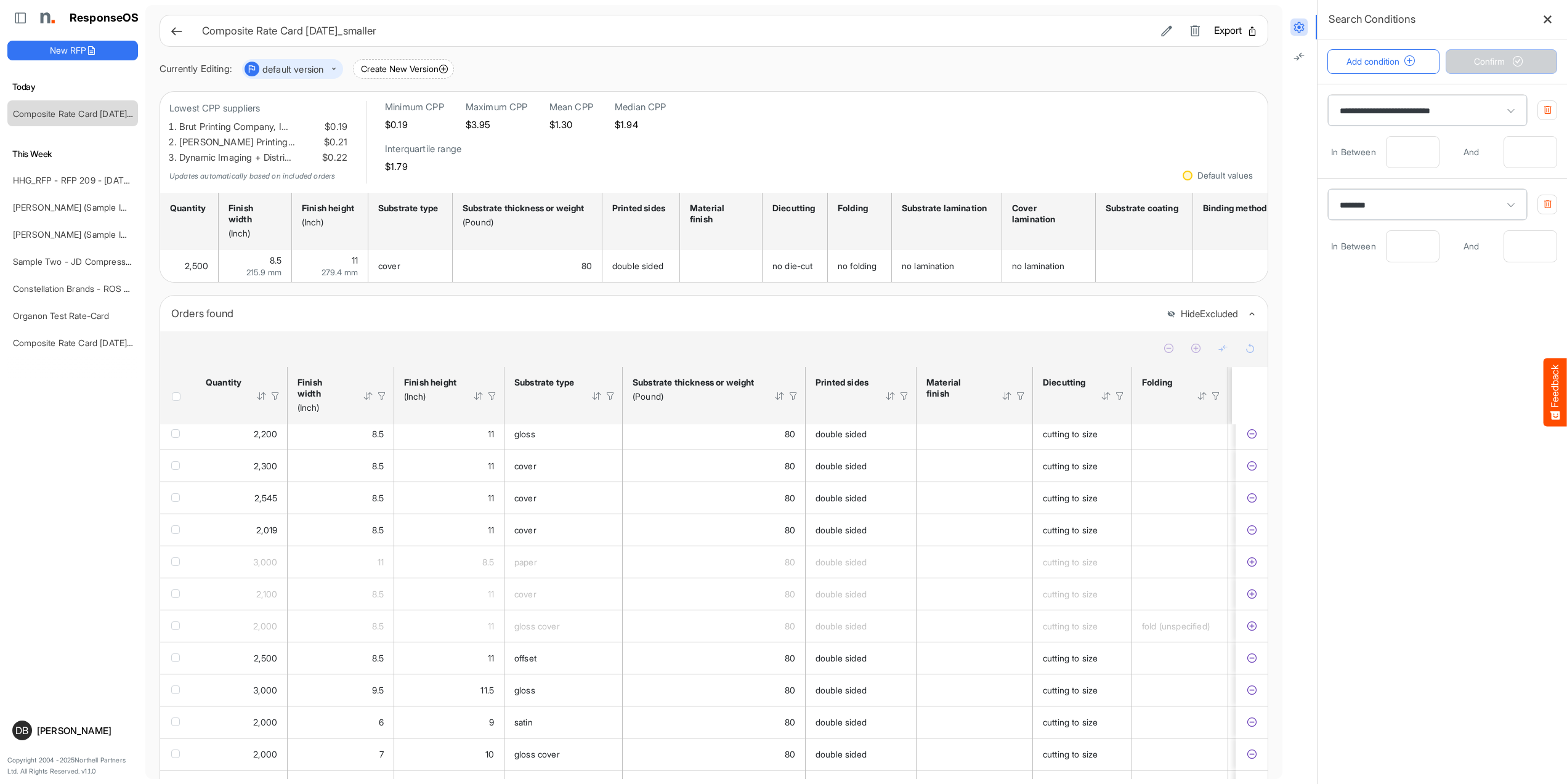
click at [1233, 29] on button "Export" at bounding box center [1235, 31] width 43 height 16
click at [124, 112] on span "dropdownbutton" at bounding box center [122, 115] width 6 height 9
click at [154, 154] on li "Delete" at bounding box center [154, 151] width 74 height 18
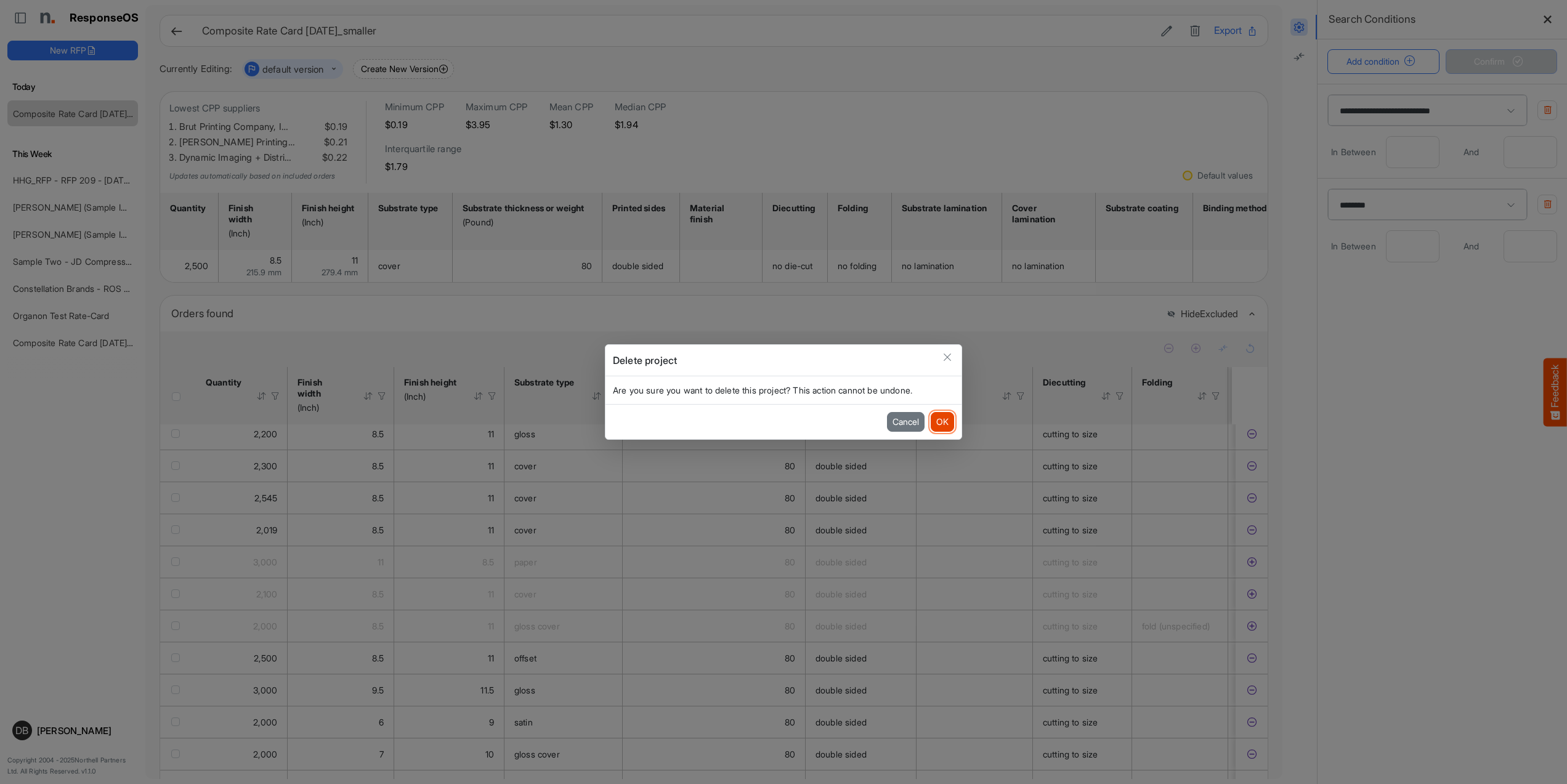
click at [941, 421] on button "OK" at bounding box center [942, 421] width 24 height 20
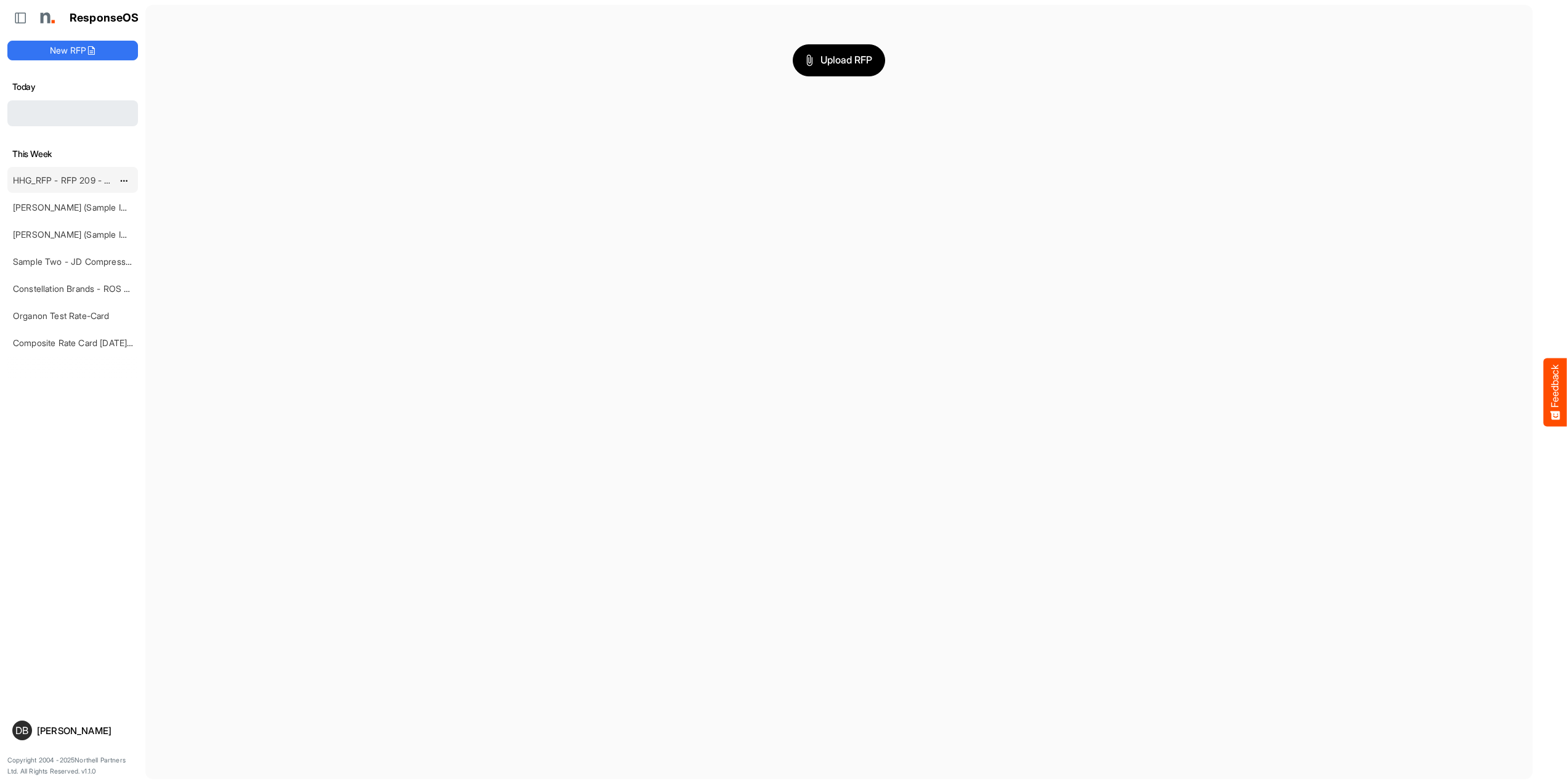
click at [88, 179] on link "HHG_RFP - RFP 209 - [DATE] - ROS TEST" at bounding box center [98, 180] width 170 height 10
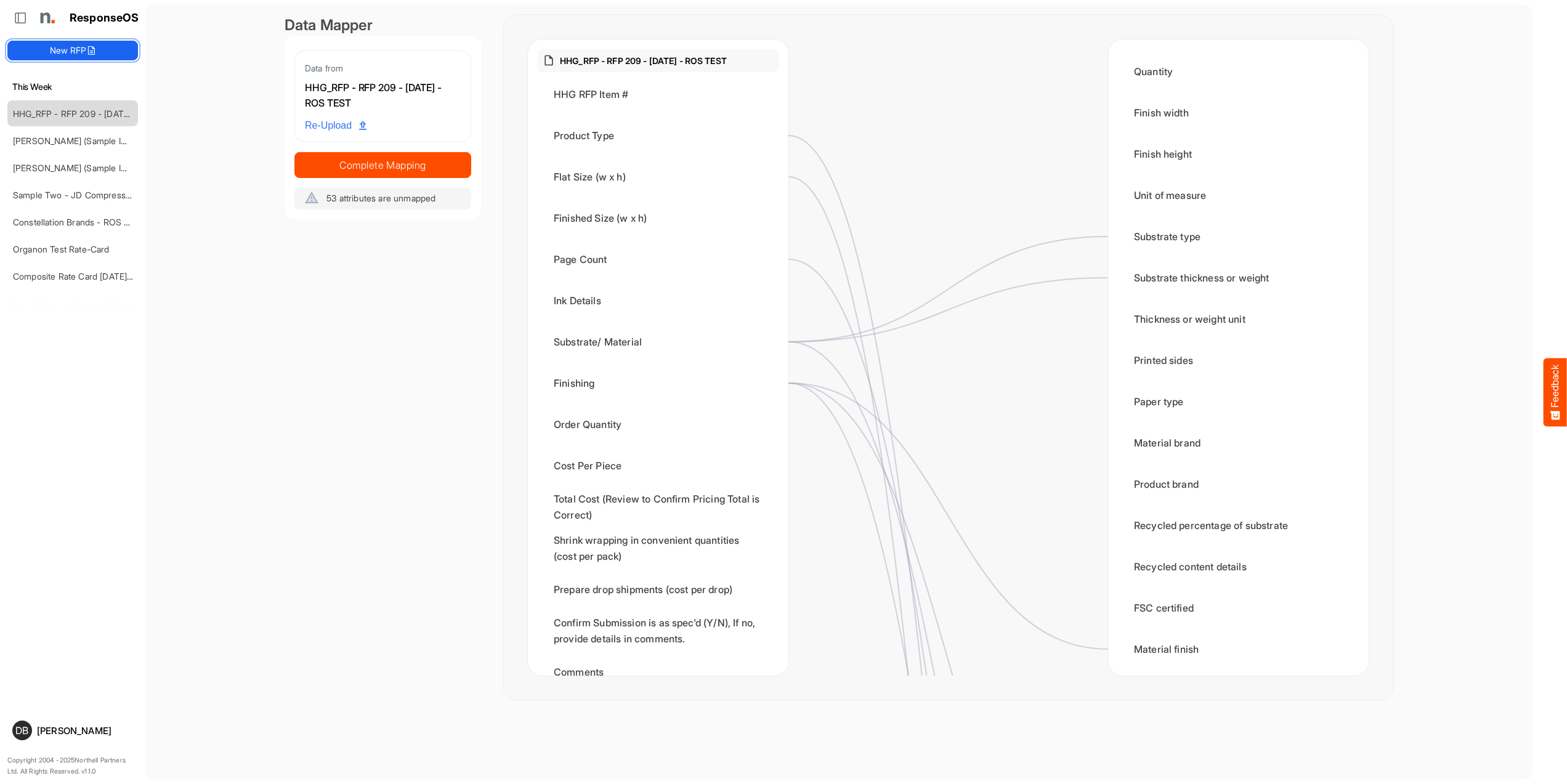
click at [90, 51] on icon at bounding box center [90, 50] width 10 height 10
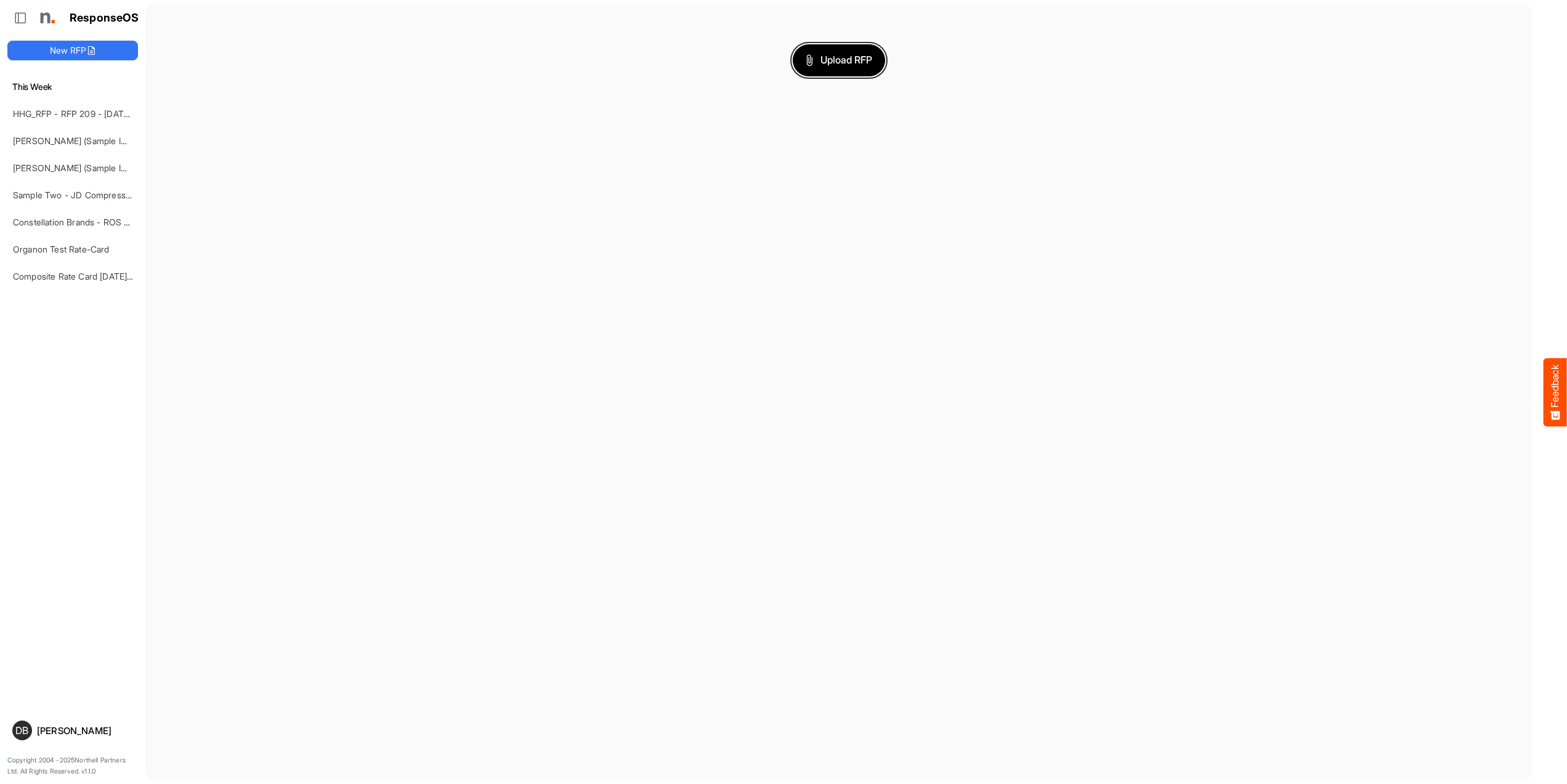
click at [873, 56] on button "Upload RFP" at bounding box center [839, 60] width 93 height 32
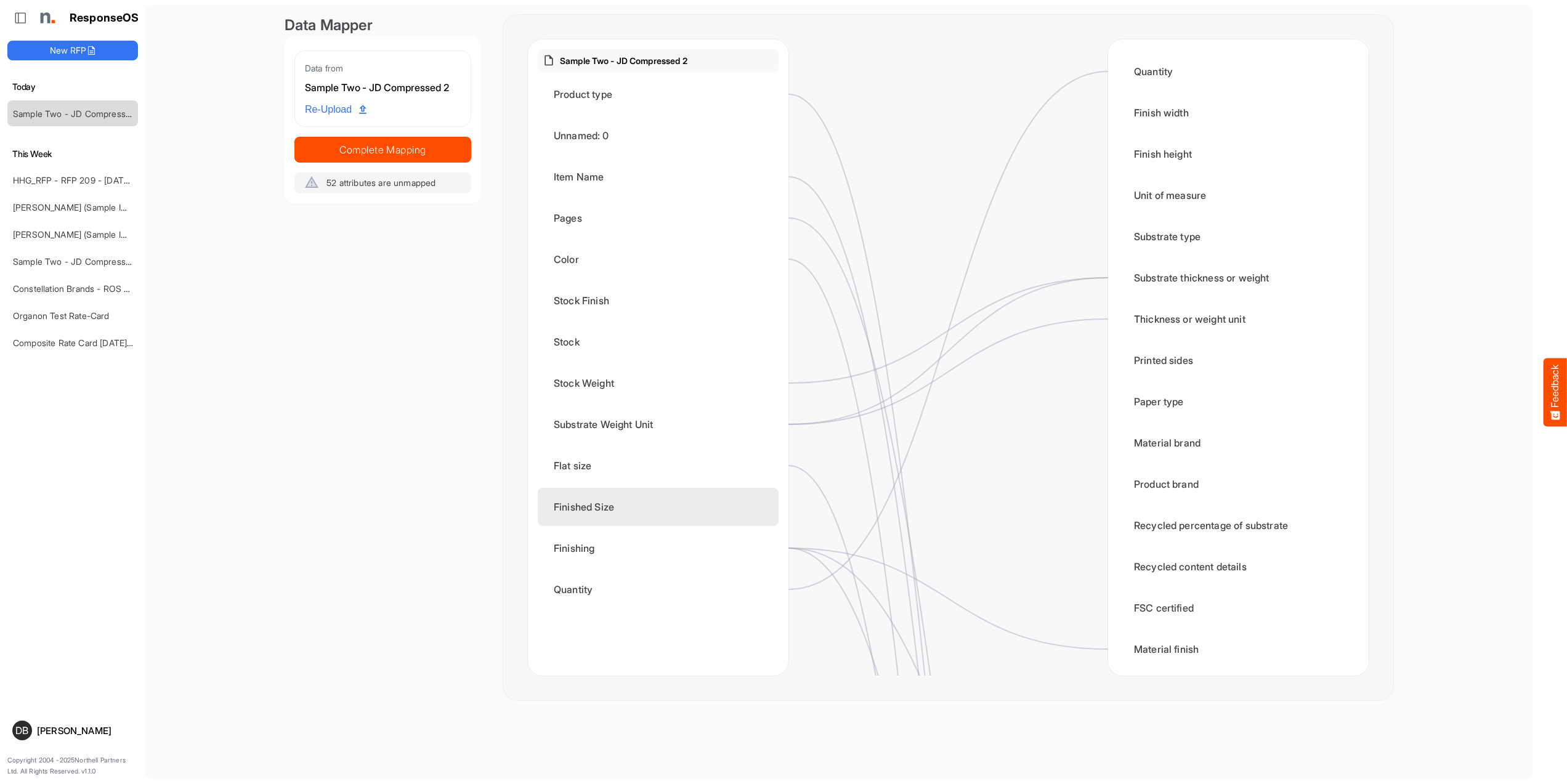
click at [691, 517] on div "Finished Size" at bounding box center [658, 507] width 241 height 38
click at [736, 507] on div "Finished Size" at bounding box center [658, 507] width 241 height 38
click at [781, 507] on circle at bounding box center [778, 507] width 15 height 15
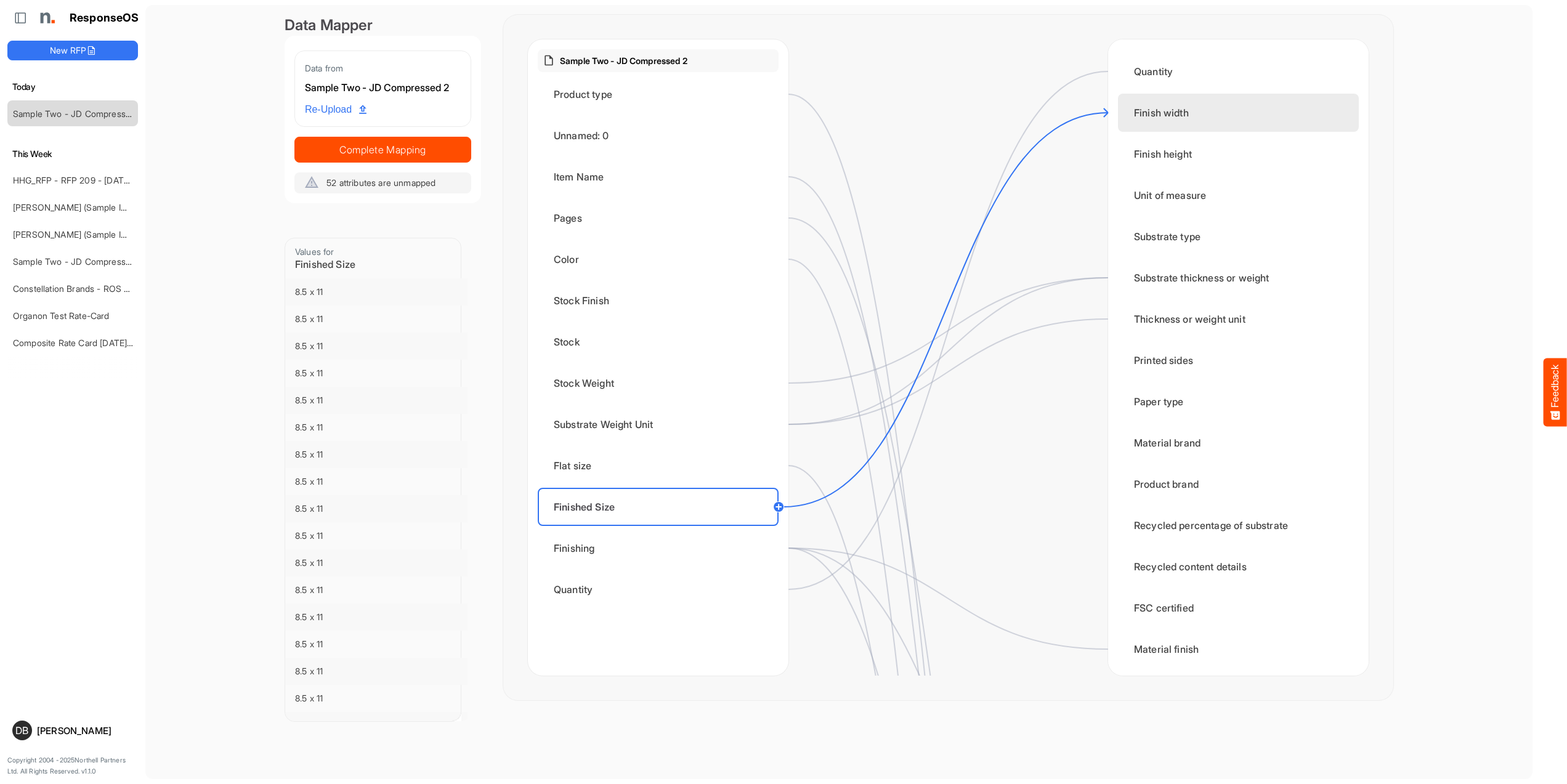
click at [1168, 110] on div "Finish width" at bounding box center [1237, 113] width 241 height 38
click at [778, 506] on circle at bounding box center [778, 507] width 15 height 15
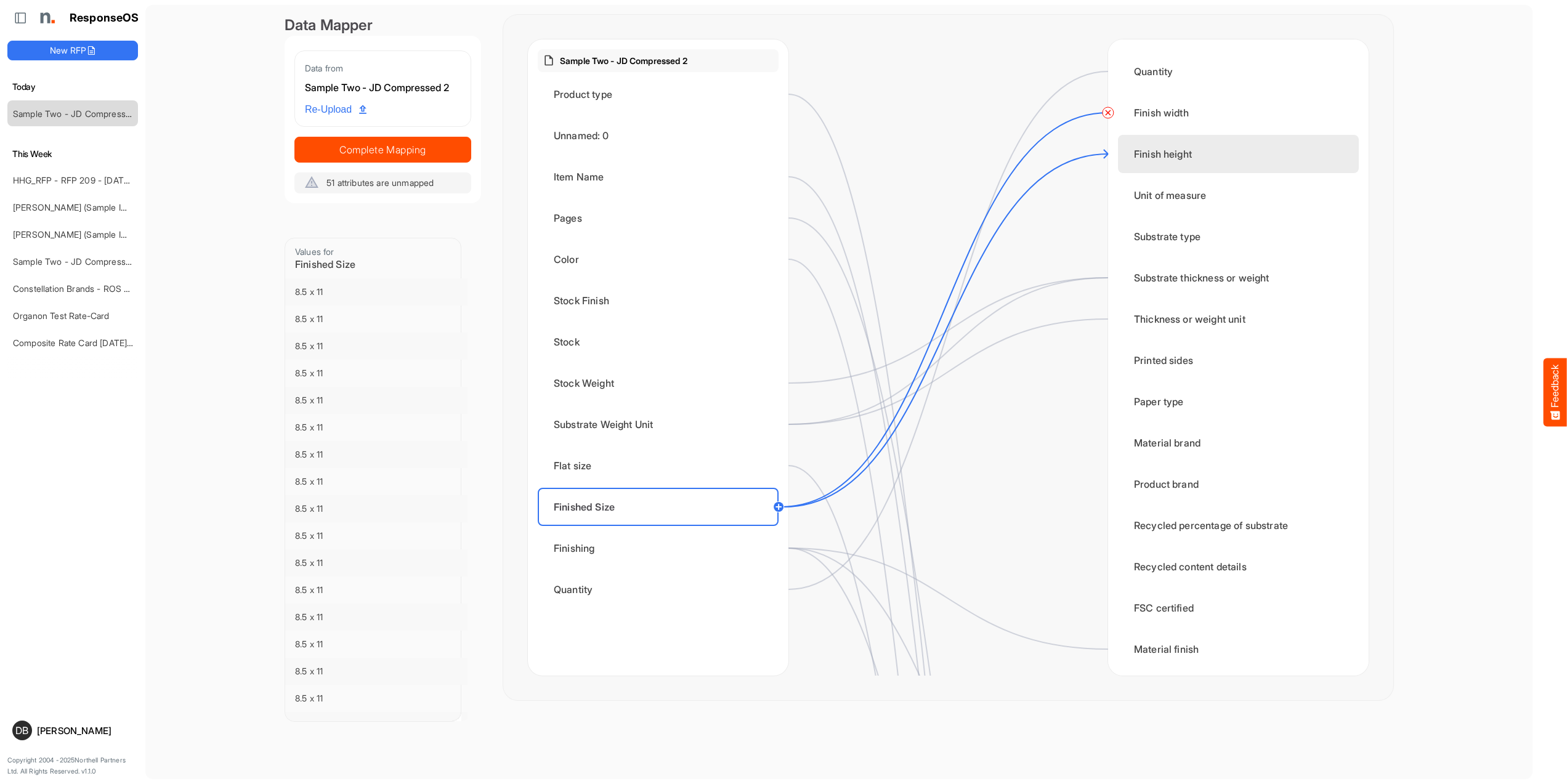
click at [1187, 149] on div "Finish height" at bounding box center [1237, 154] width 241 height 38
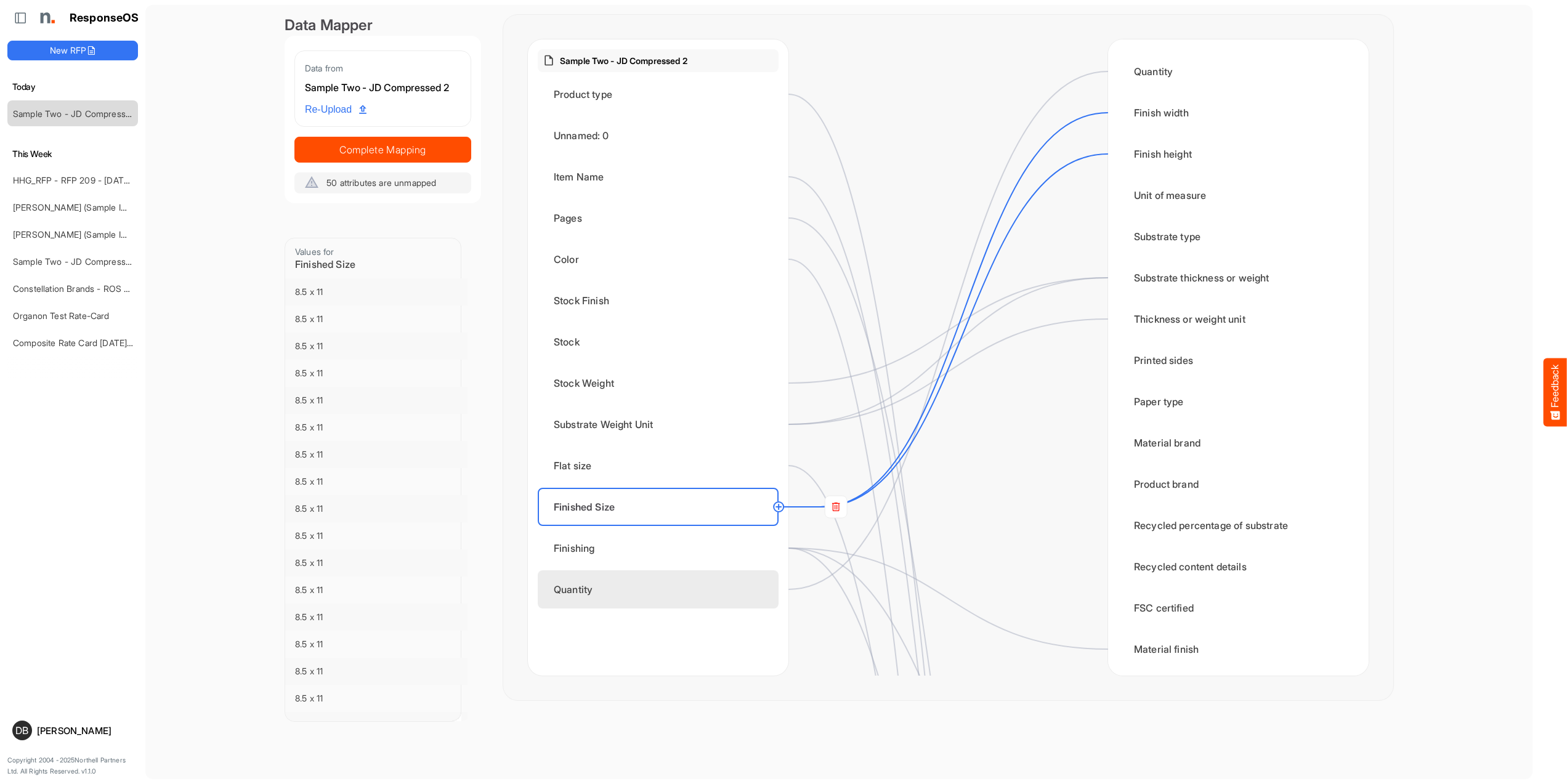
click at [650, 576] on div "Quantity" at bounding box center [658, 589] width 241 height 38
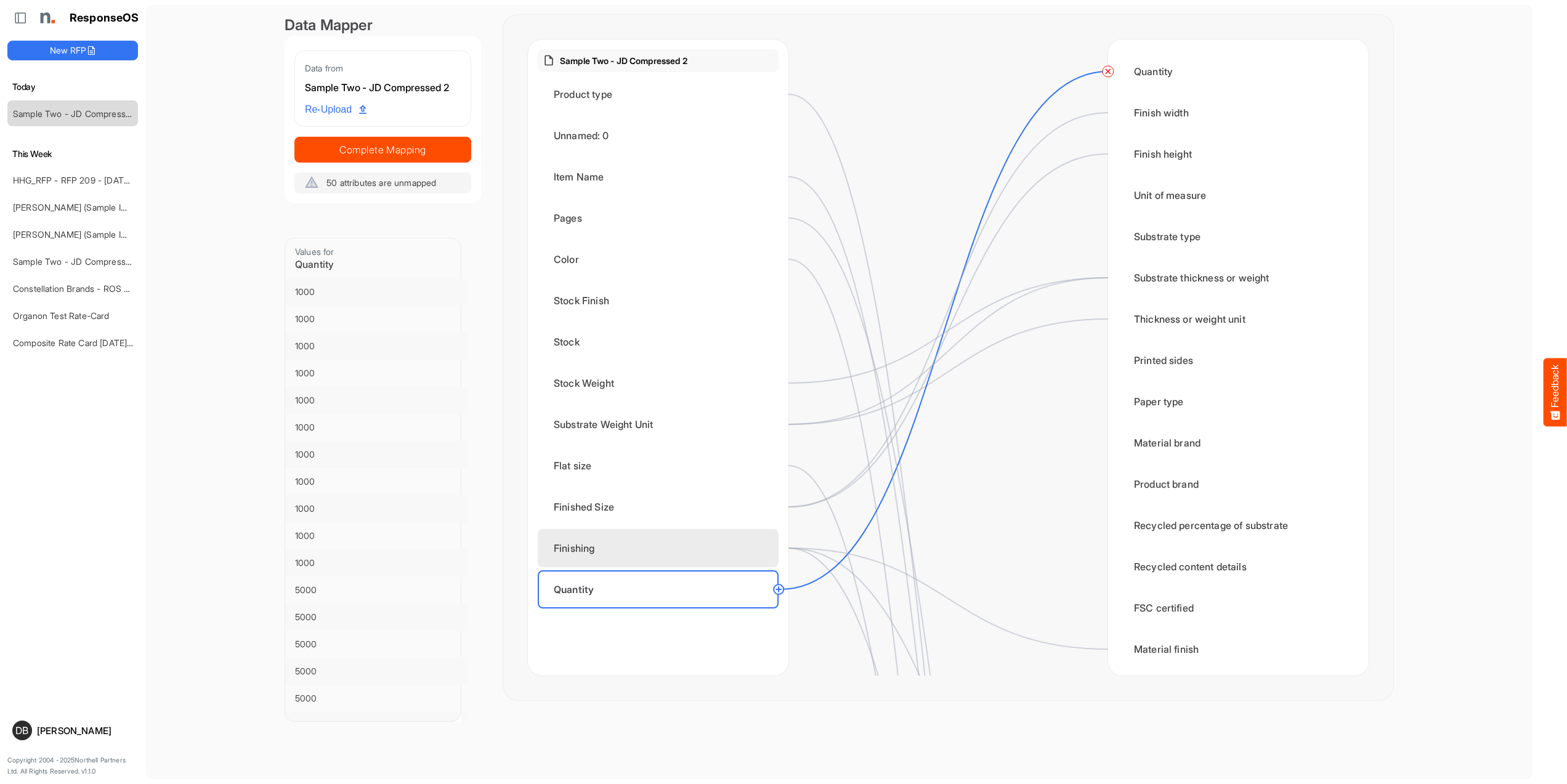
click at [633, 542] on div "Finishing" at bounding box center [658, 548] width 241 height 38
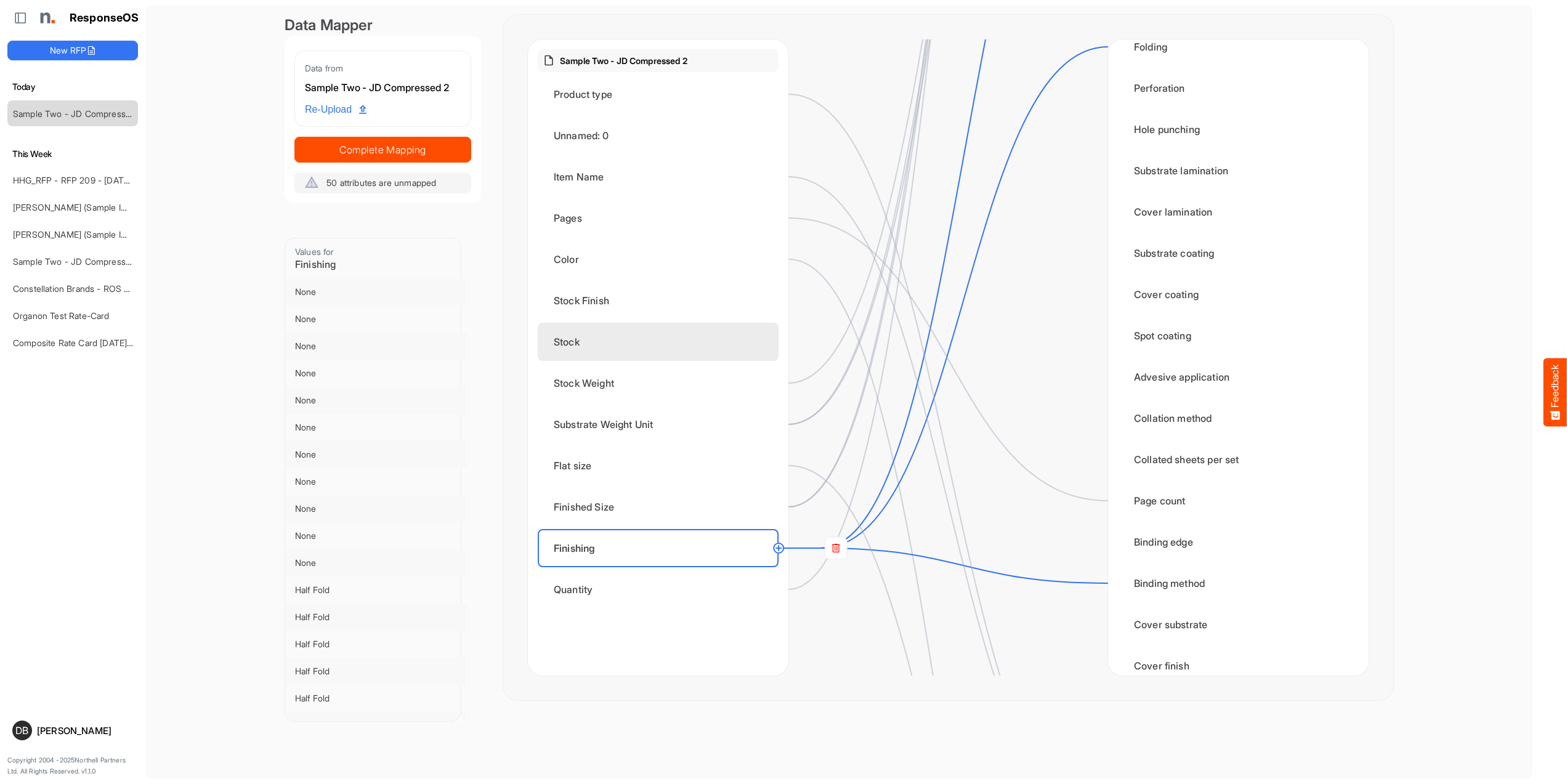
click at [647, 349] on div "Stock" at bounding box center [658, 342] width 241 height 38
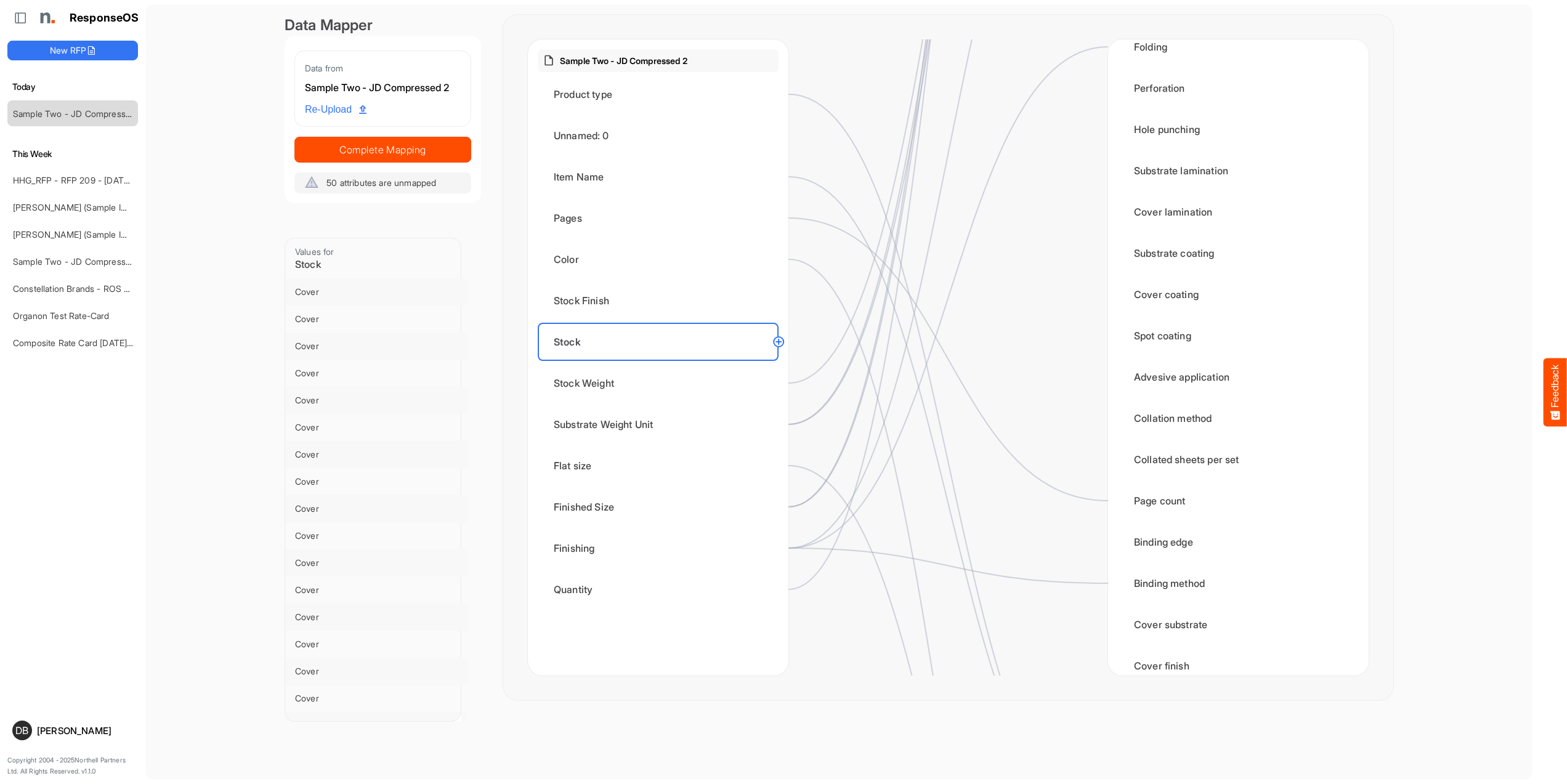
click at [780, 344] on circle at bounding box center [778, 342] width 15 height 15
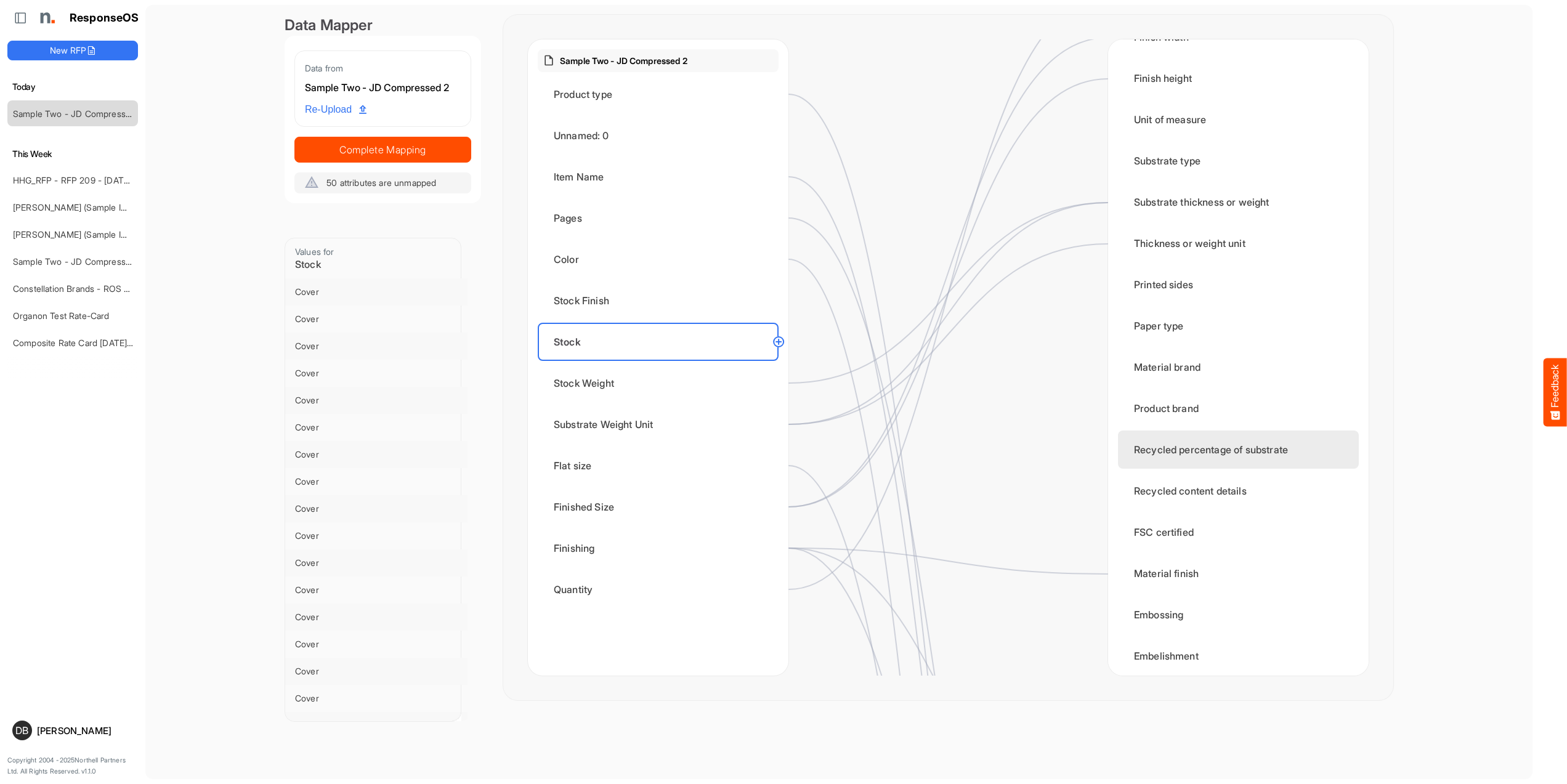
scroll to position [74, 0]
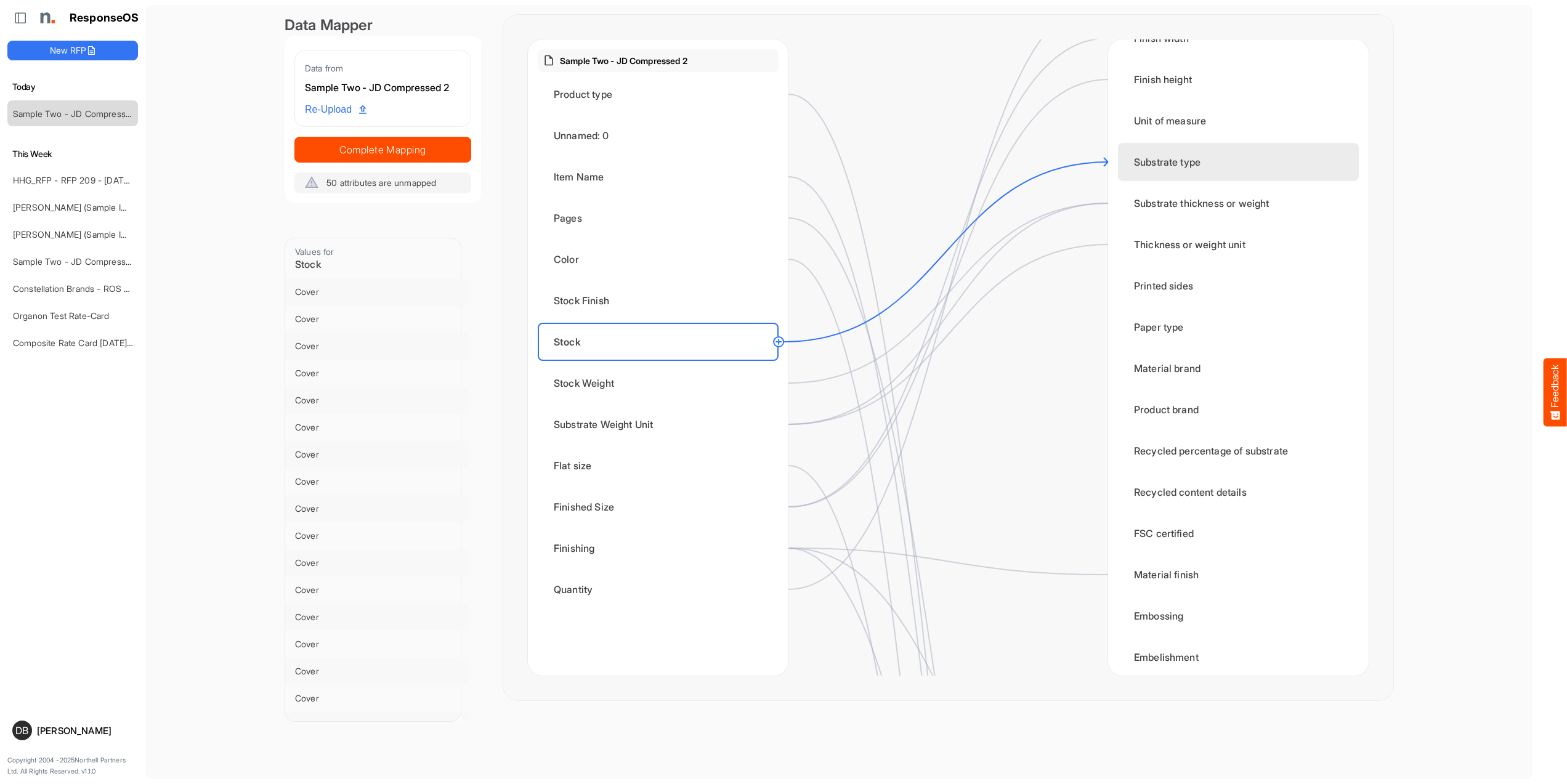
click at [1195, 149] on div "Substrate type" at bounding box center [1237, 162] width 241 height 38
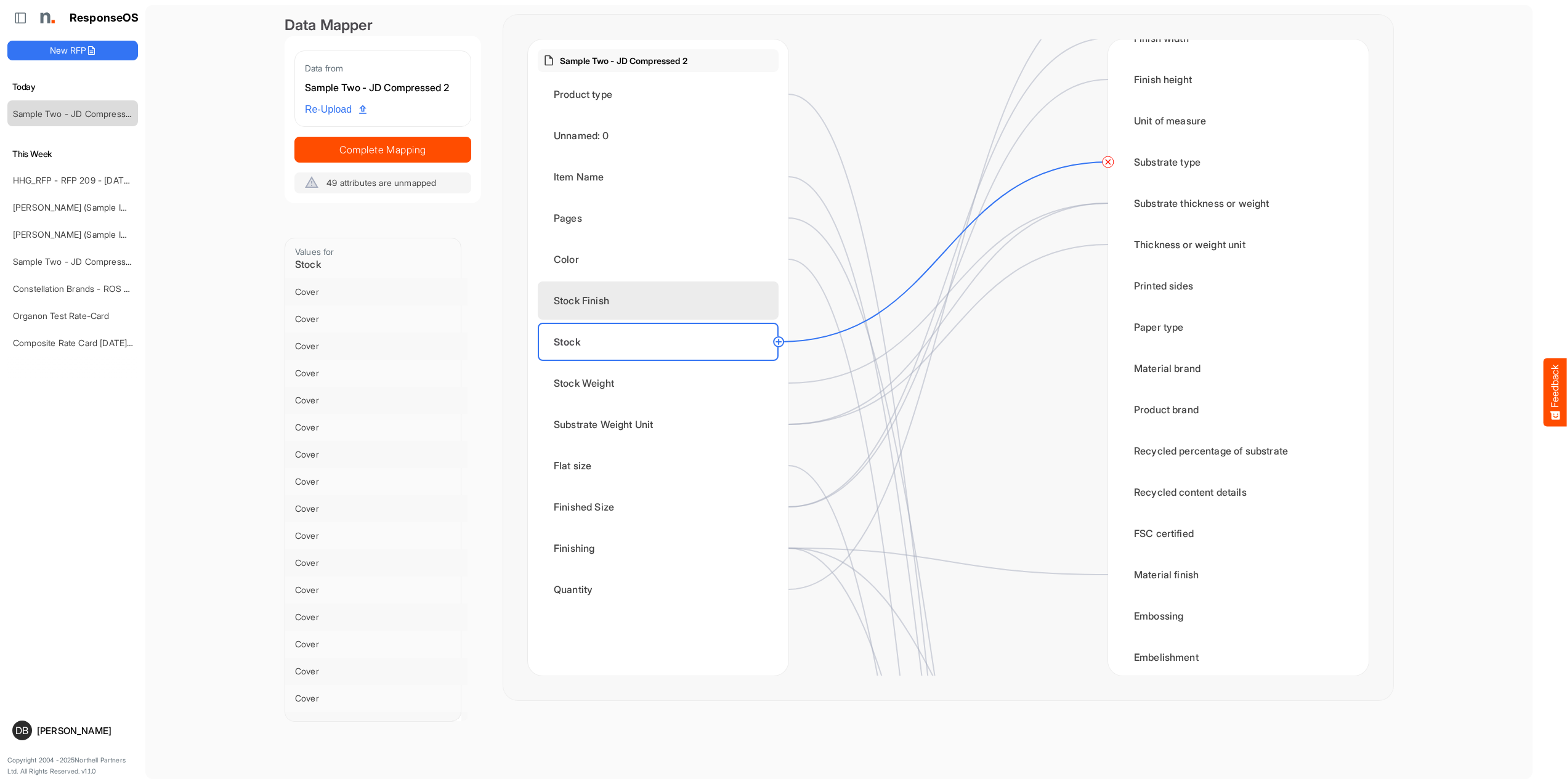
click at [745, 285] on div "Stock Finish" at bounding box center [658, 301] width 241 height 38
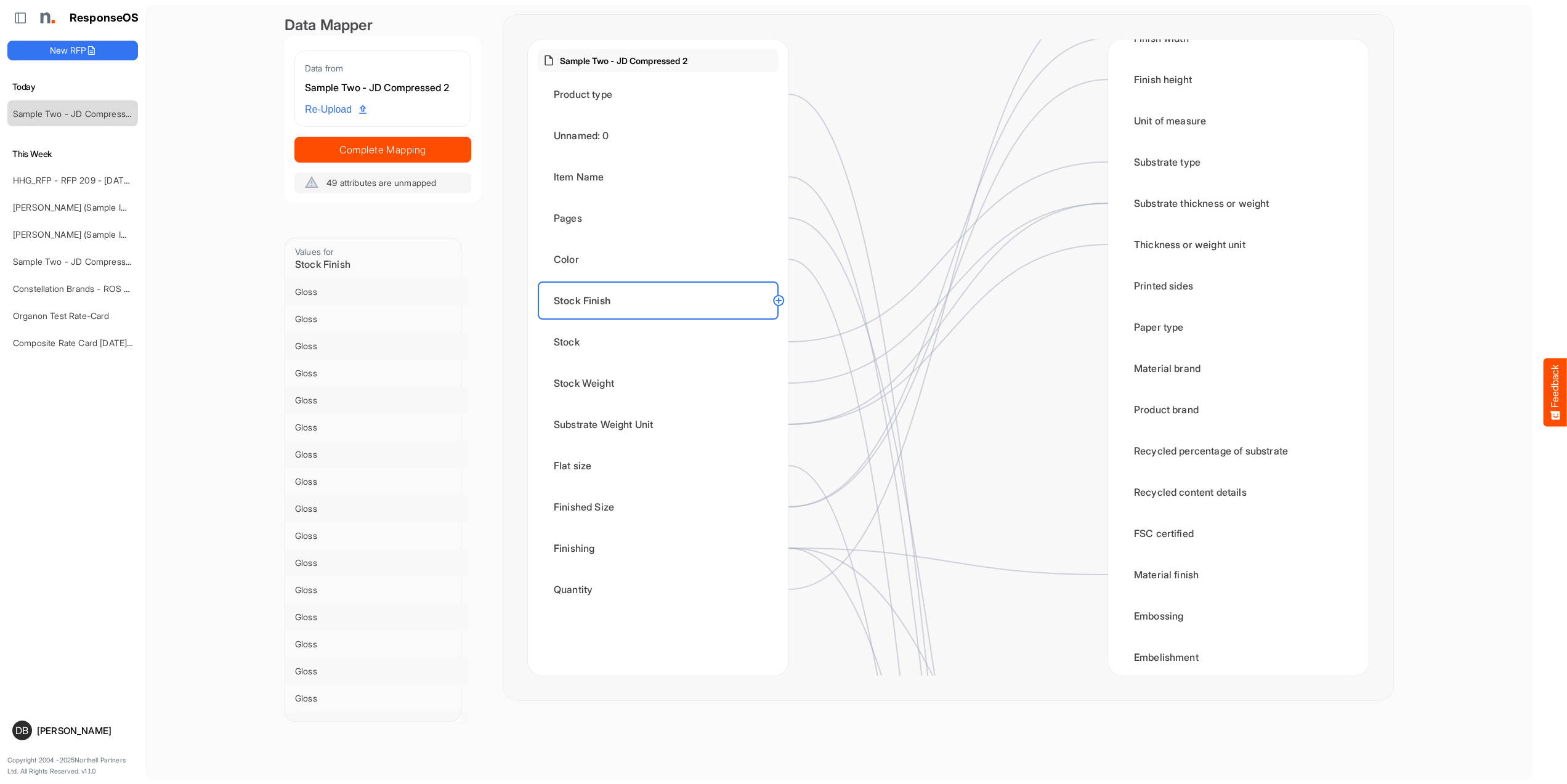
click at [781, 300] on circle at bounding box center [778, 300] width 15 height 15
click at [1220, 582] on div "Material finish" at bounding box center [1237, 574] width 241 height 38
click at [691, 249] on div "Color" at bounding box center [658, 259] width 241 height 38
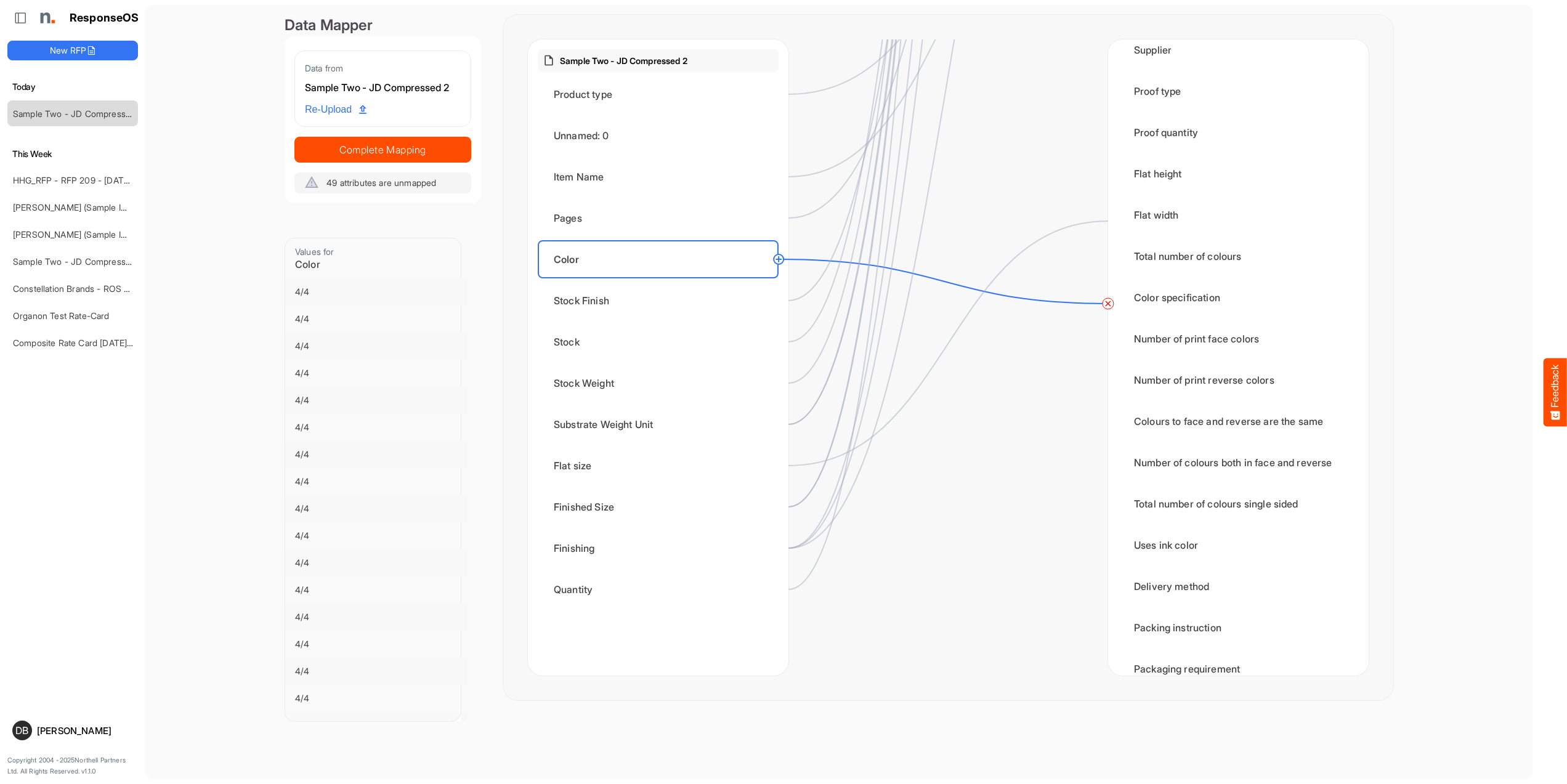
scroll to position [1870, 0]
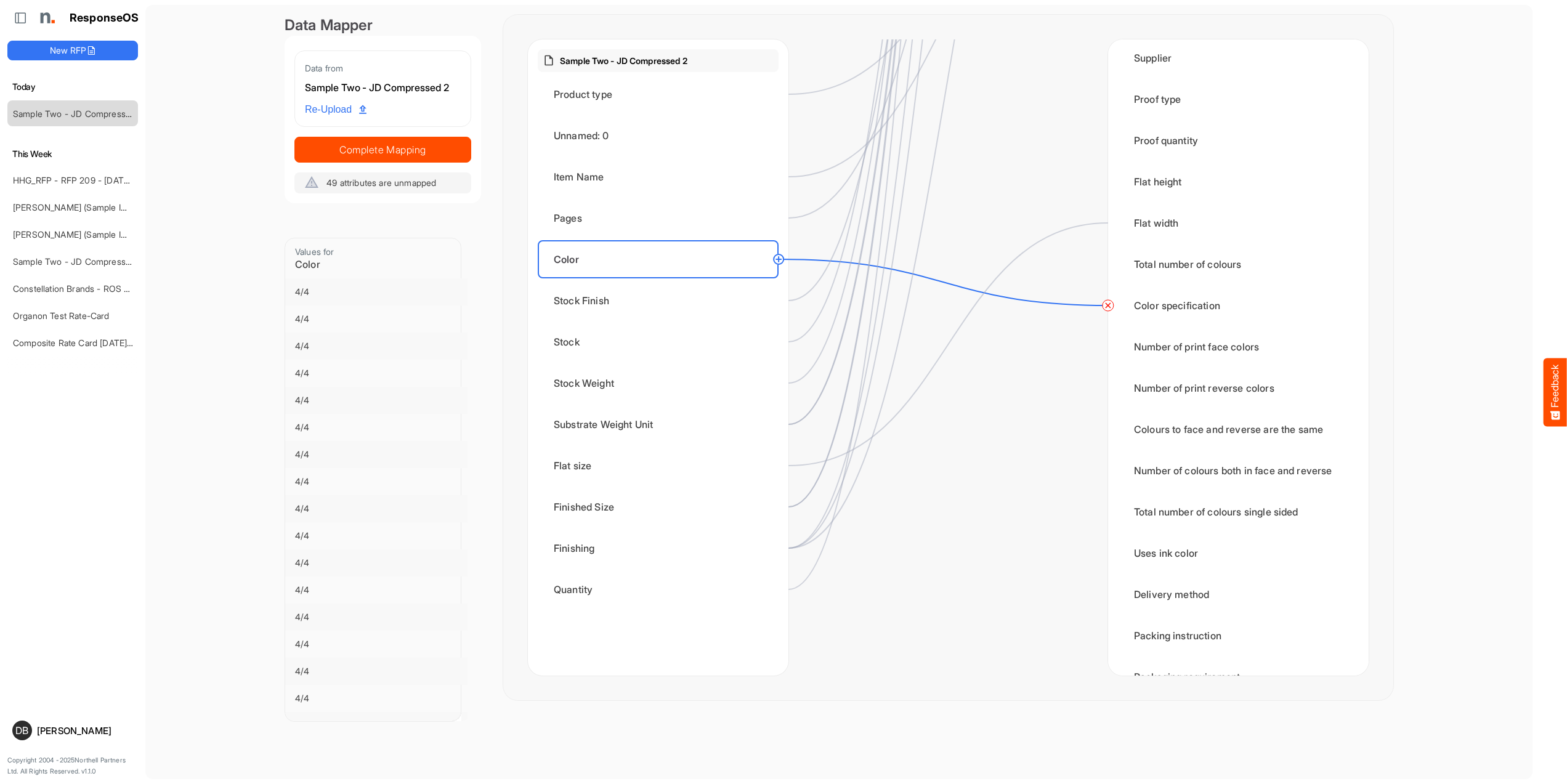
click at [781, 257] on circle at bounding box center [778, 259] width 15 height 15
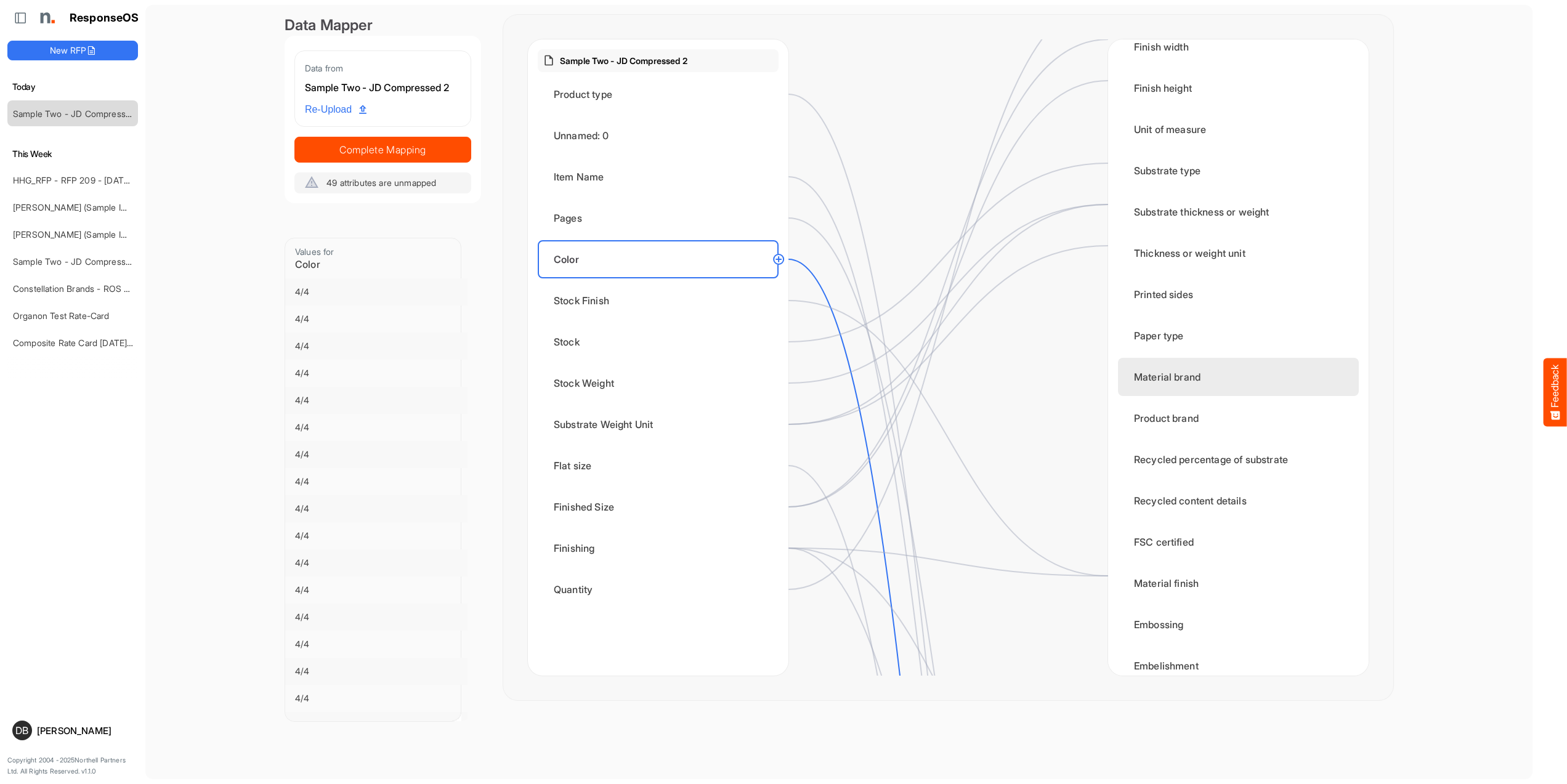
scroll to position [65, 0]
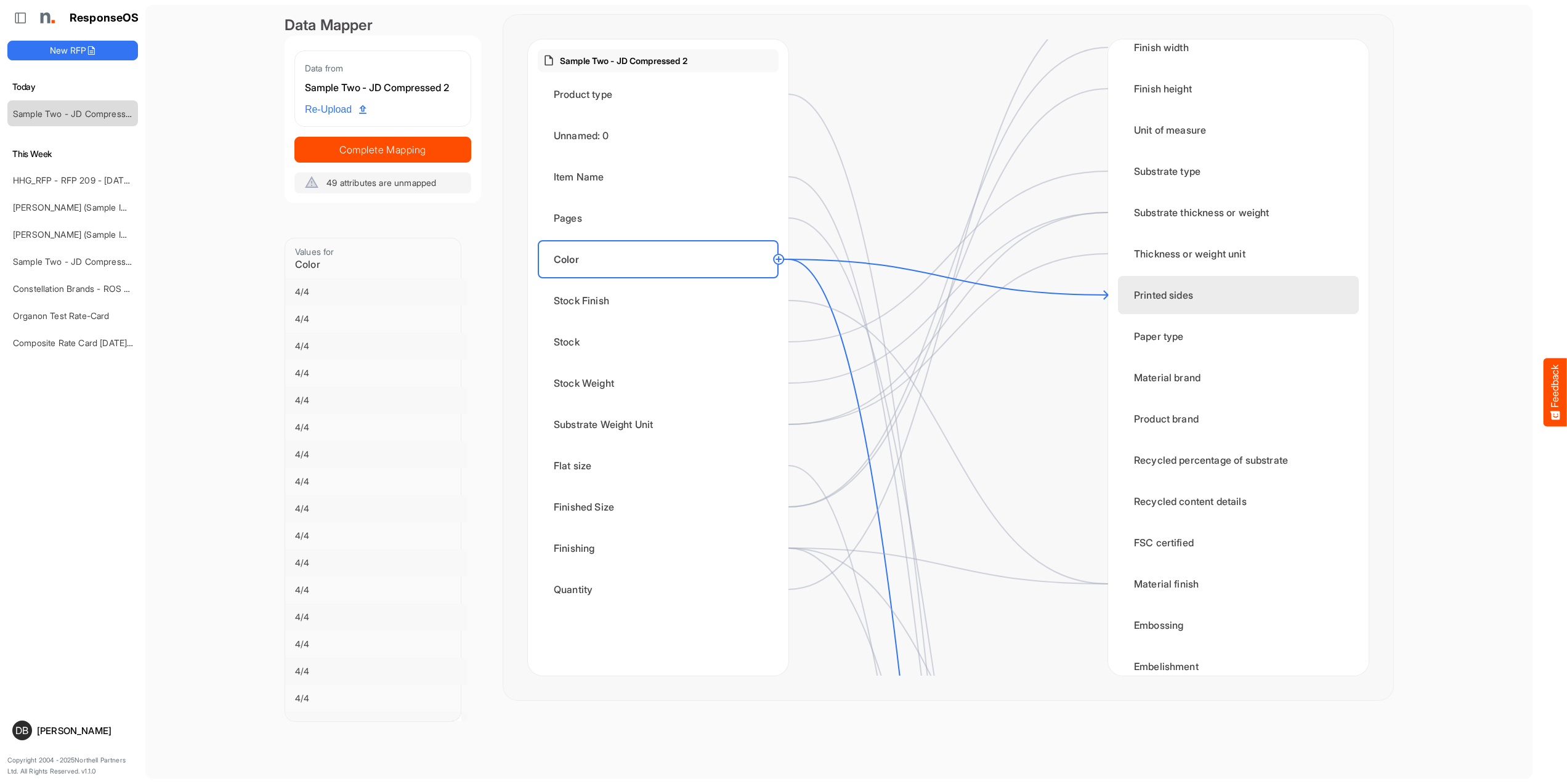
click at [1183, 296] on div "Printed sides" at bounding box center [1237, 295] width 241 height 38
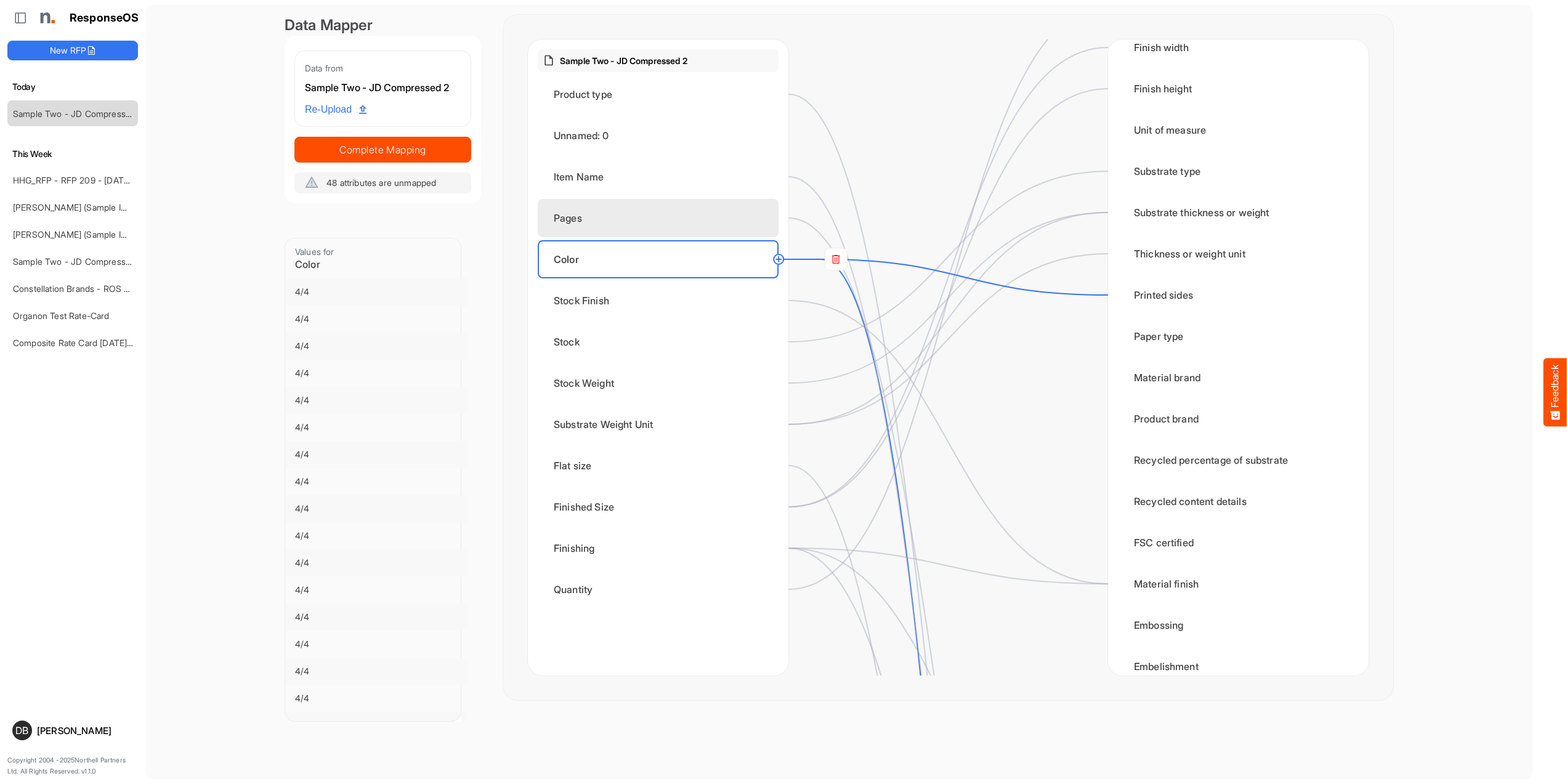
click at [680, 209] on div "Pages" at bounding box center [658, 218] width 241 height 38
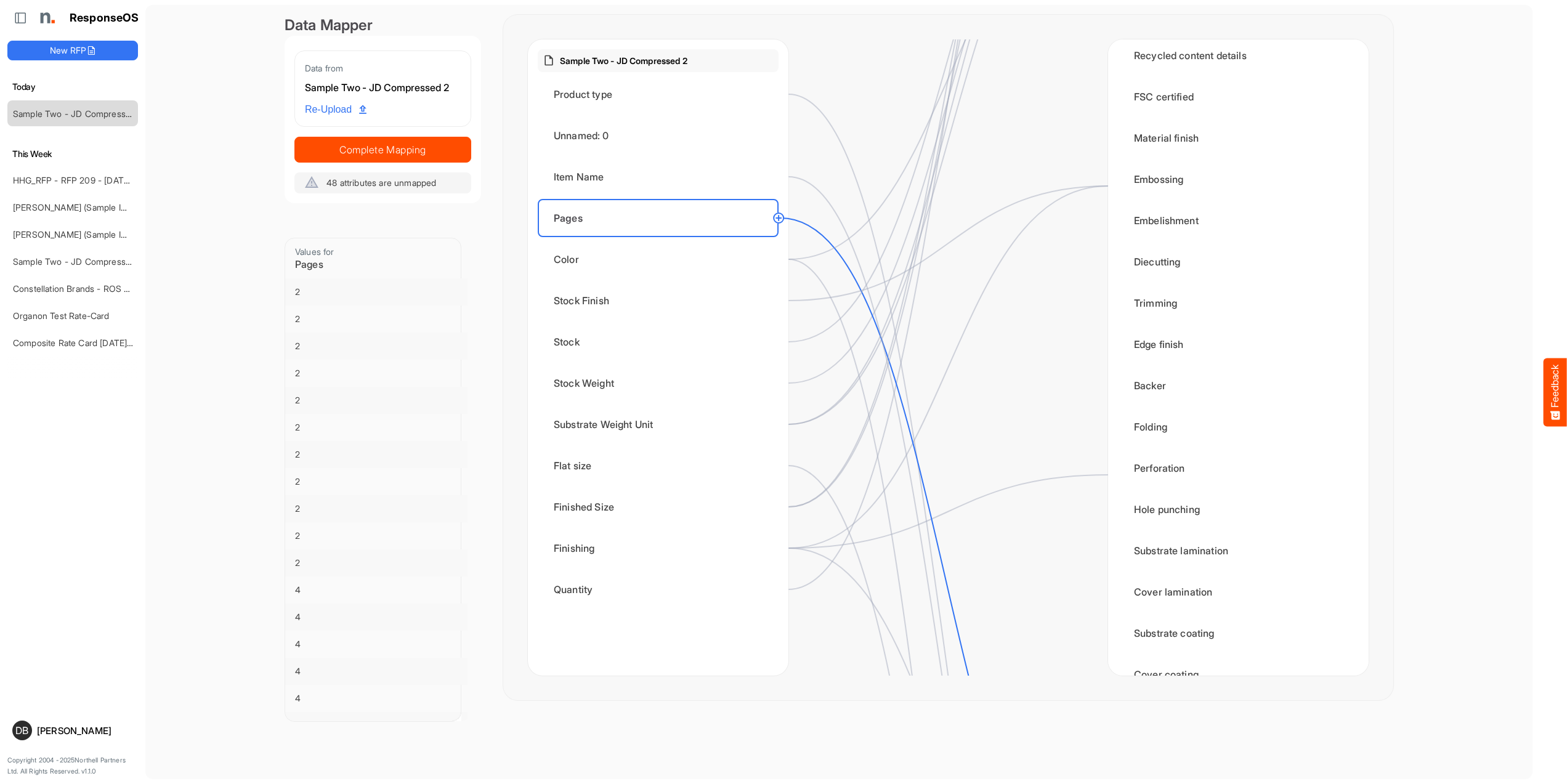
scroll to position [808, 0]
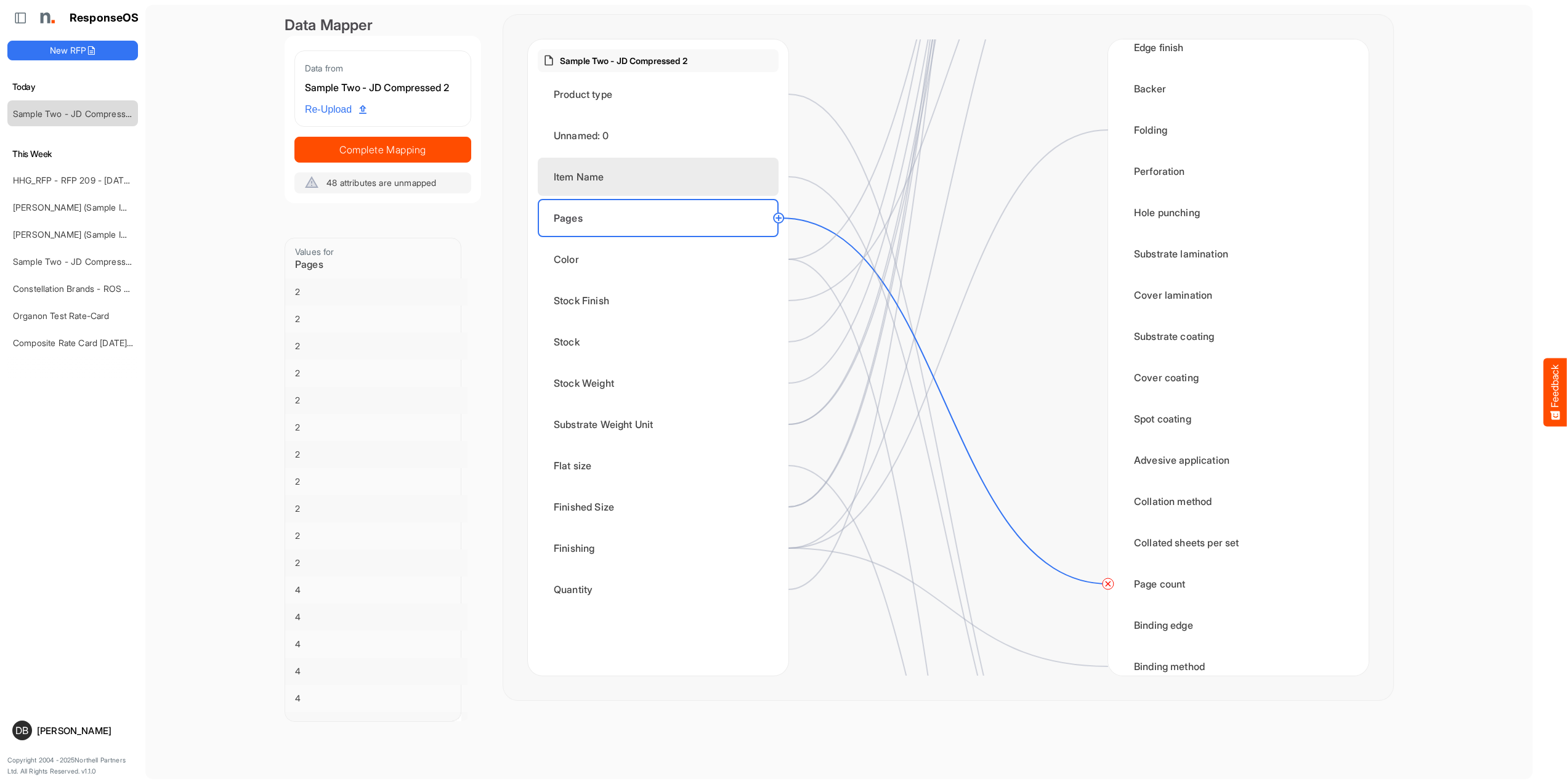
click at [694, 179] on div "Item Name" at bounding box center [658, 177] width 241 height 38
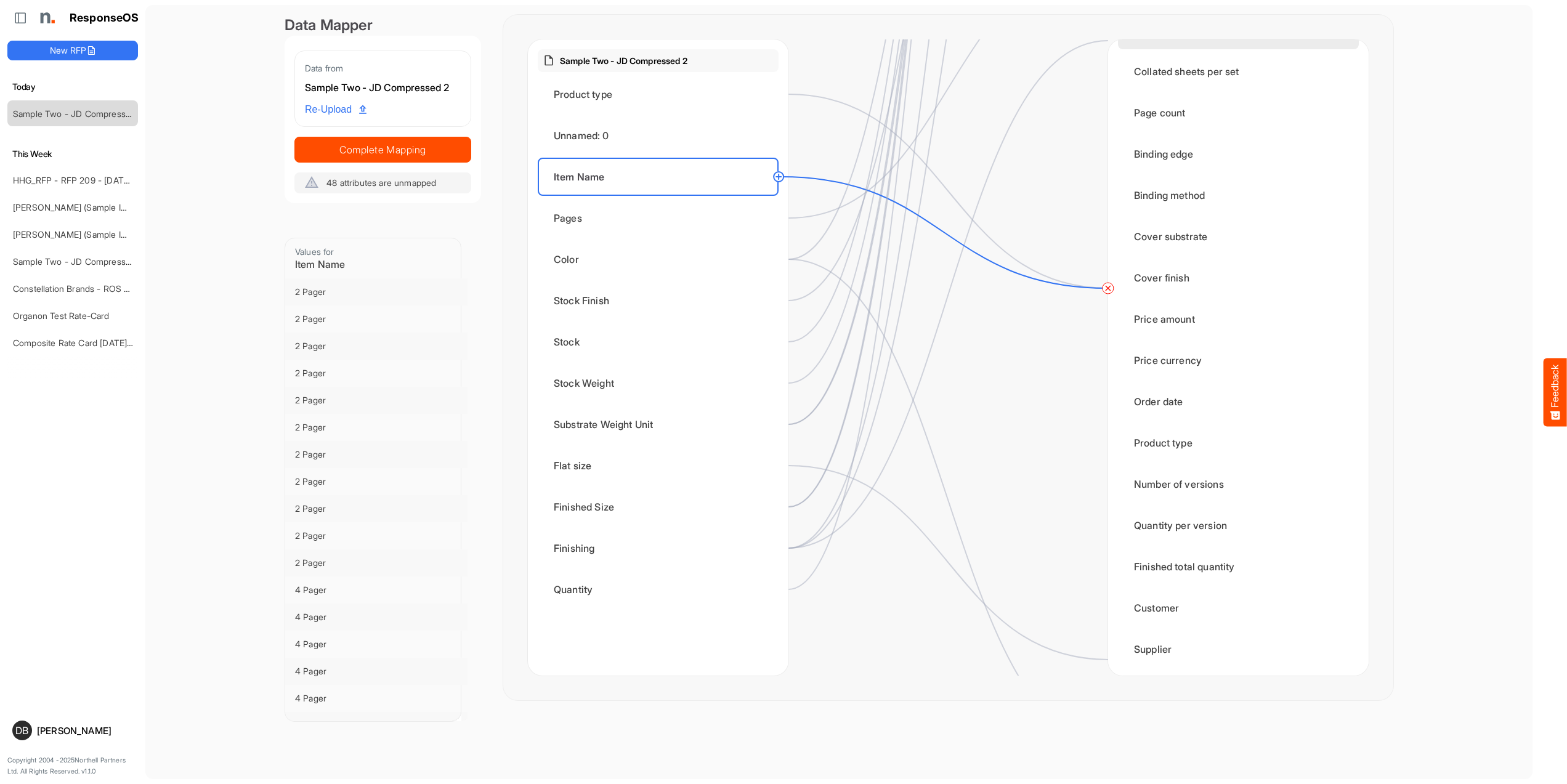
scroll to position [1520, 0]
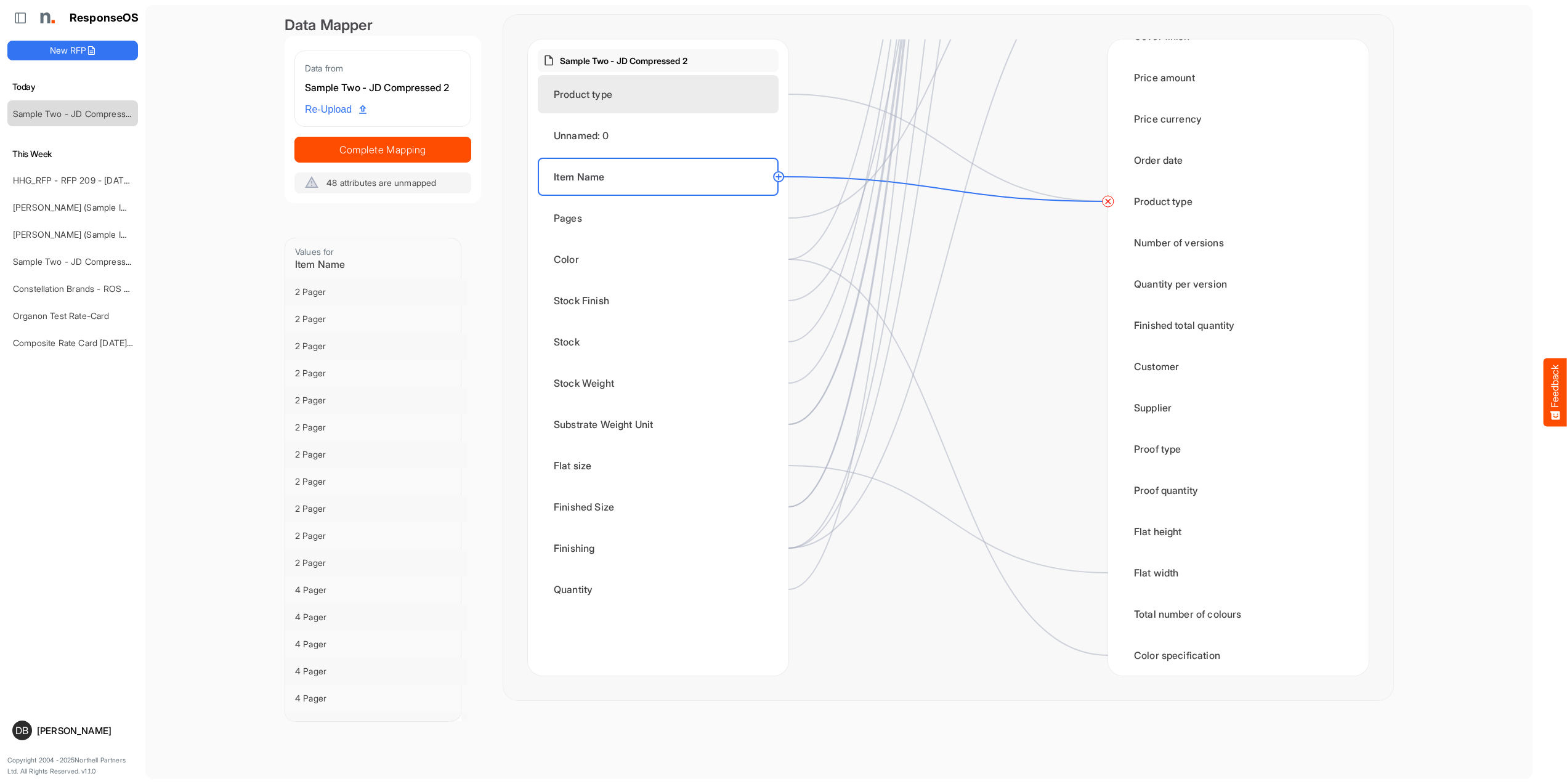
click at [740, 99] on div "Product type" at bounding box center [658, 94] width 241 height 38
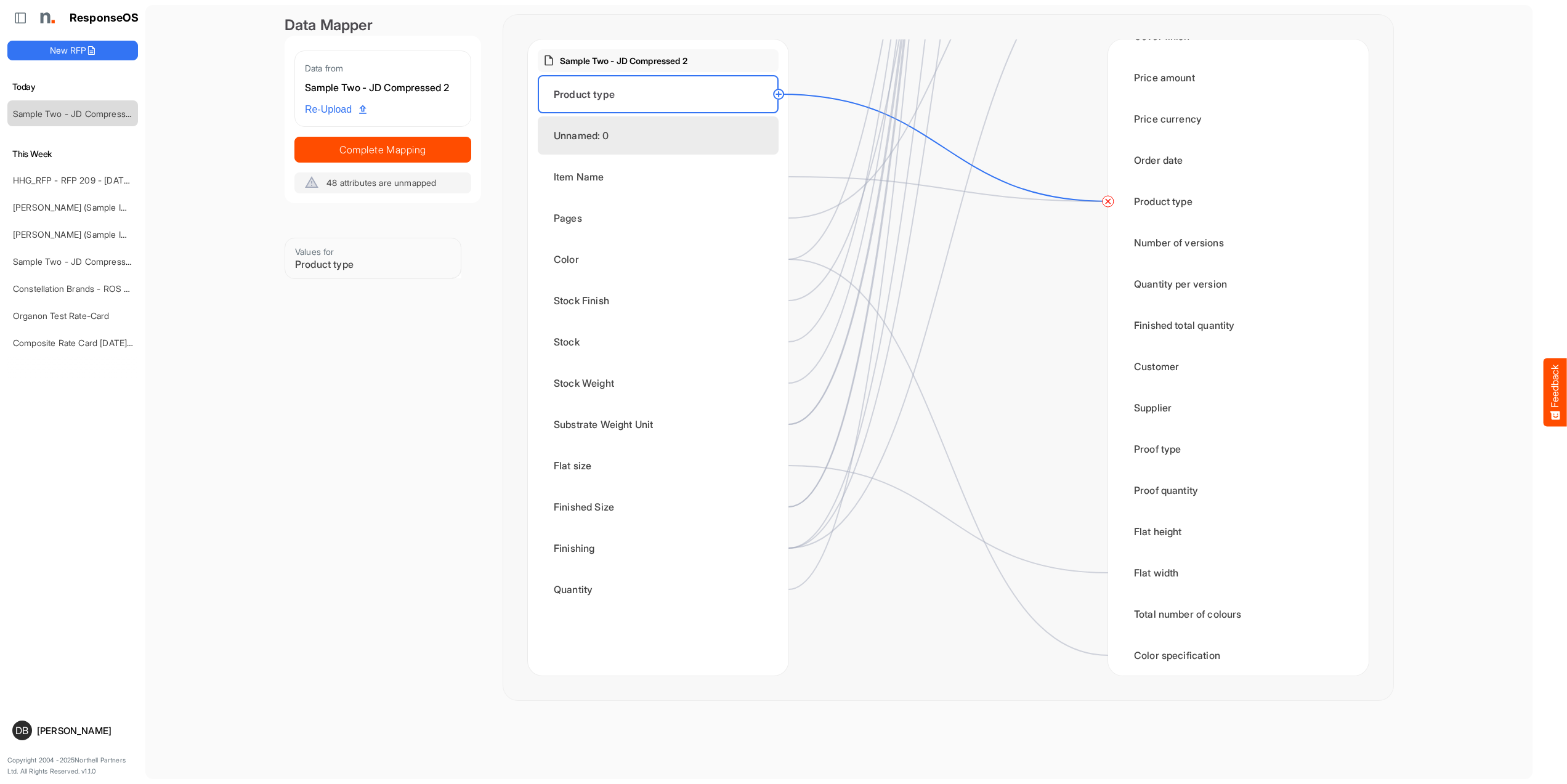
click at [726, 142] on div "Unnamed: 0" at bounding box center [658, 135] width 241 height 38
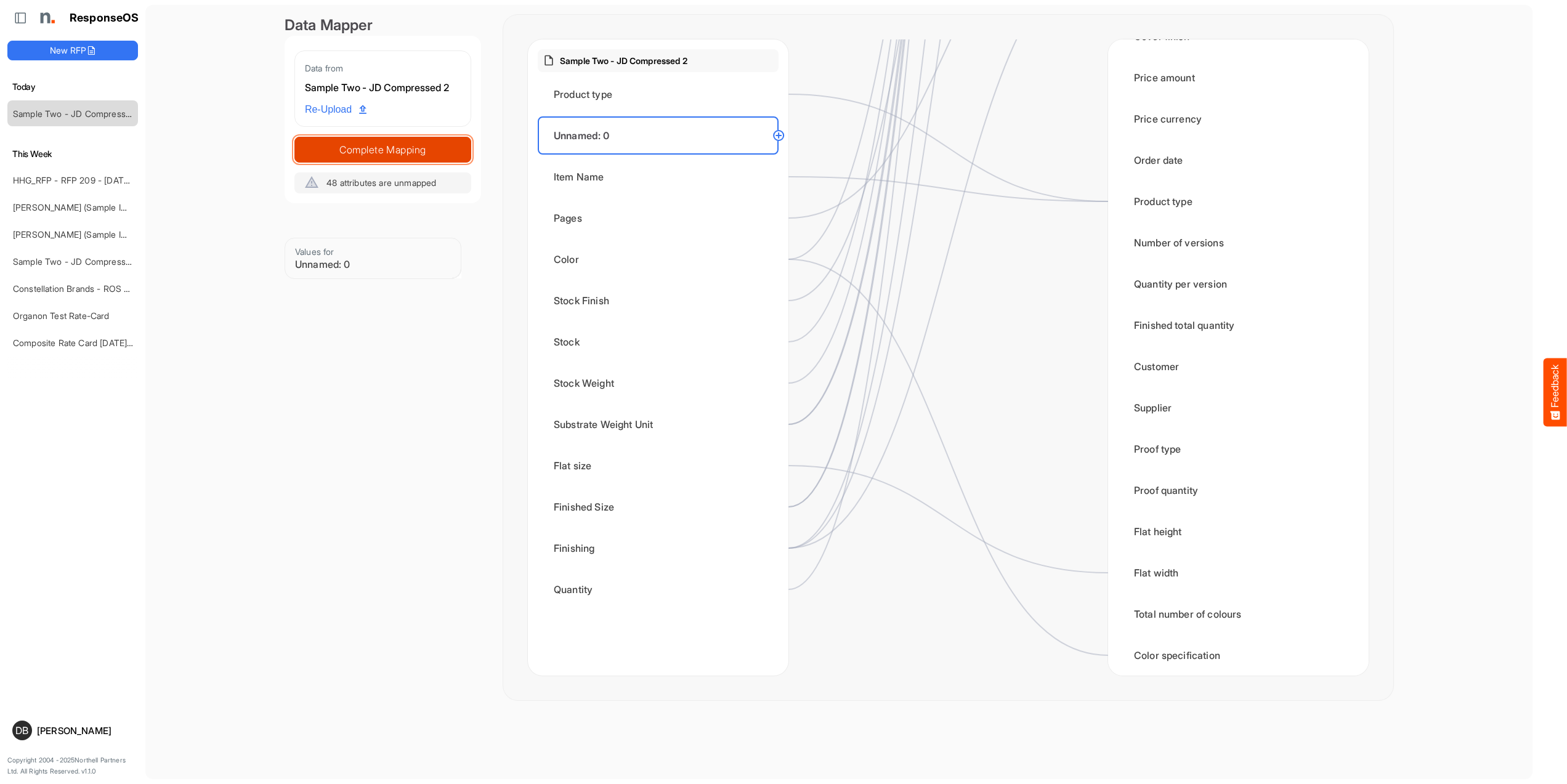
click at [434, 142] on span "Complete Mapping" at bounding box center [383, 149] width 176 height 17
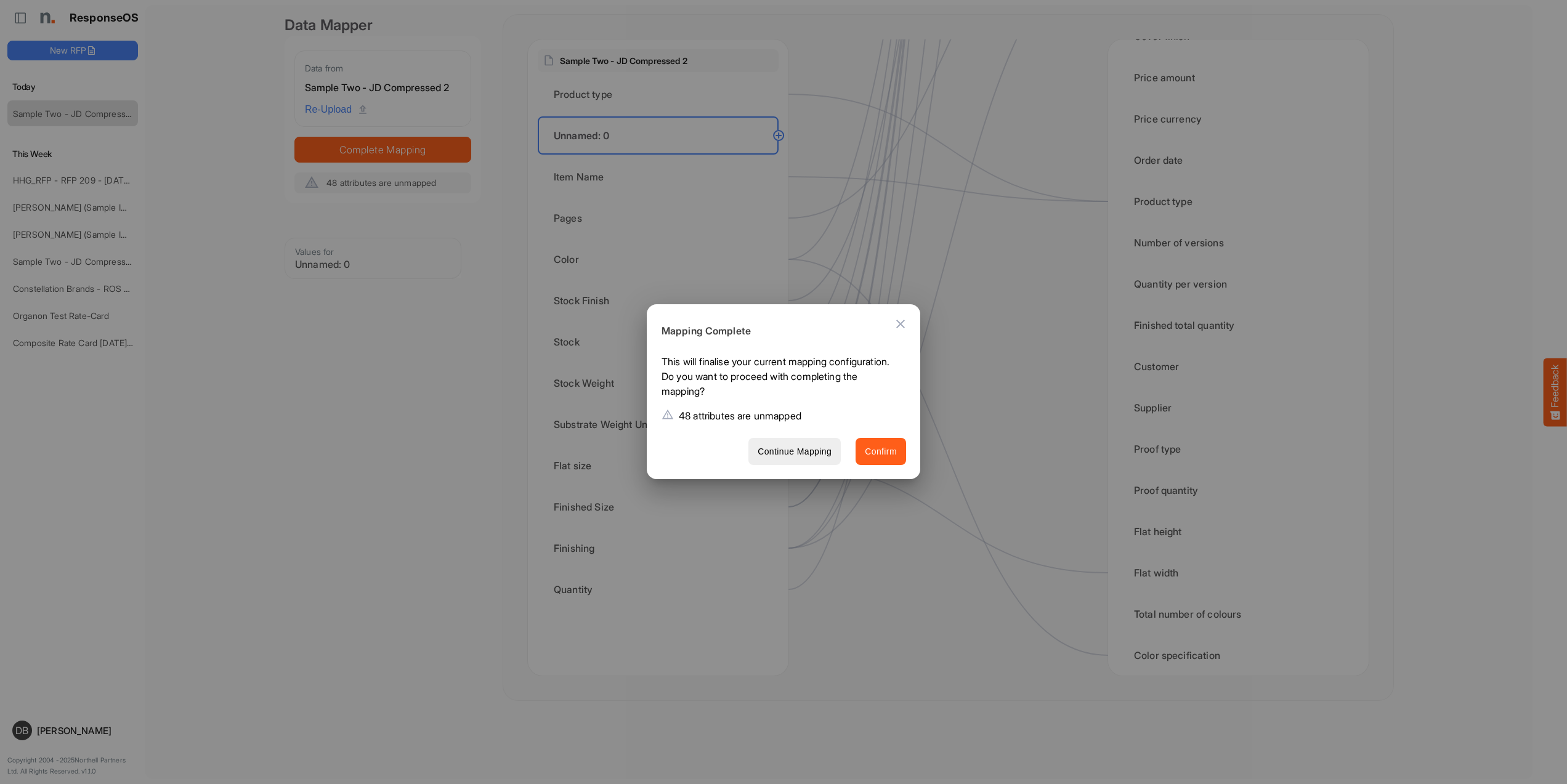
click at [890, 460] on button "Confirm" at bounding box center [881, 452] width 51 height 28
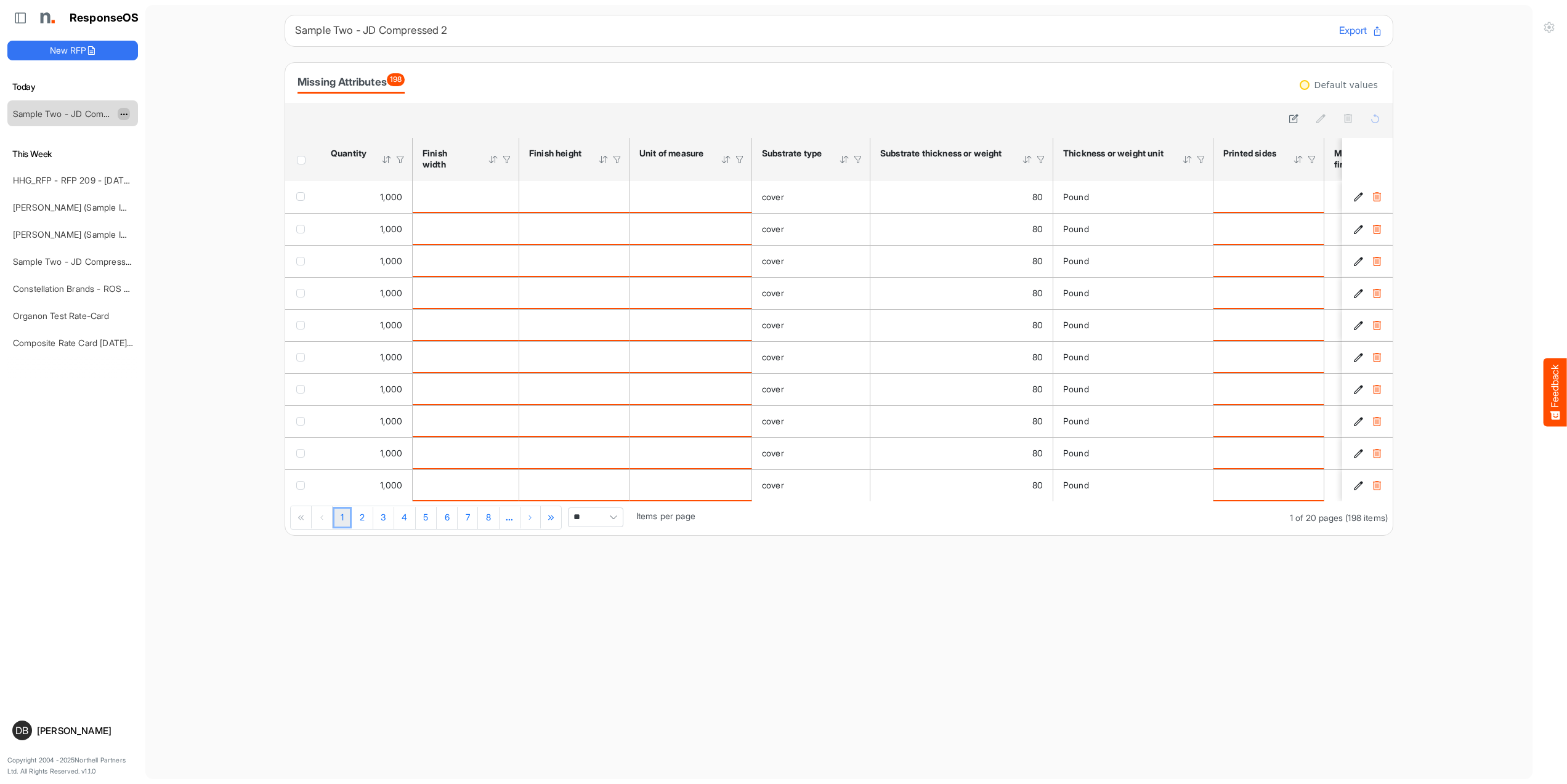
click at [126, 114] on span "dropdownbutton" at bounding box center [122, 115] width 6 height 9
click at [157, 150] on li "Delete" at bounding box center [154, 151] width 74 height 18
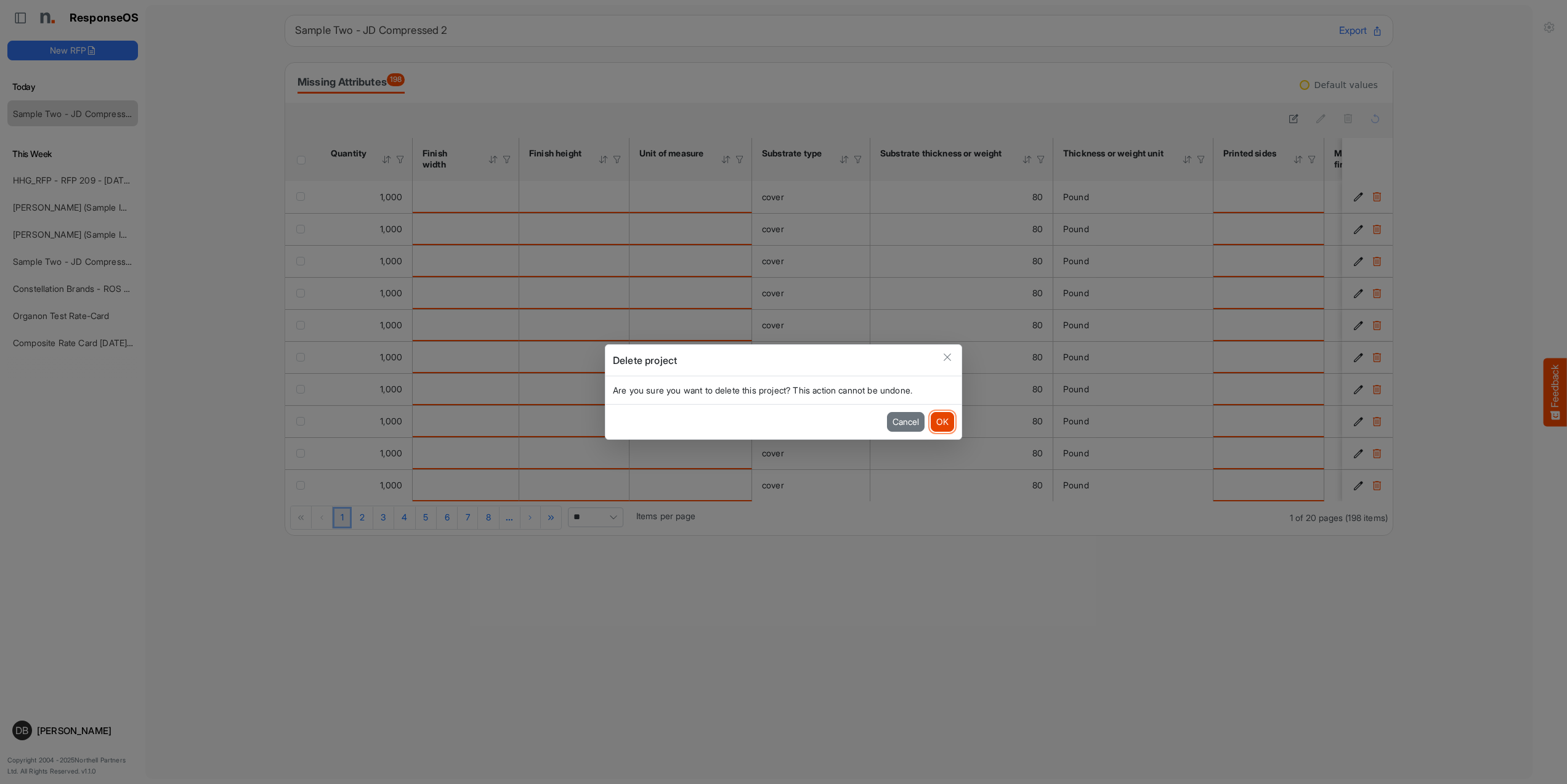
click at [945, 421] on button "OK" at bounding box center [942, 421] width 24 height 20
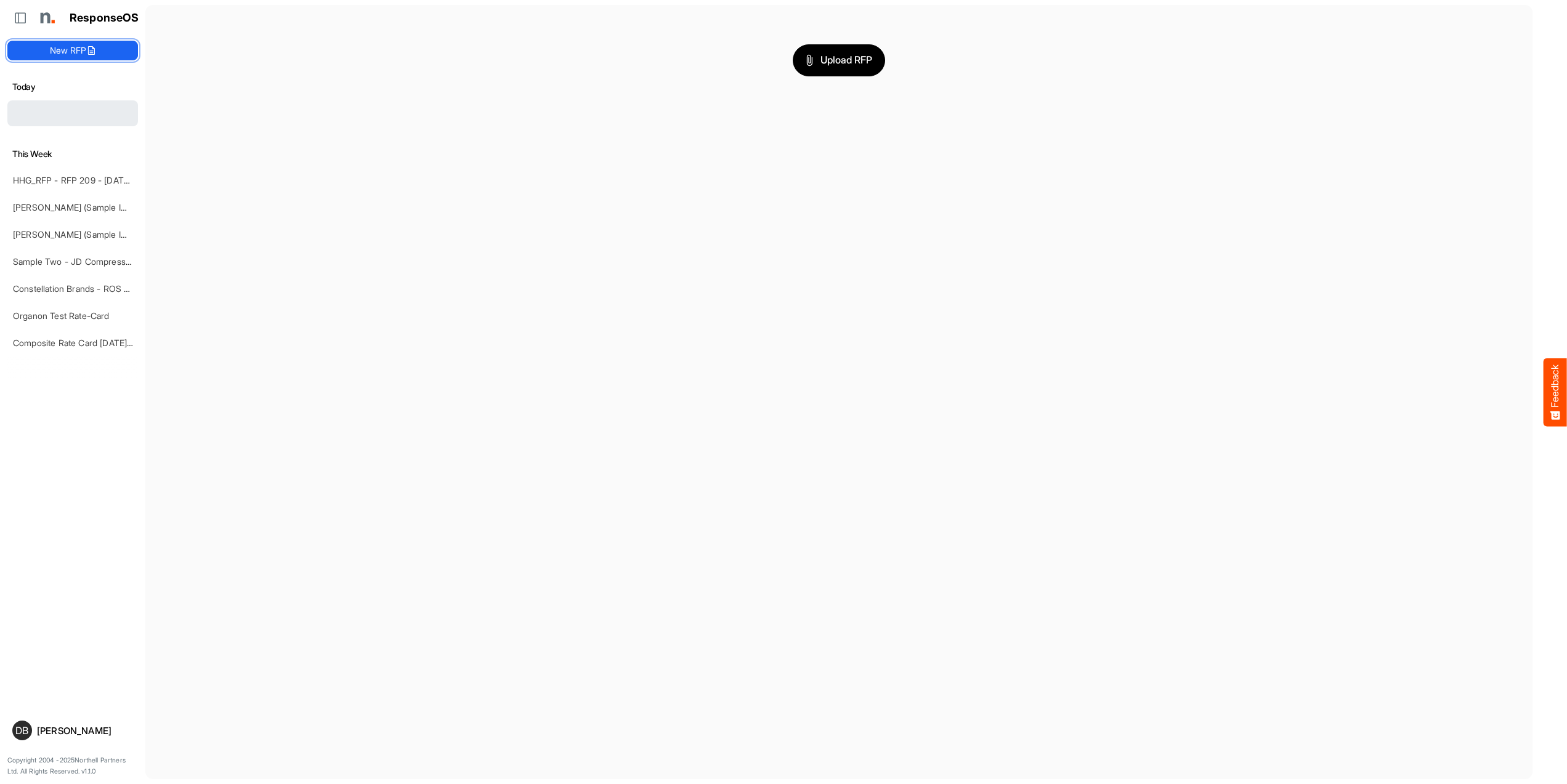
click at [101, 47] on button "New RFP" at bounding box center [72, 50] width 130 height 20
click at [92, 56] on button "New RFP" at bounding box center [72, 50] width 130 height 20
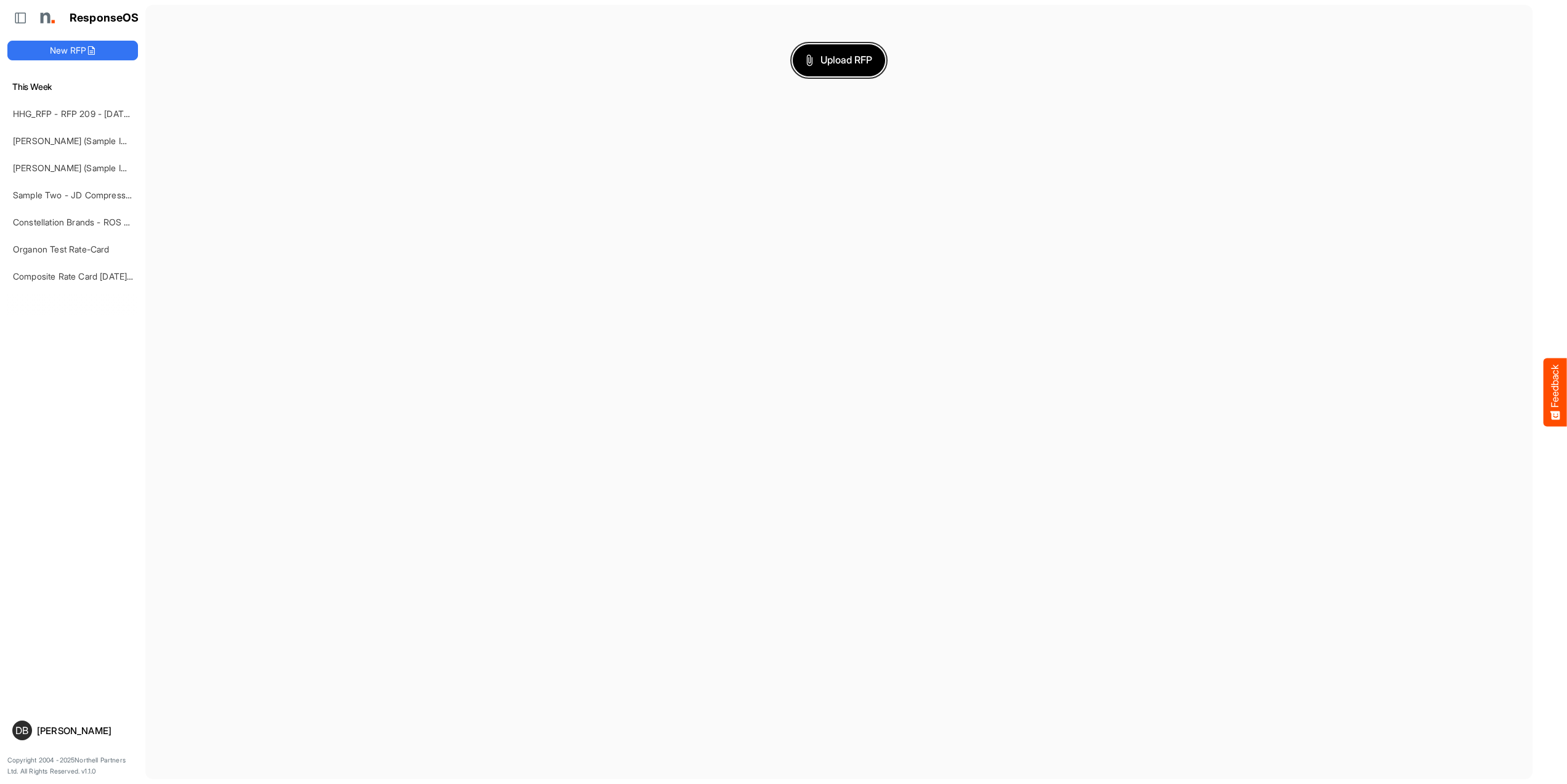
click at [836, 62] on span "Upload RFP" at bounding box center [839, 60] width 66 height 16
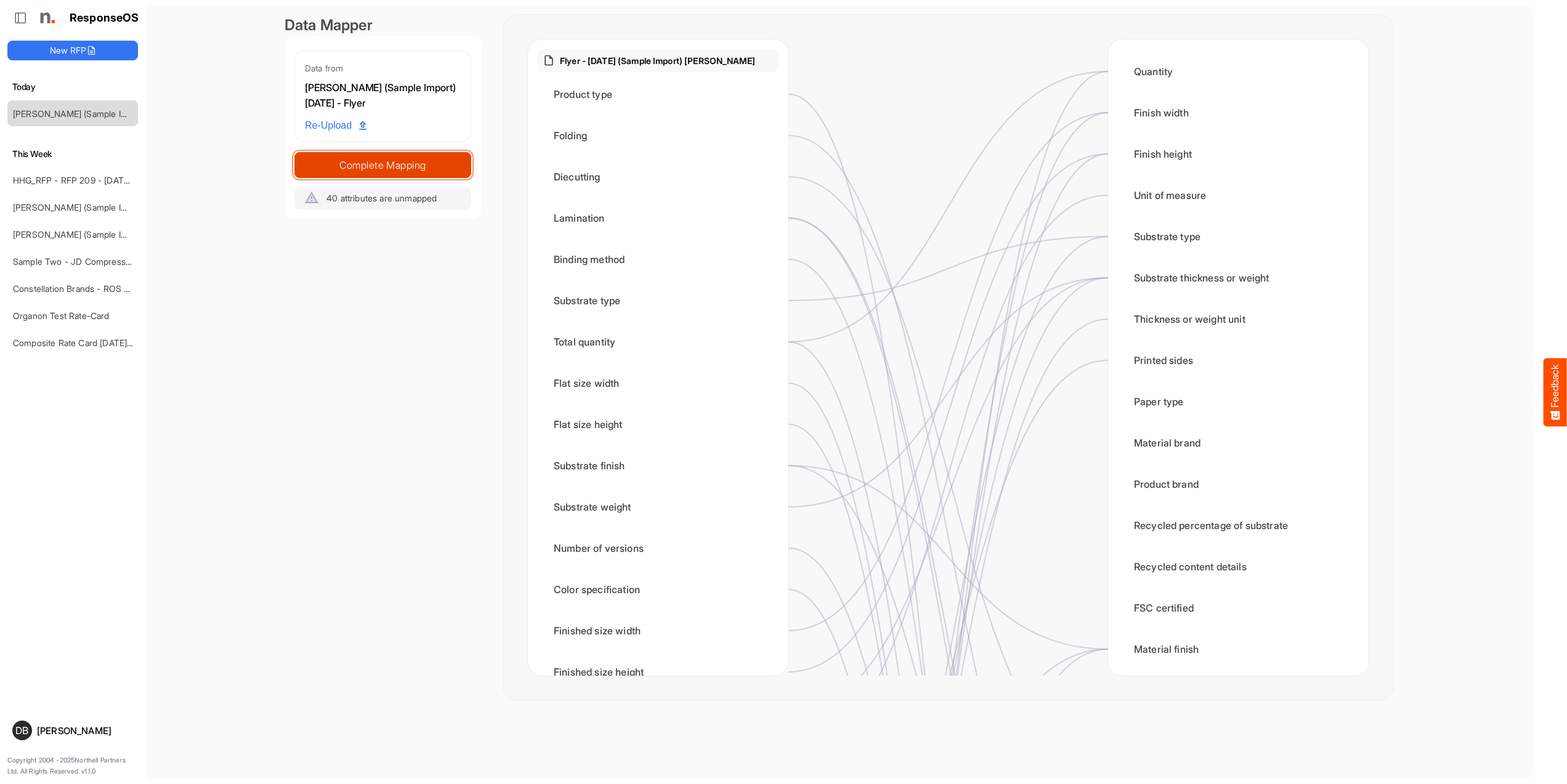
click at [392, 160] on span "Complete Mapping" at bounding box center [383, 165] width 176 height 17
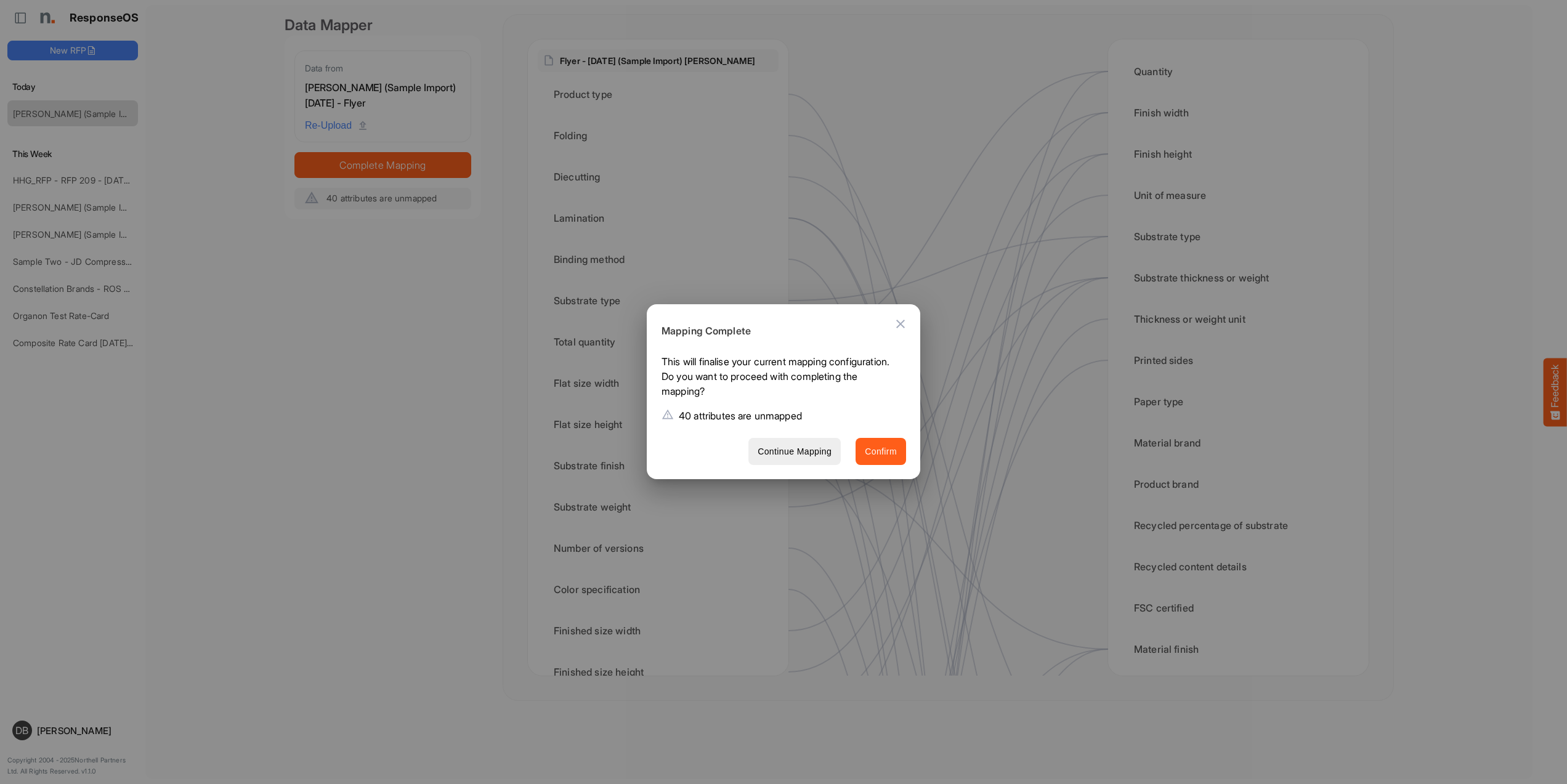
click at [884, 454] on span "Confirm" at bounding box center [881, 452] width 32 height 15
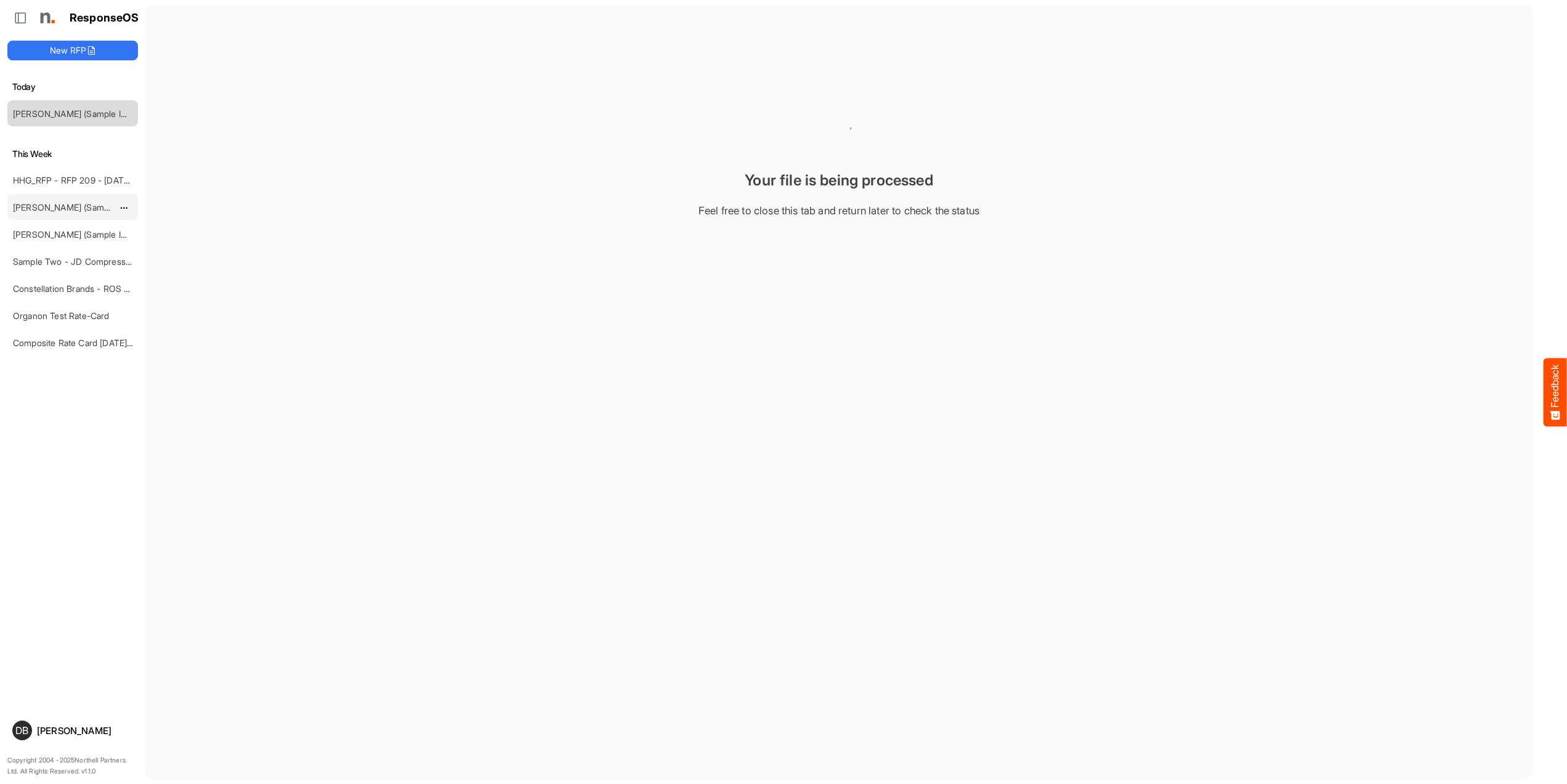
click at [45, 207] on link "[PERSON_NAME] (Sample Import) [DATE] - Flyer - Short" at bounding box center [124, 207] width 221 height 10
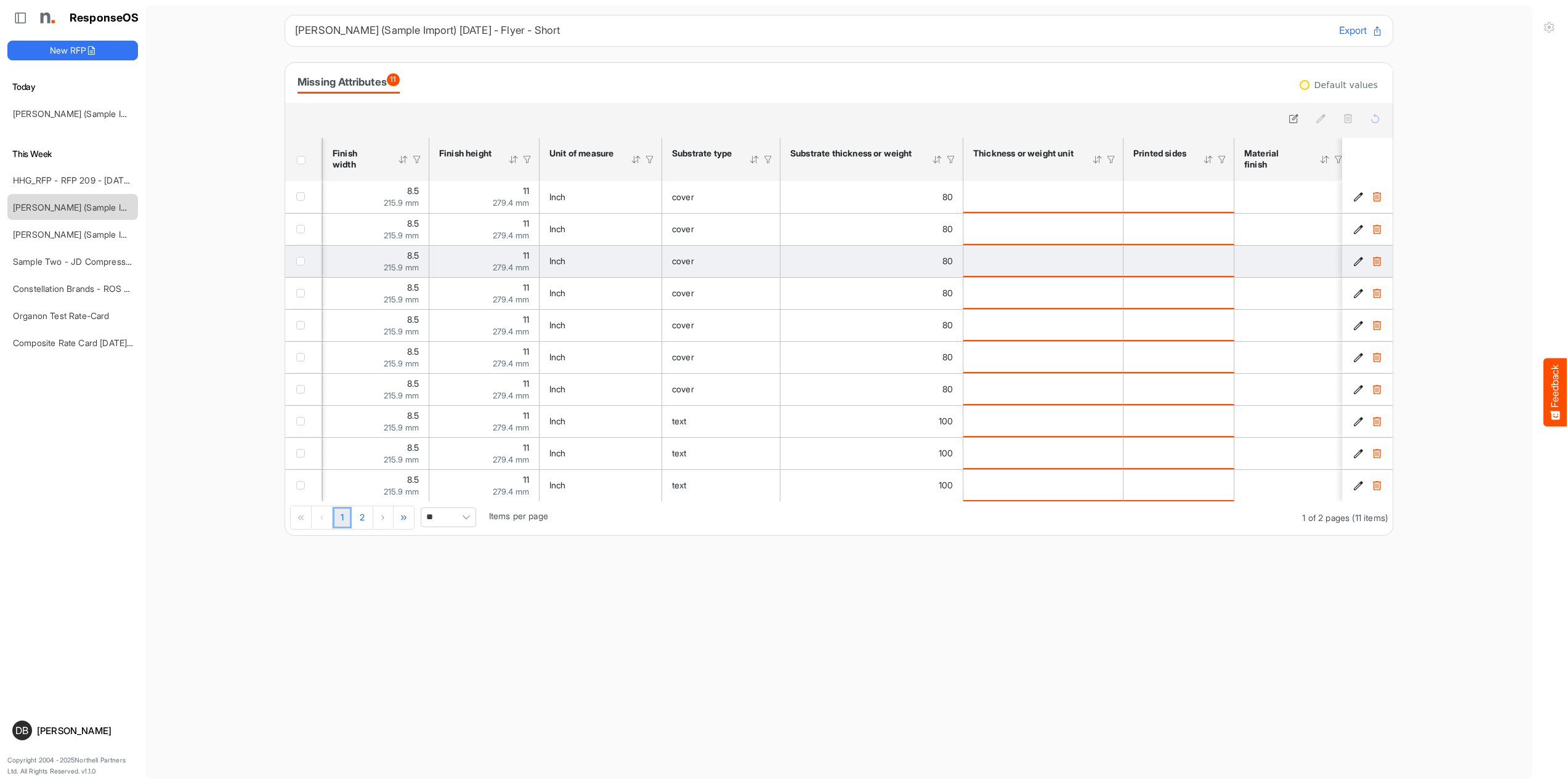
scroll to position [0, 98]
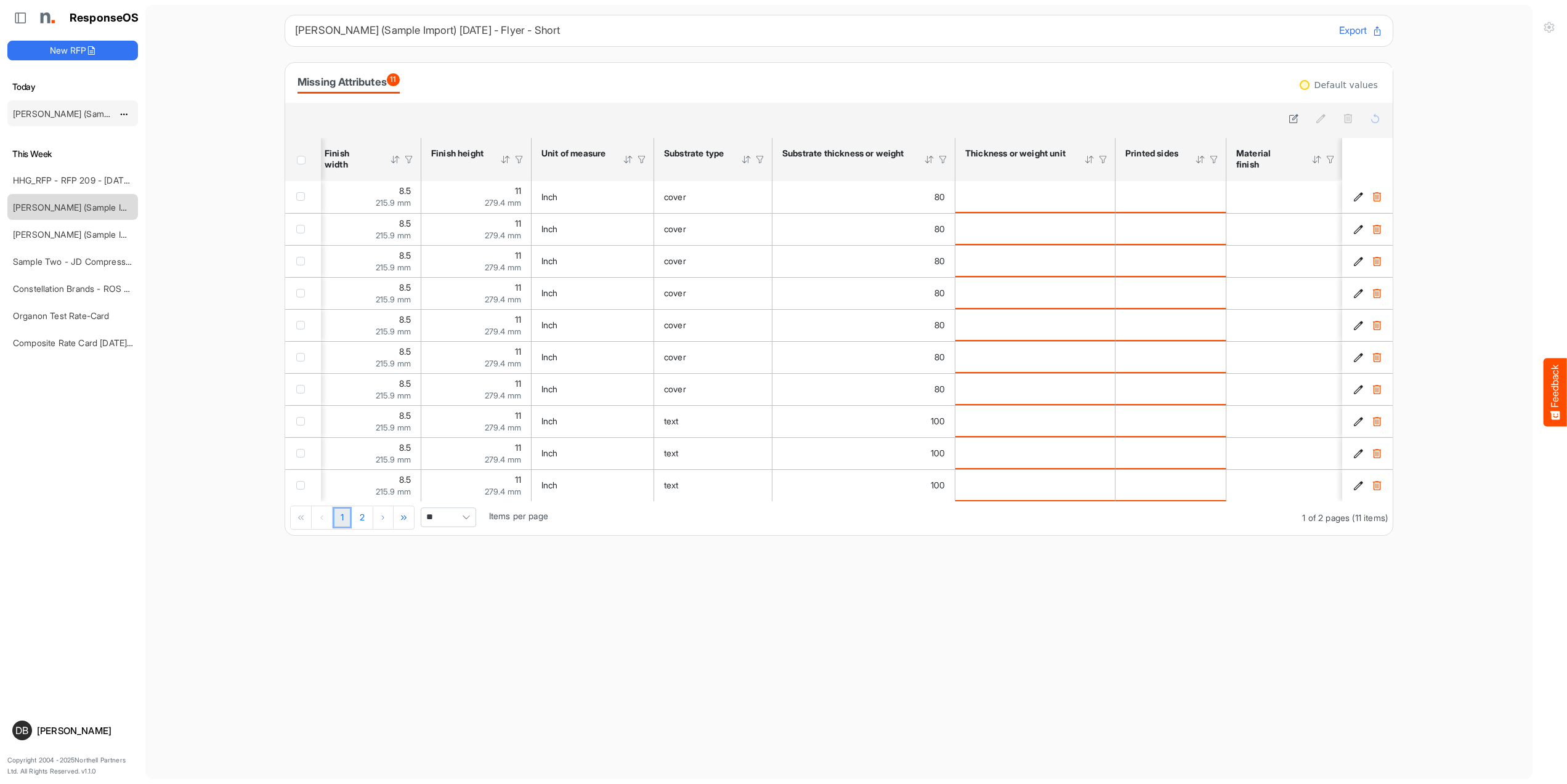
click at [68, 114] on link "[PERSON_NAME] (Sample Import) [DATE] - Flyer" at bounding box center [109, 113] width 191 height 10
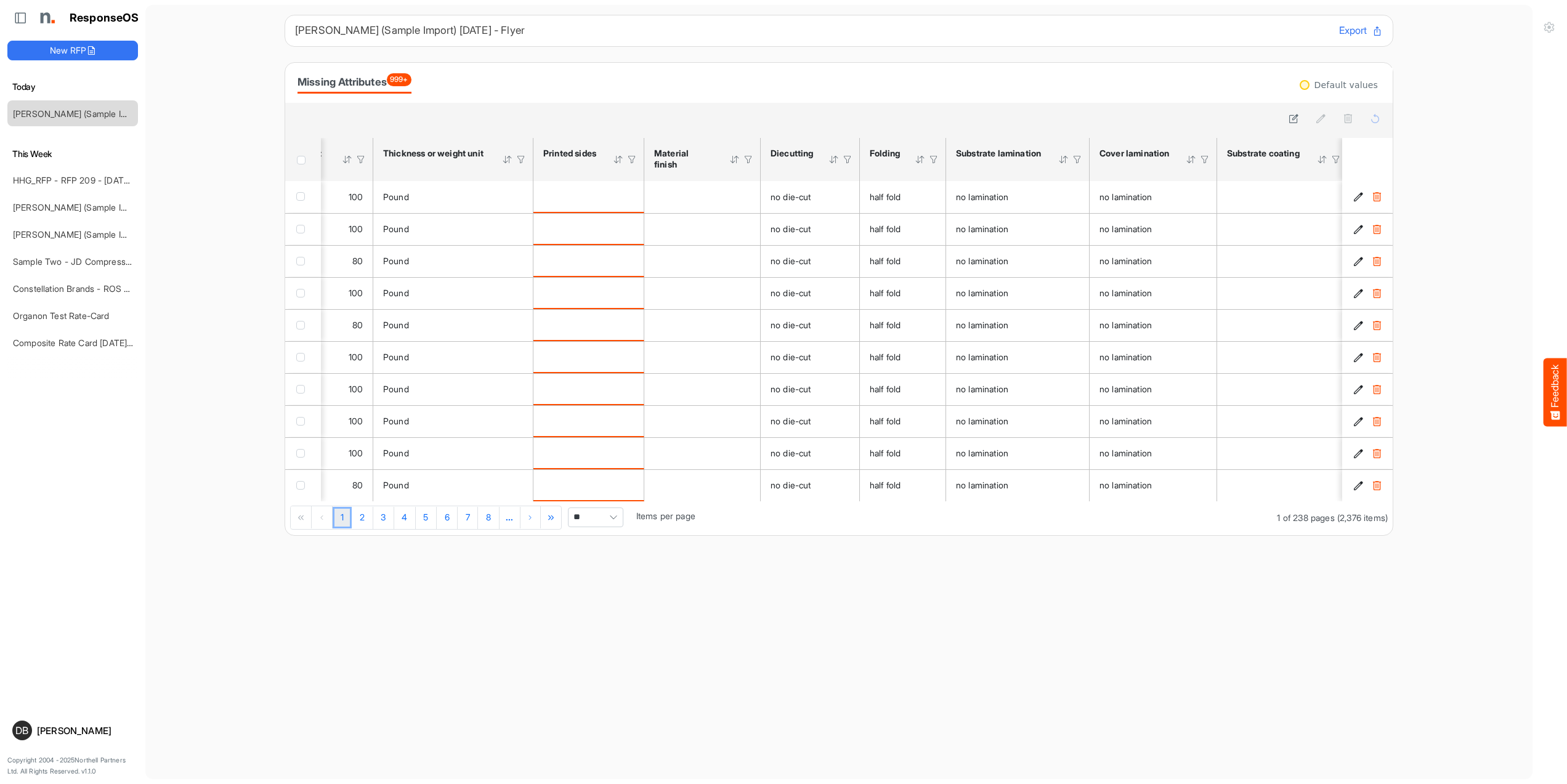
scroll to position [0, 684]
click at [123, 110] on span "dropdownbutton" at bounding box center [122, 115] width 6 height 9
click at [166, 157] on li "Delete" at bounding box center [154, 151] width 74 height 18
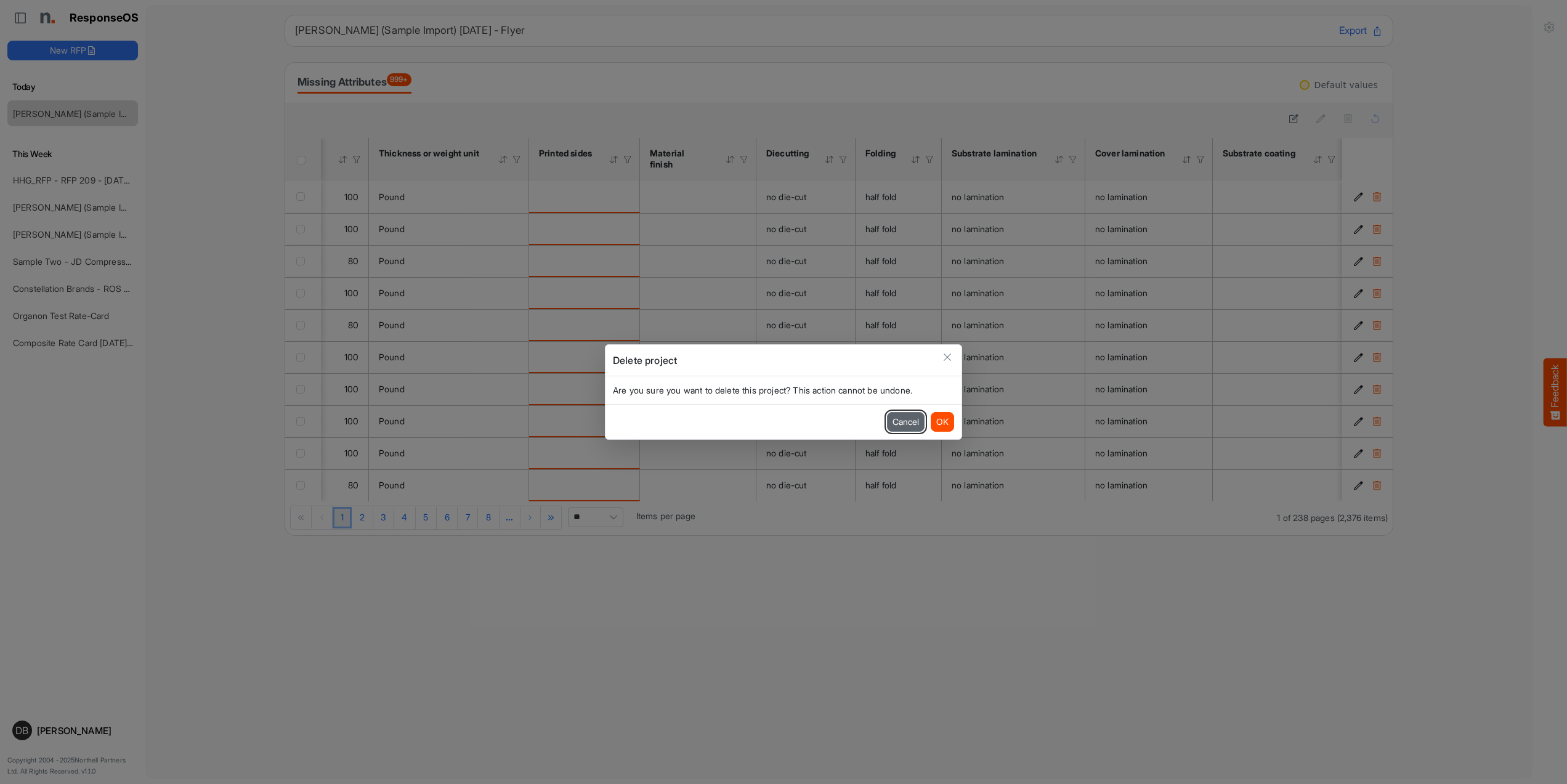
click at [900, 420] on button "Cancel" at bounding box center [905, 421] width 38 height 20
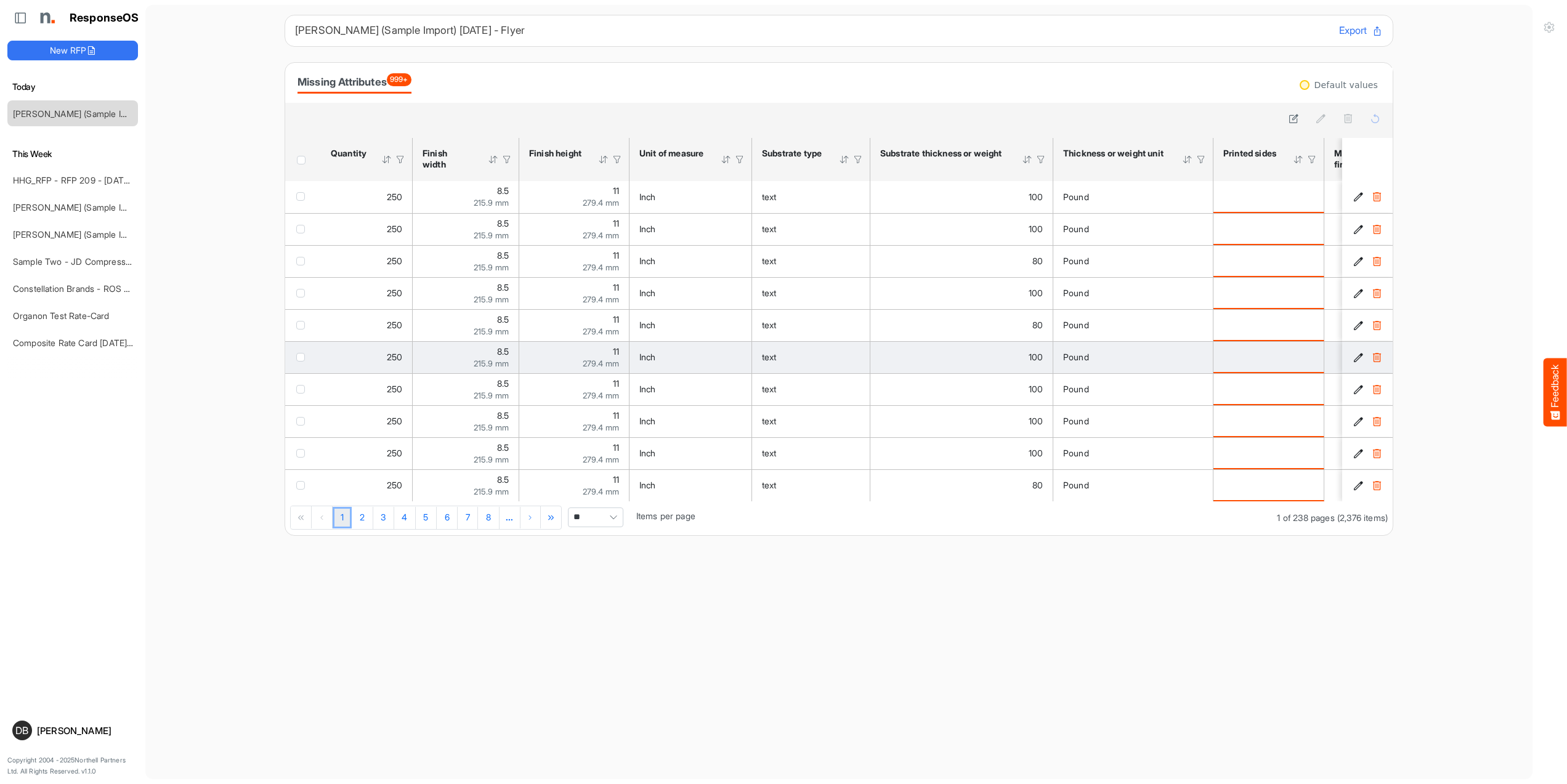
scroll to position [0, 0]
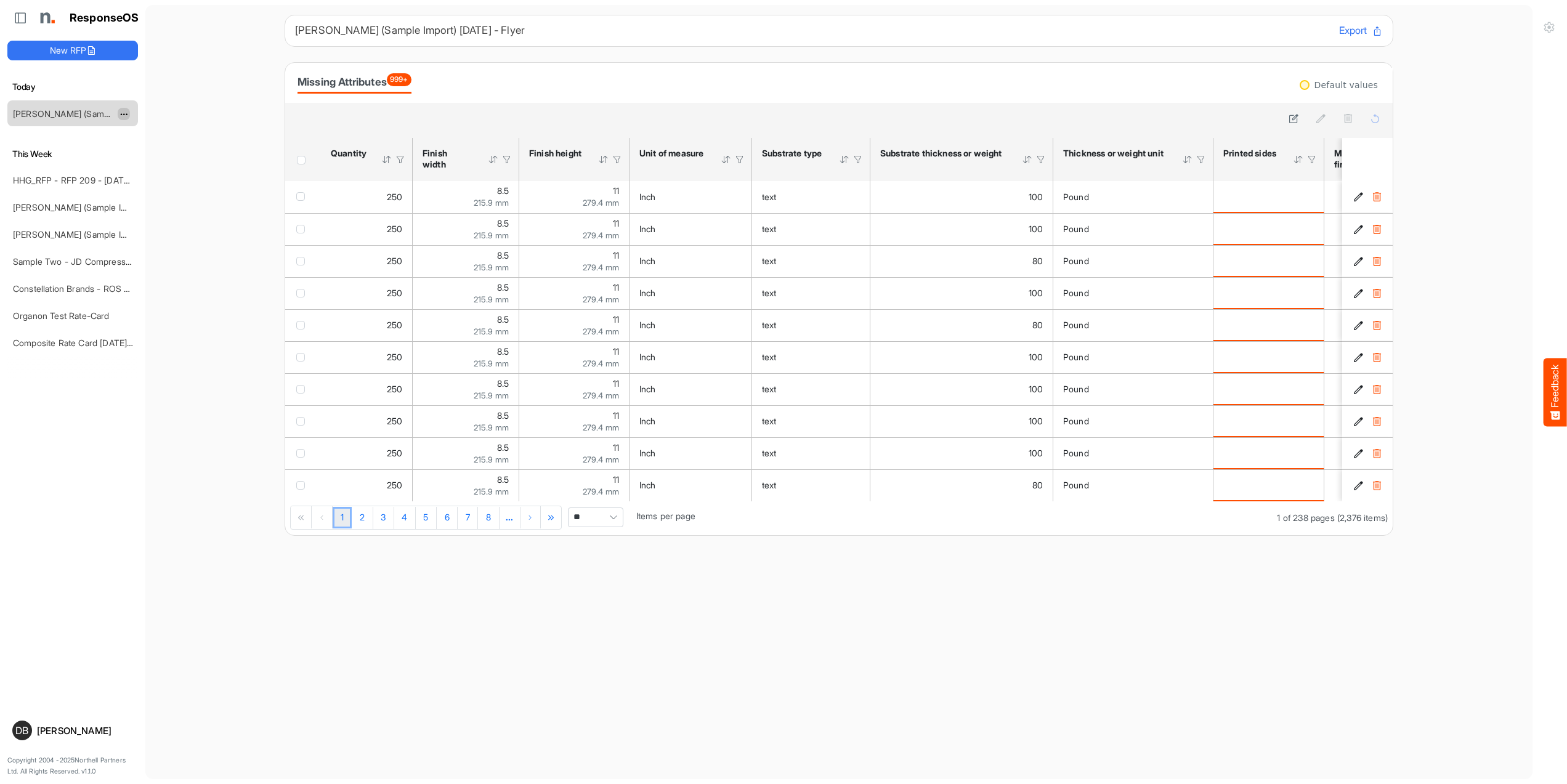
click at [126, 113] on span "dropdownbutton" at bounding box center [122, 115] width 6 height 9
click at [165, 150] on li "Delete" at bounding box center [154, 151] width 74 height 18
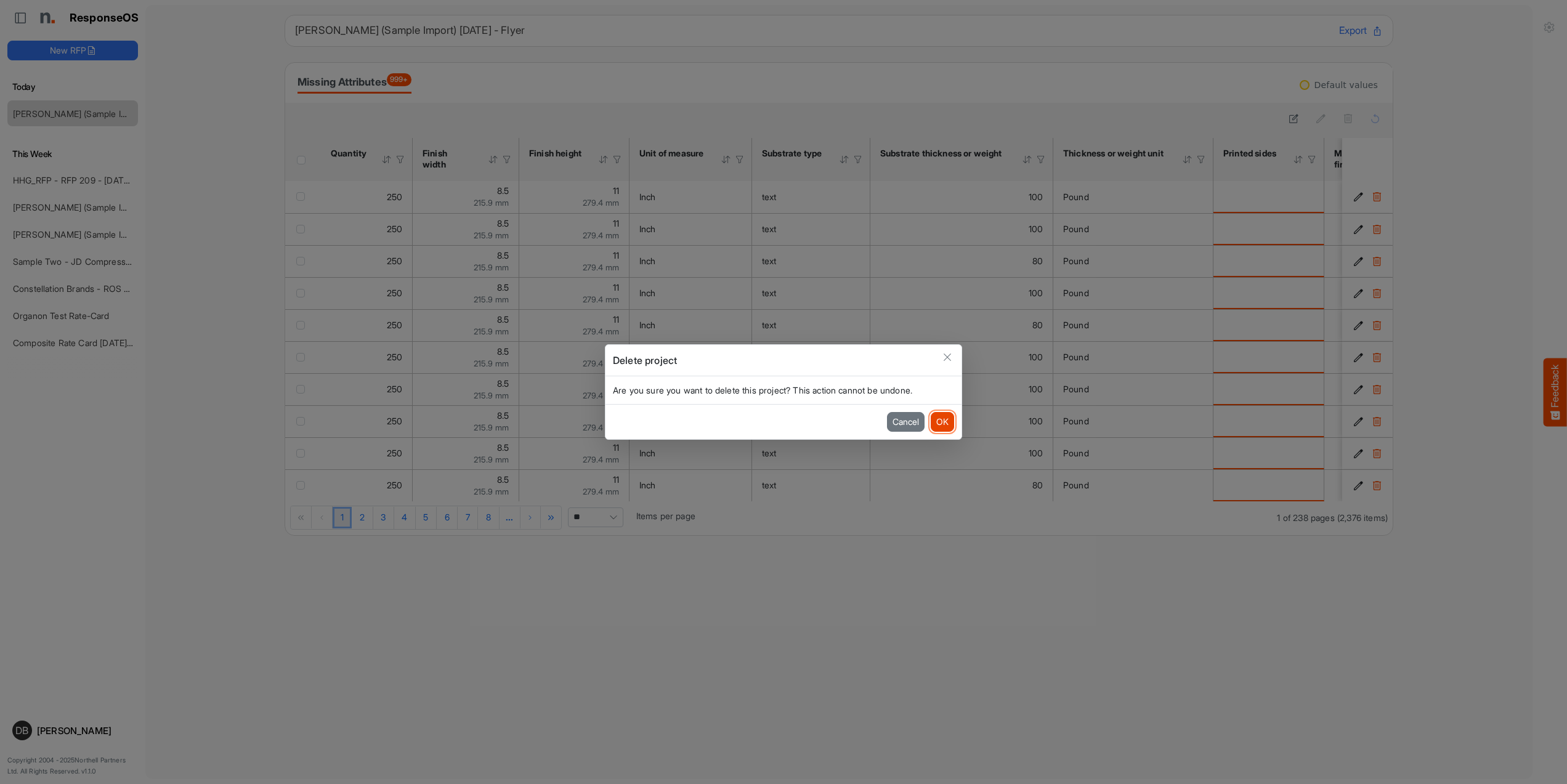
click at [945, 425] on button "OK" at bounding box center [942, 421] width 24 height 20
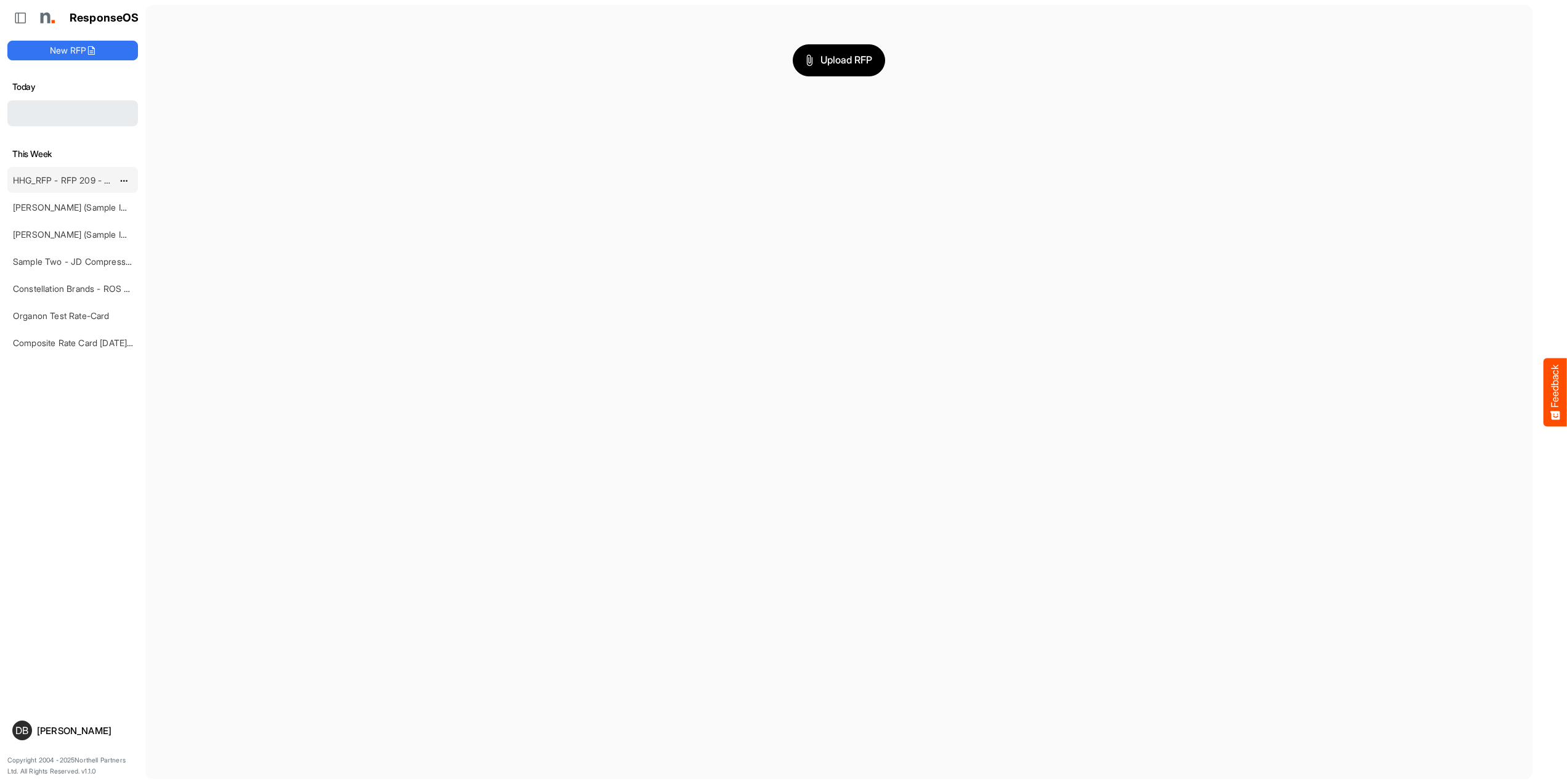
click at [51, 185] on div "HHG_RFP - RFP 209 - [DATE] - ROS TEST" at bounding box center [63, 179] width 110 height 24
click at [54, 208] on link "[PERSON_NAME] (Sample Import) [DATE] - Flyer - Short" at bounding box center [124, 207] width 221 height 10
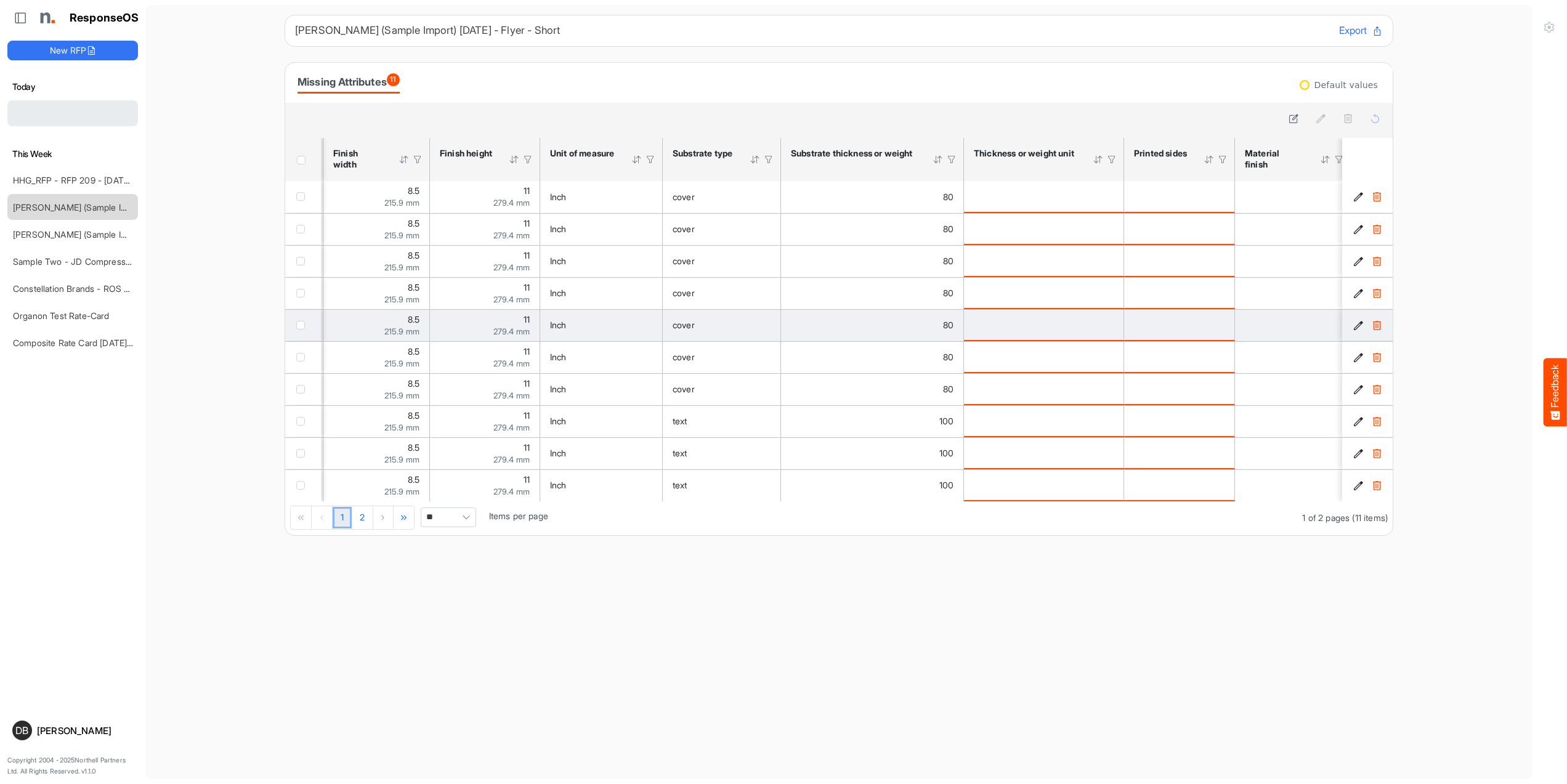
scroll to position [0, 255]
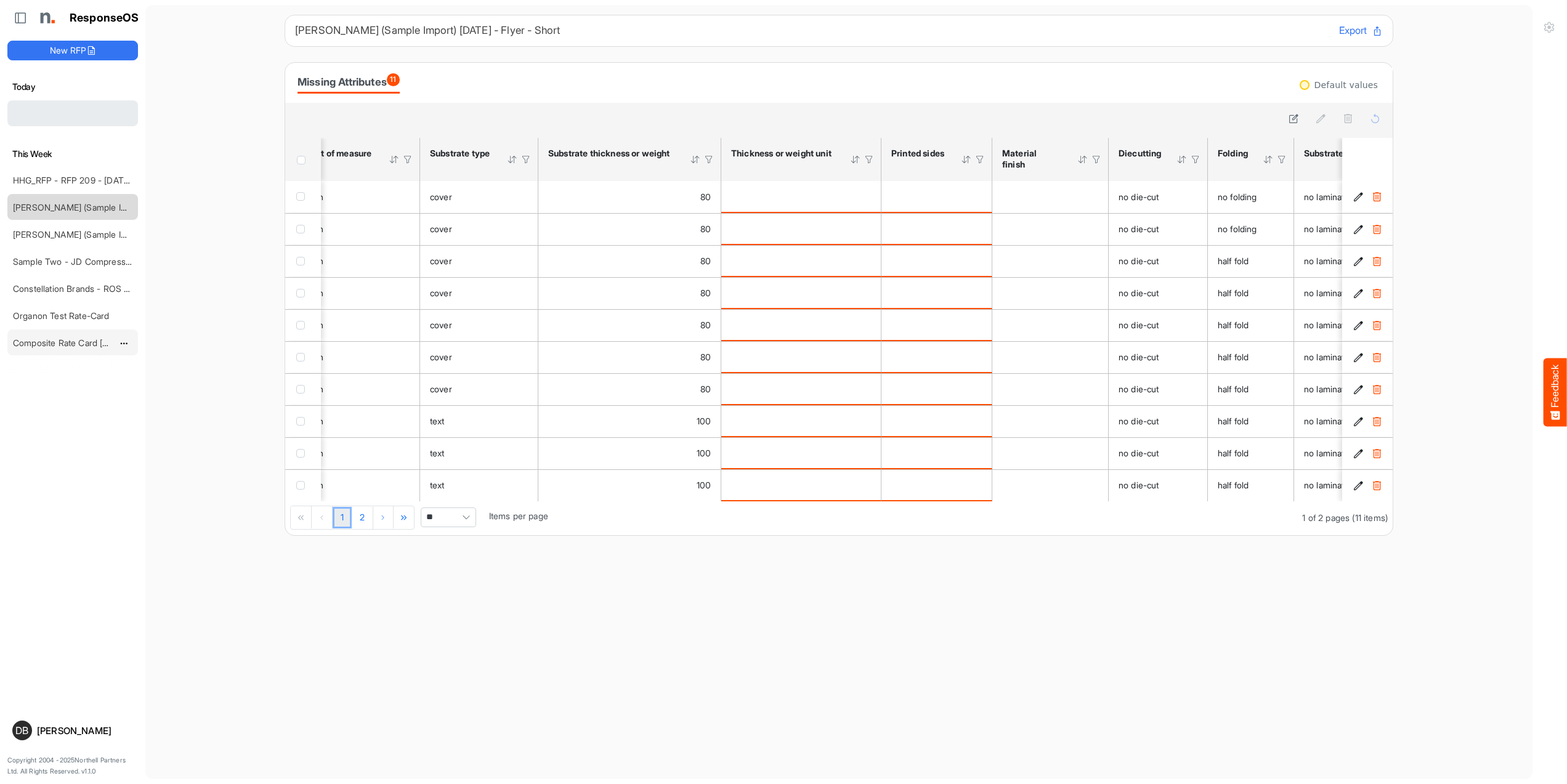
click at [59, 342] on link "Composite Rate Card [DATE]_smaller" at bounding box center [86, 343] width 146 height 10
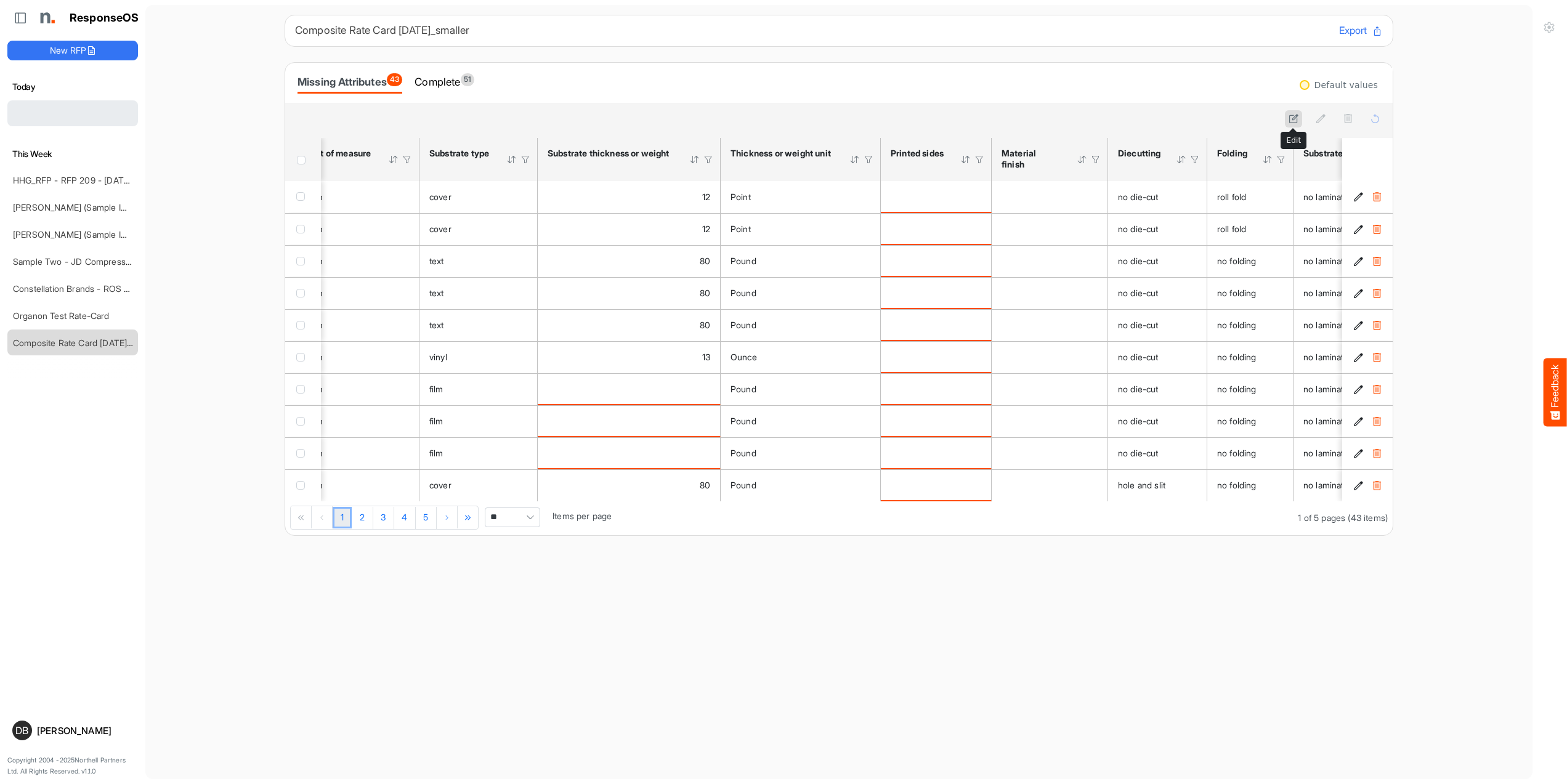
click at [1292, 116] on icon at bounding box center [1293, 118] width 10 height 10
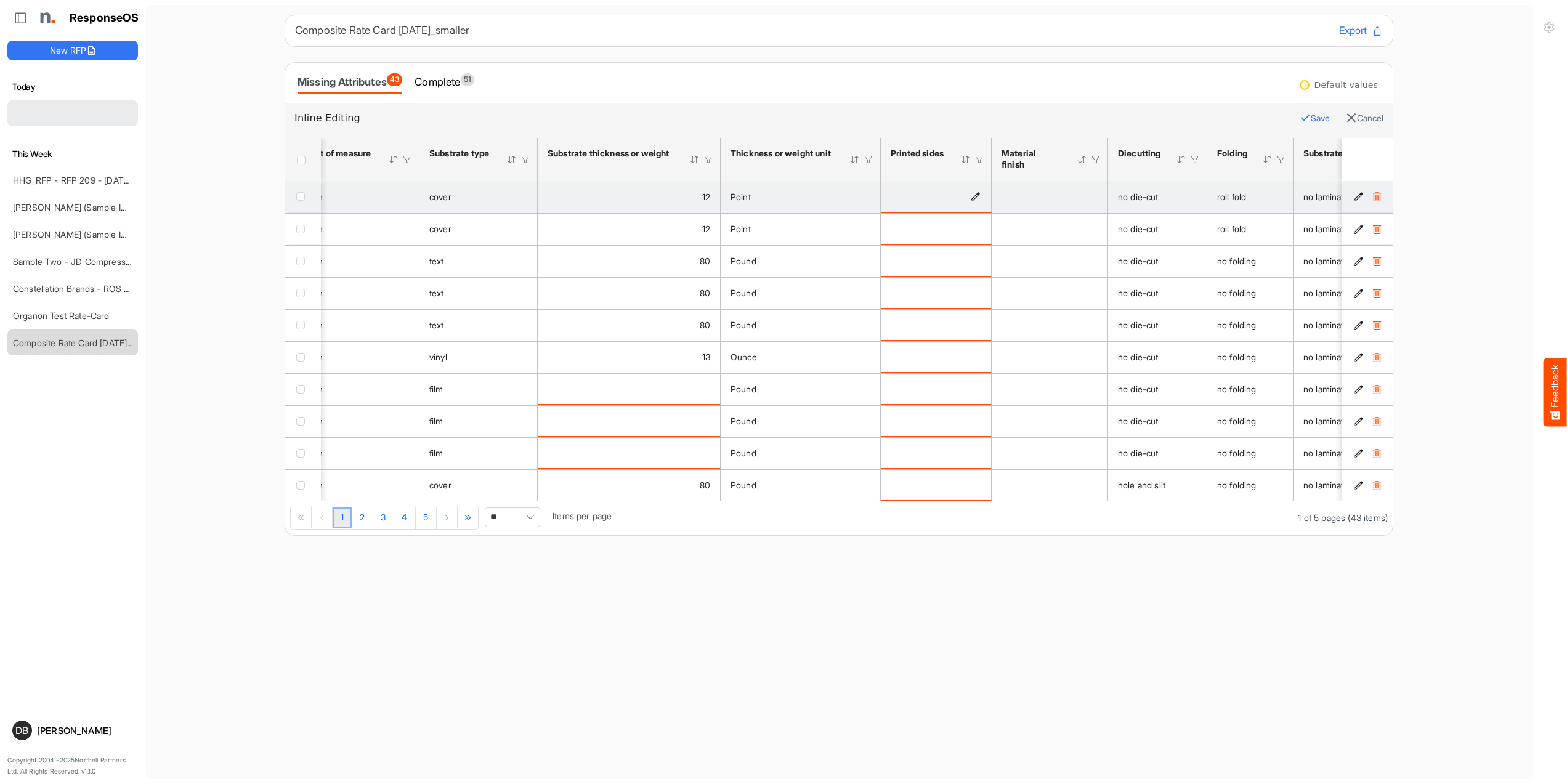
click at [978, 196] on icon "is template cell Column Header httpsnorthellcomontologiesmapping-rulesmanufactu…" at bounding box center [975, 196] width 10 height 10
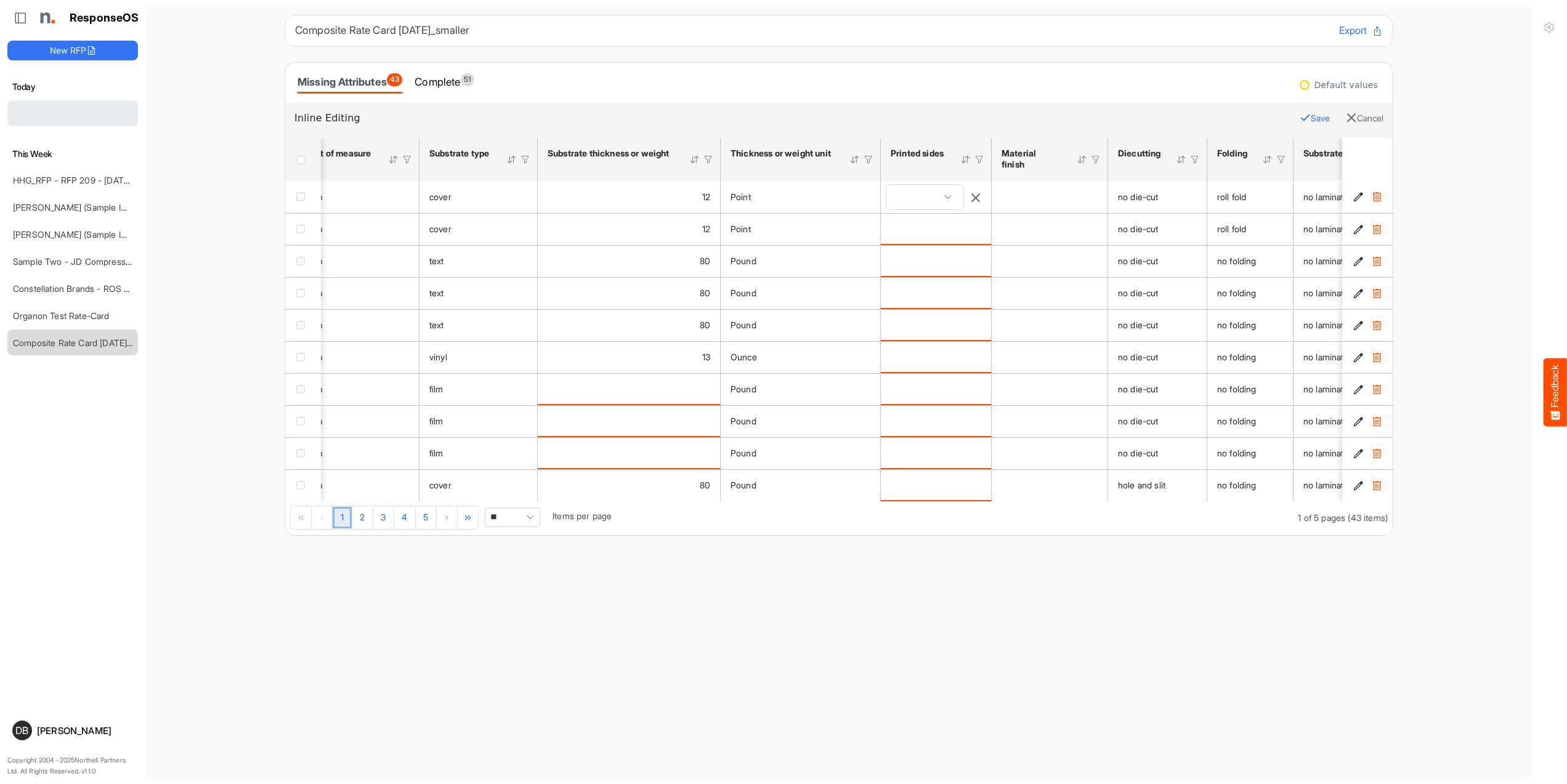
click at [933, 195] on span at bounding box center [925, 196] width 77 height 24
type input "*****"
click at [916, 268] on span "Single sided" at bounding box center [924, 269] width 54 height 10
type input "**********"
type input "*****"
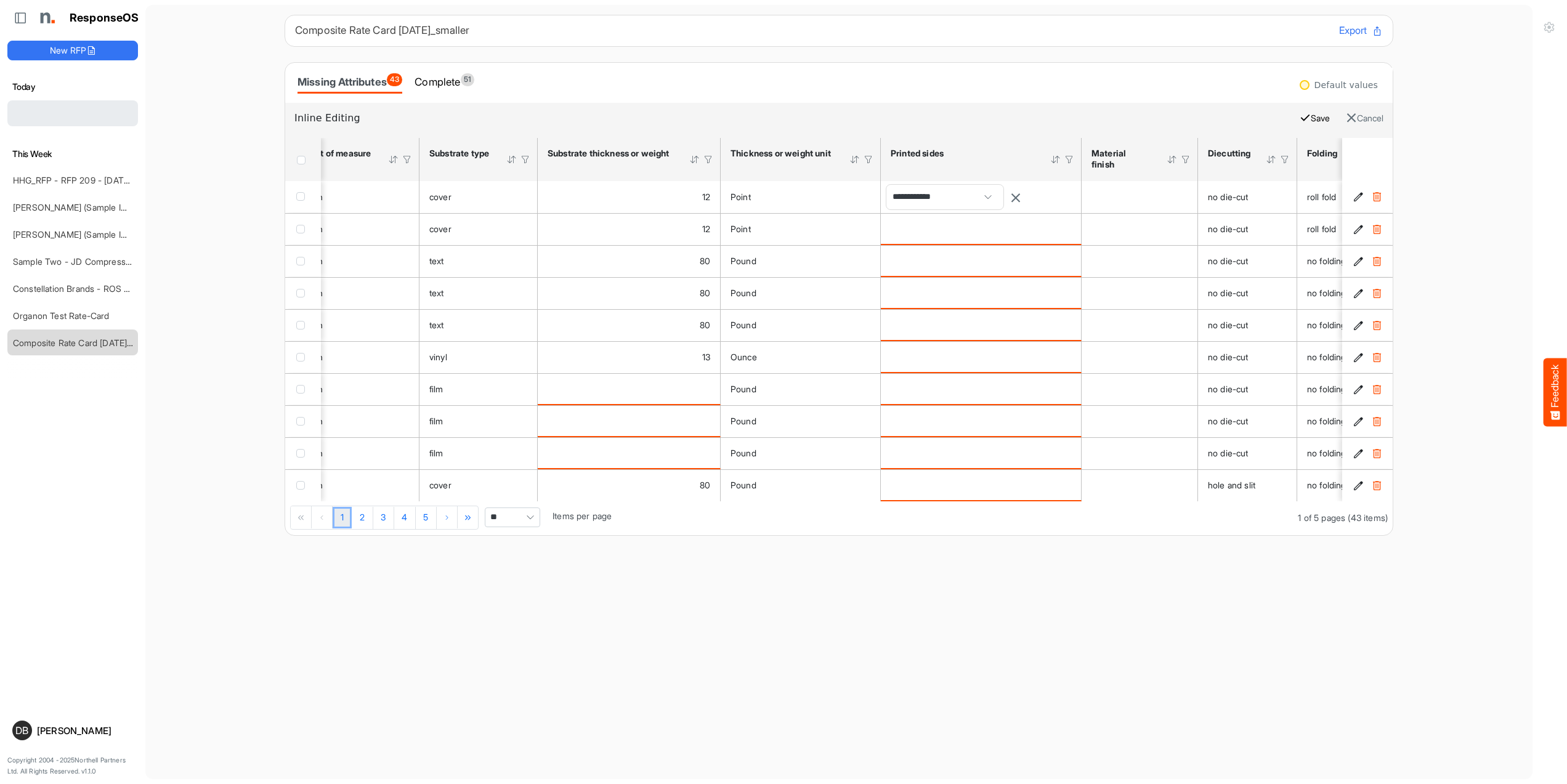
click at [1310, 118] on button "Save" at bounding box center [1314, 118] width 30 height 16
